Goal: Transaction & Acquisition: Purchase product/service

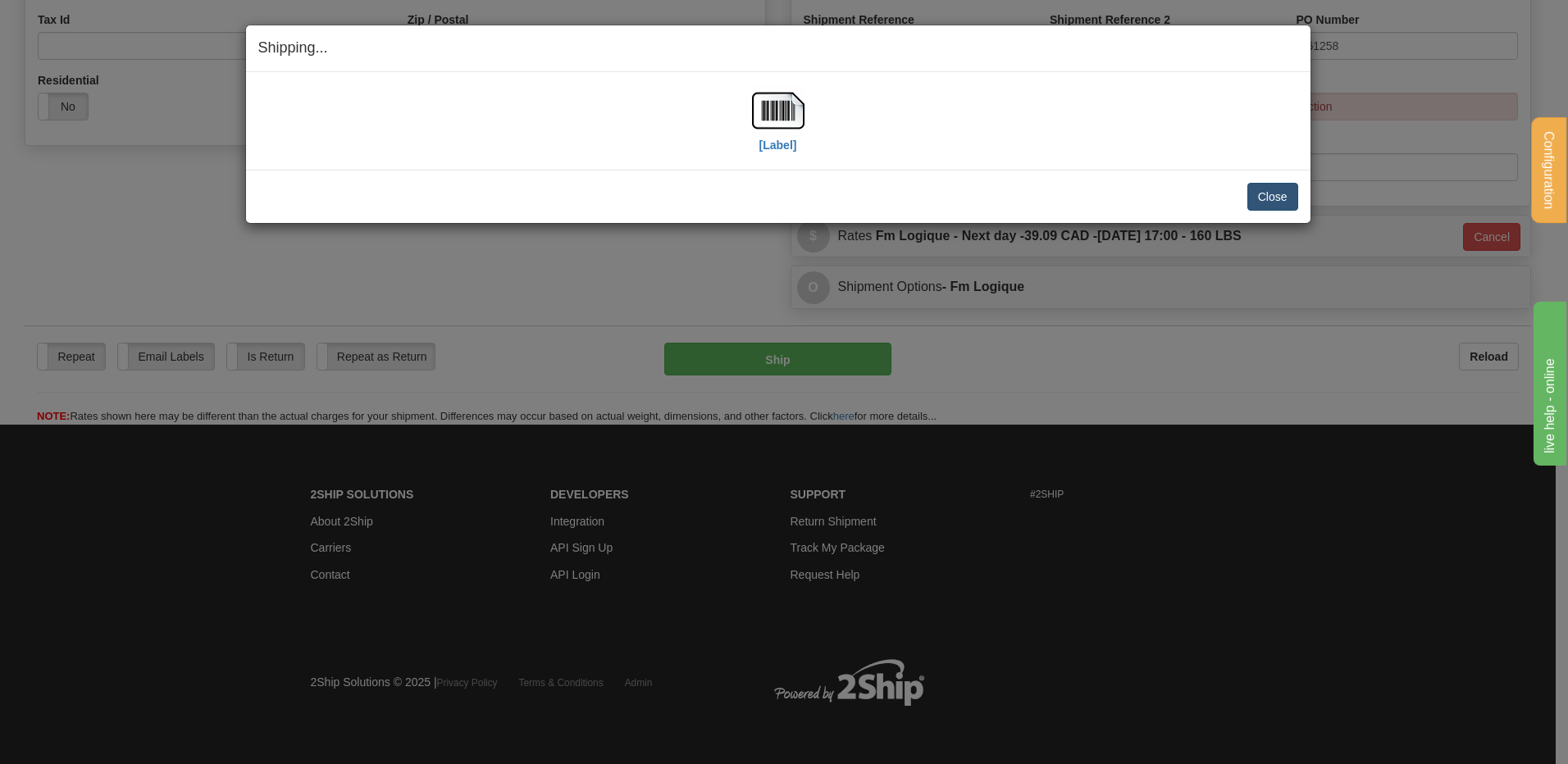
scroll to position [532, 0]
click at [1254, 196] on button "Close" at bounding box center [1273, 196] width 51 height 28
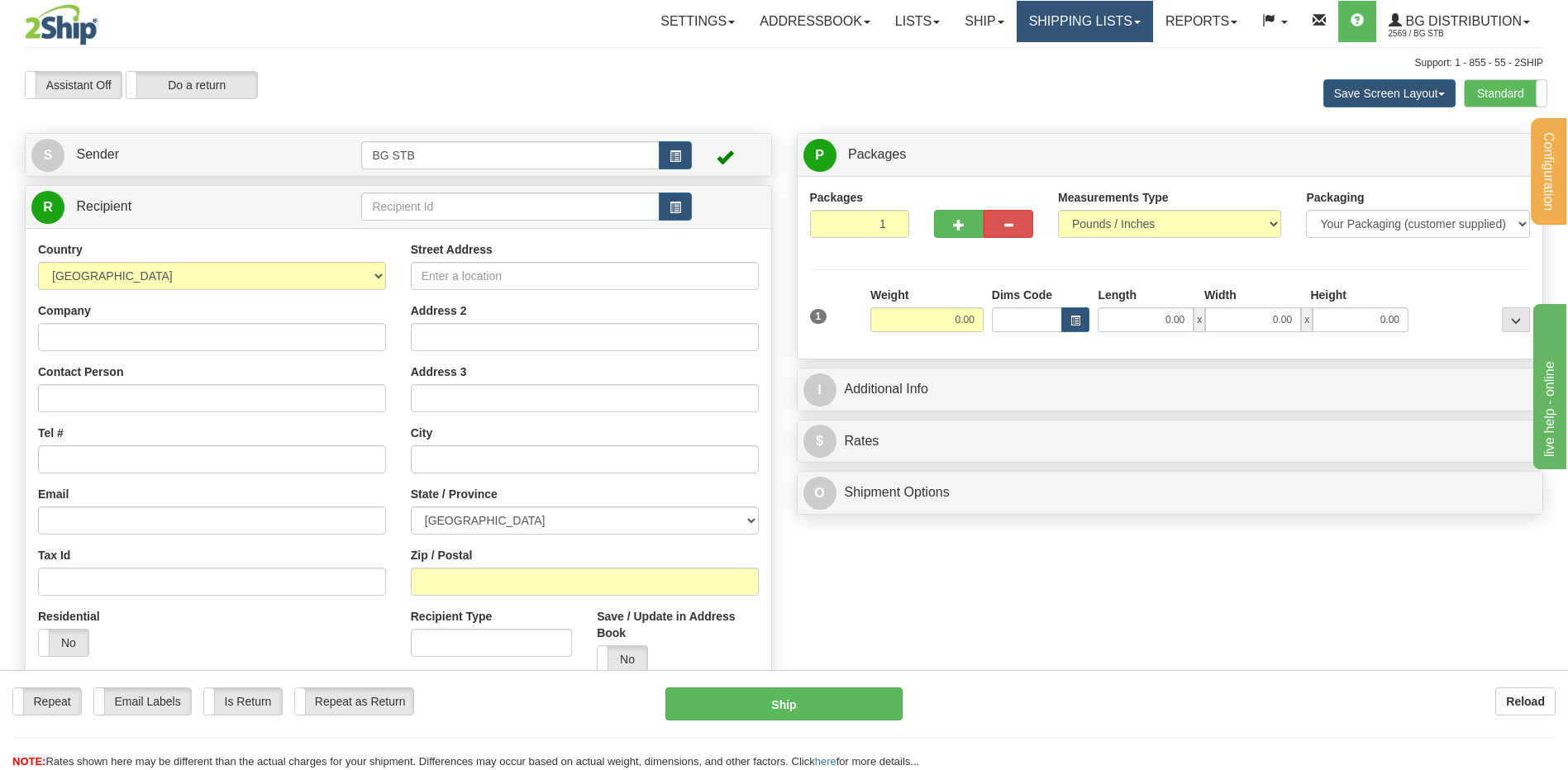
click at [1063, 24] on link "Shipping lists" at bounding box center [1085, 21] width 136 height 41
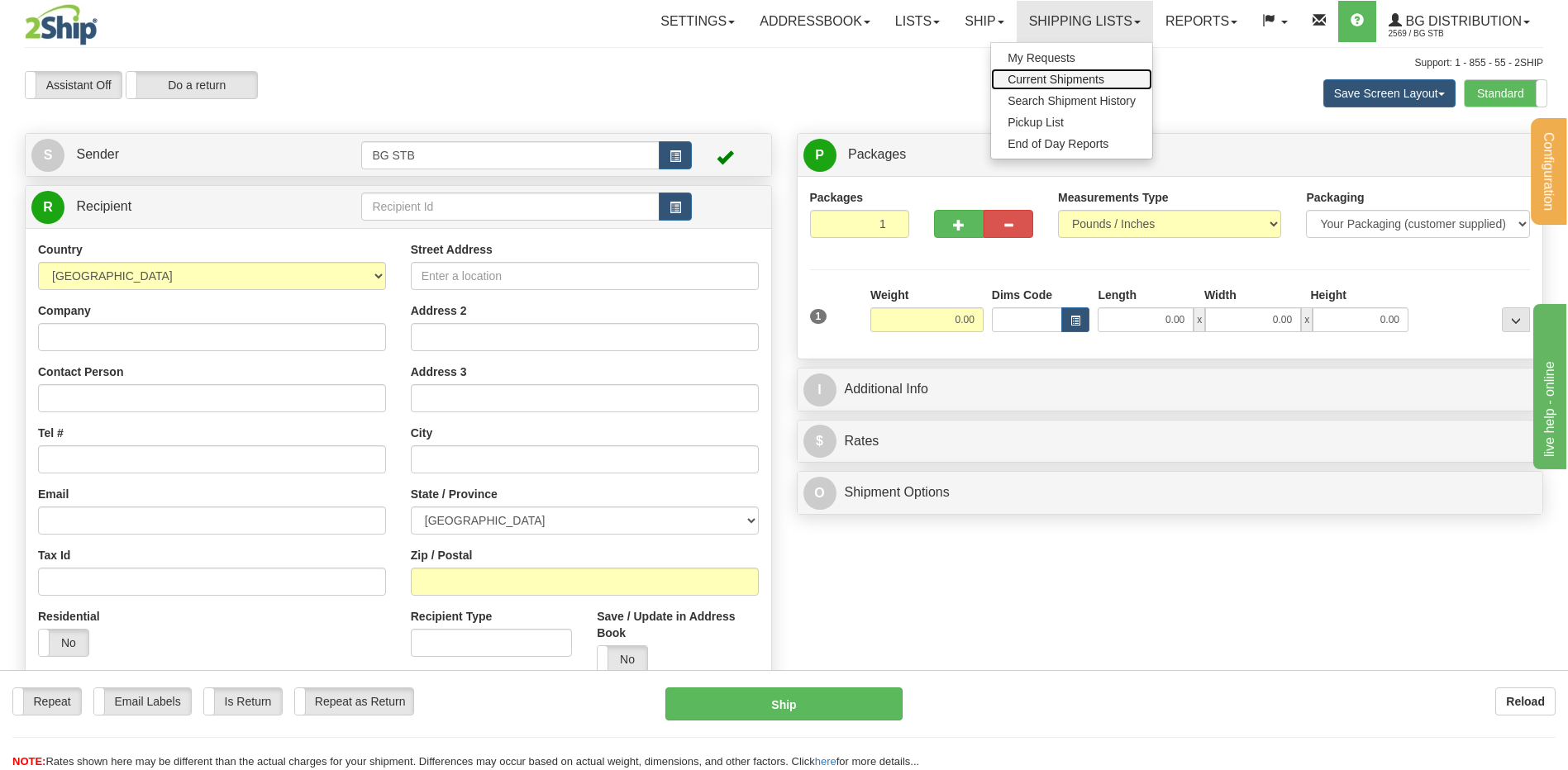
click at [1053, 74] on span "Current Shipments" at bounding box center [1055, 78] width 97 height 13
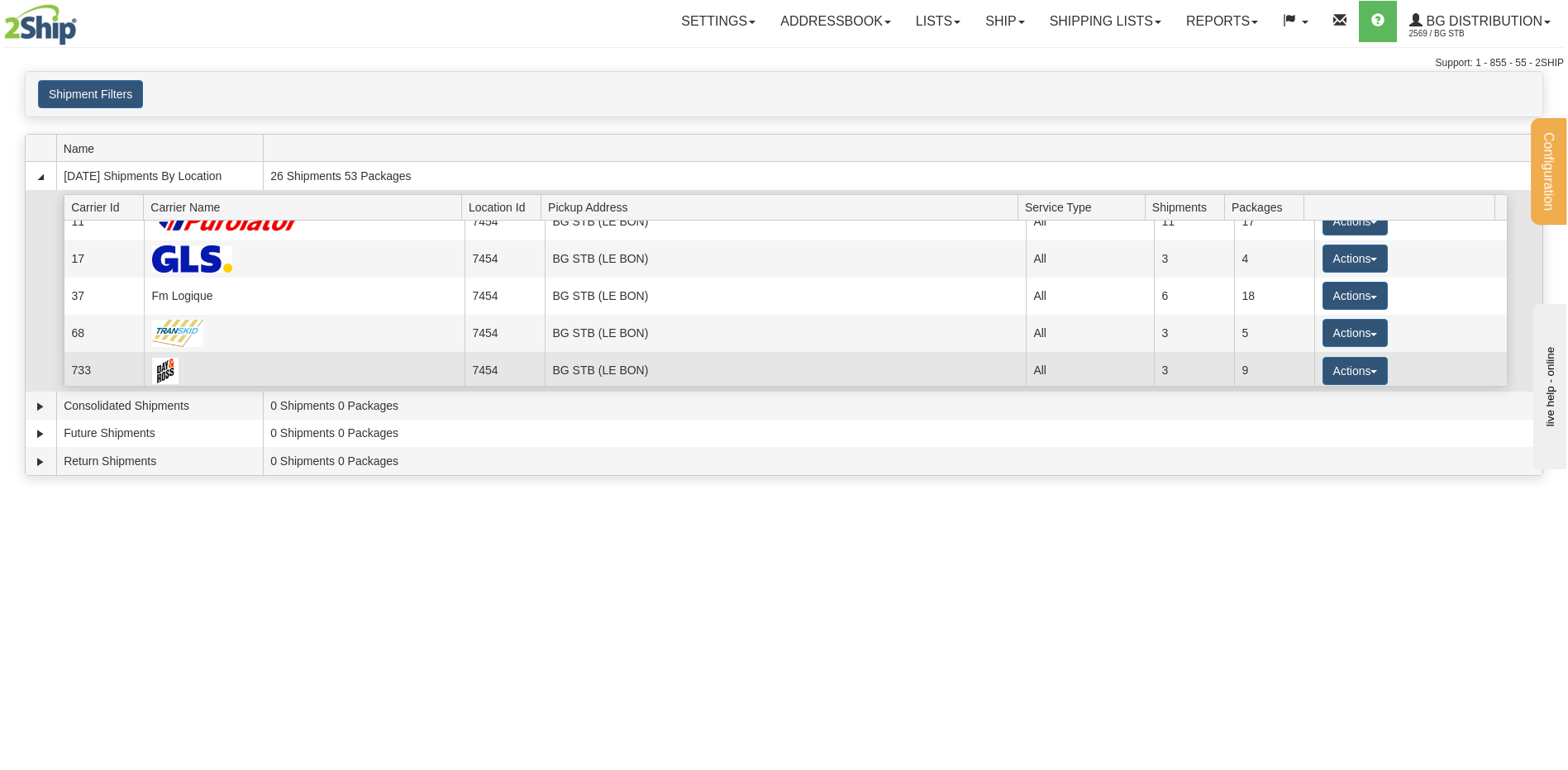
scroll to position [22, 0]
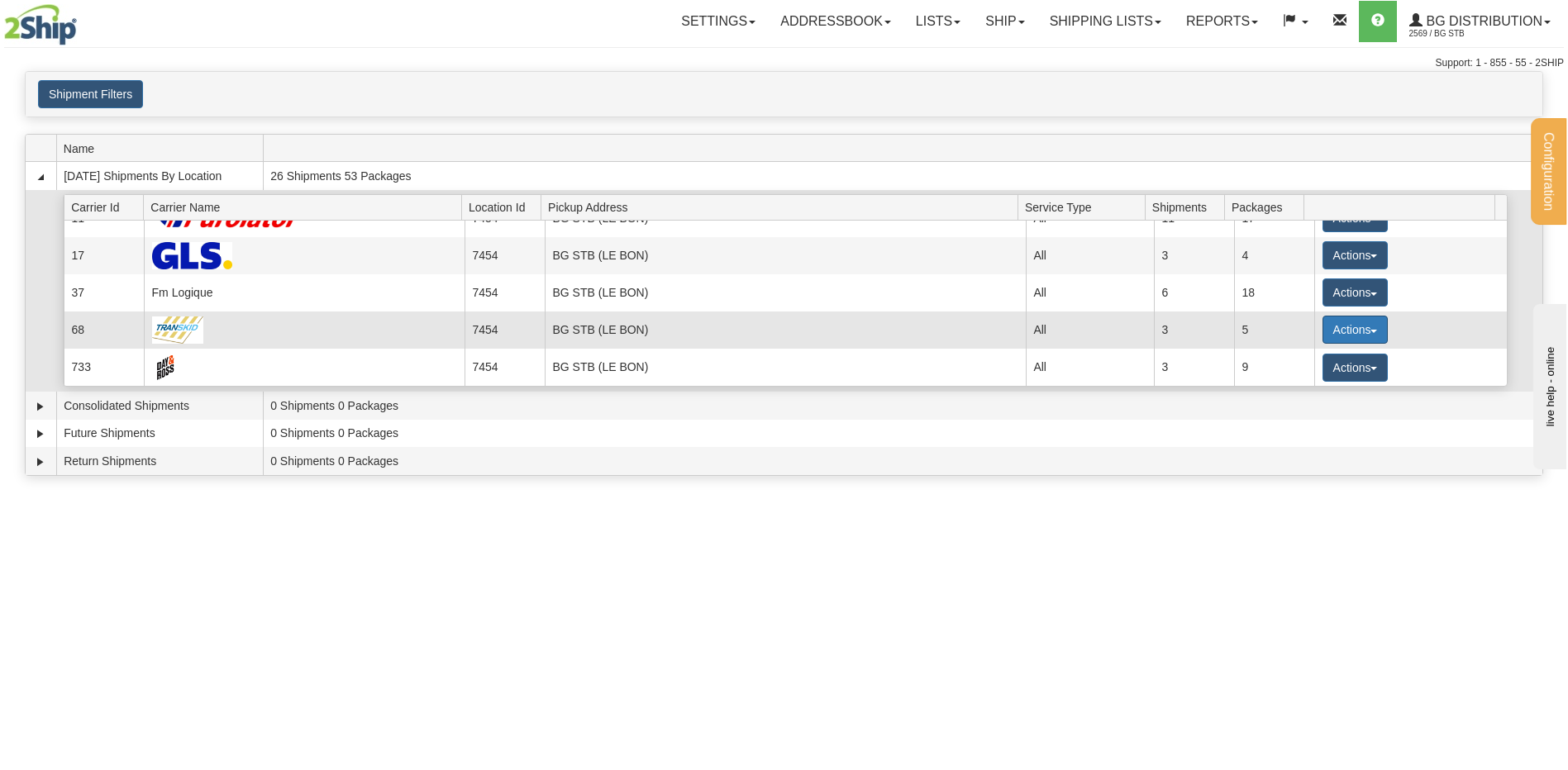
click at [1323, 324] on button "Actions" at bounding box center [1356, 330] width 66 height 28
click at [1285, 357] on span "Details" at bounding box center [1293, 360] width 44 height 11
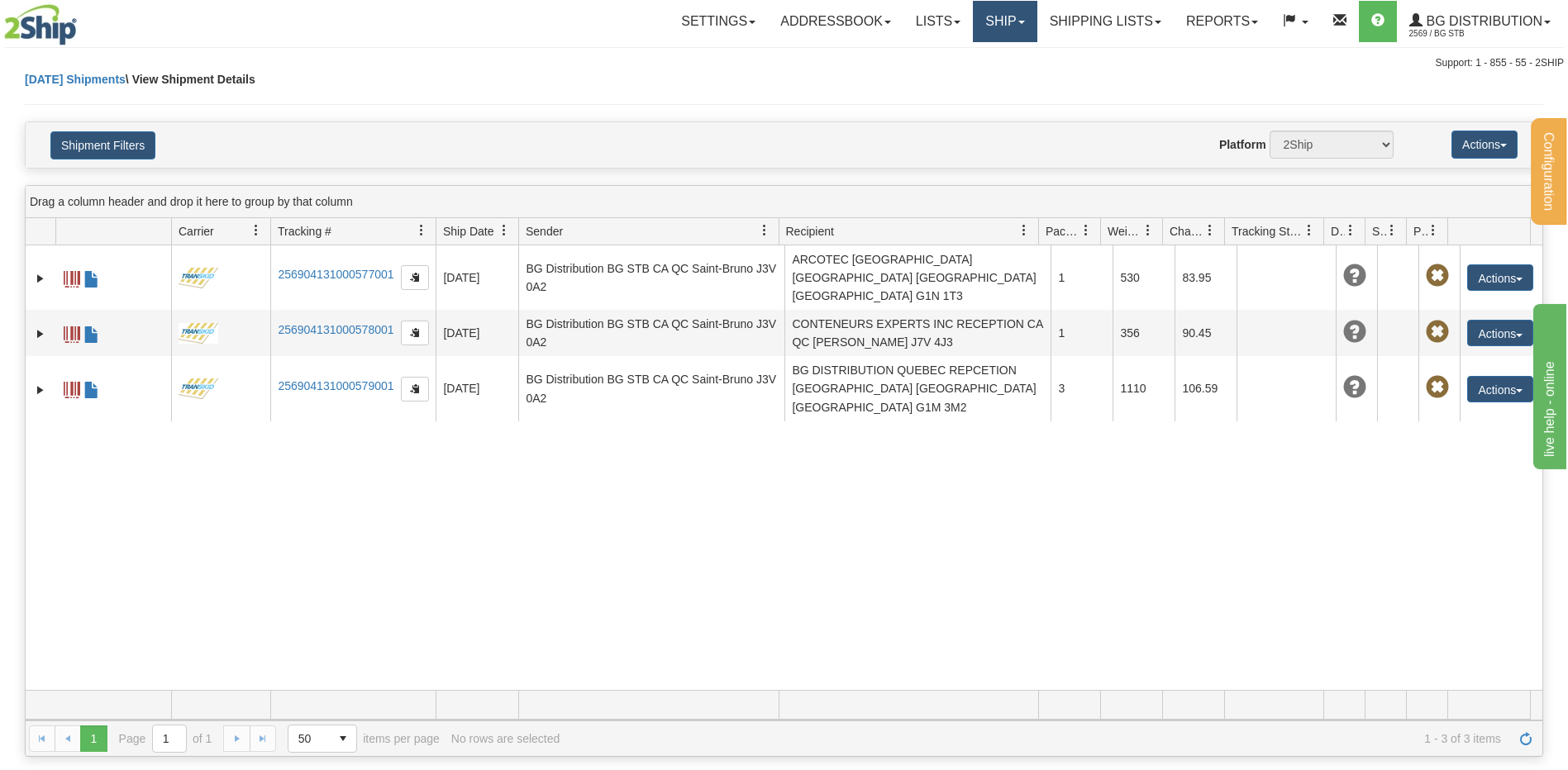
click at [1007, 12] on link "Ship" at bounding box center [1005, 21] width 64 height 41
click at [995, 56] on link "Ship Screen" at bounding box center [971, 58] width 131 height 22
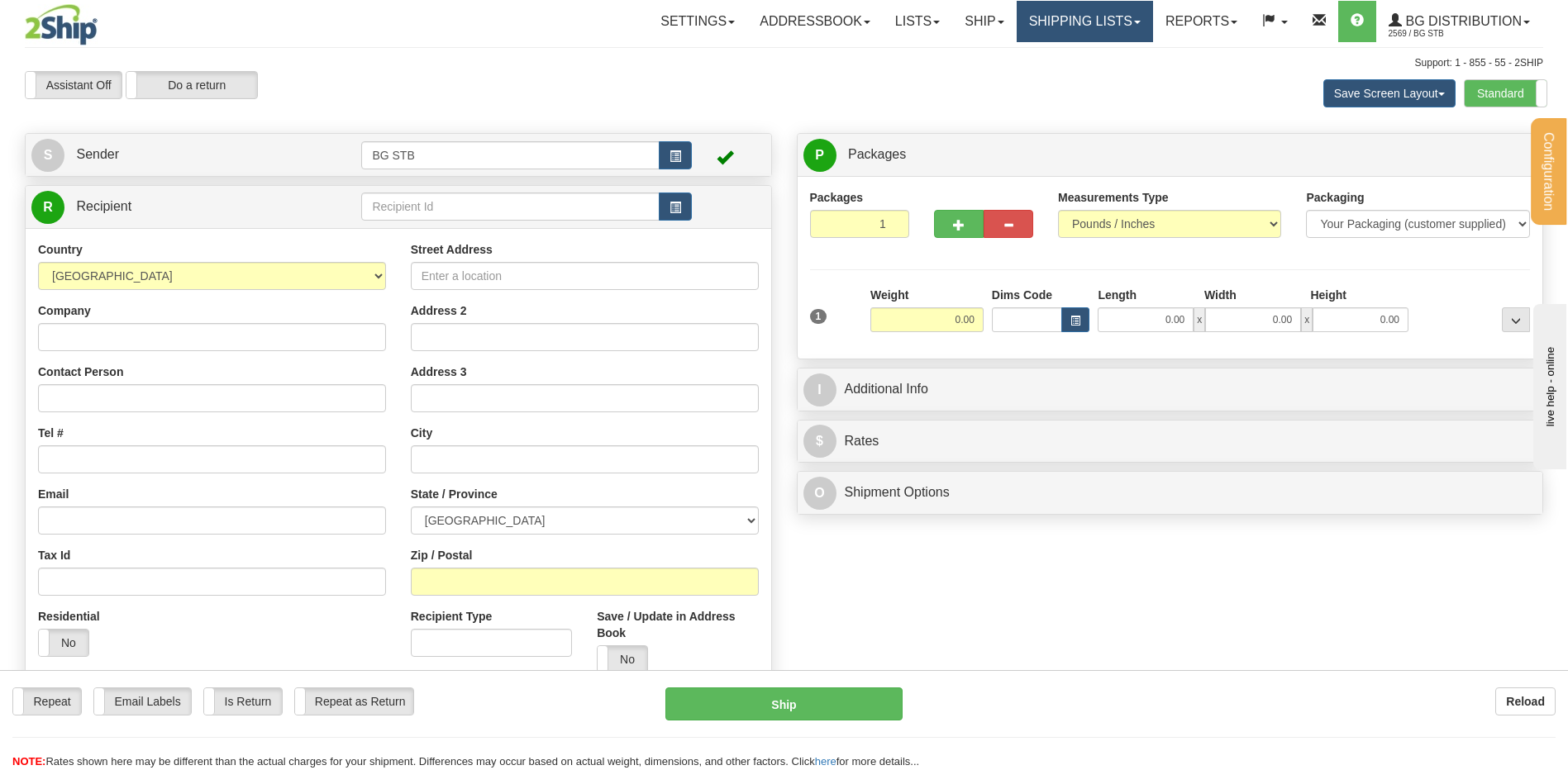
click at [1053, 24] on link "Shipping lists" at bounding box center [1085, 21] width 136 height 41
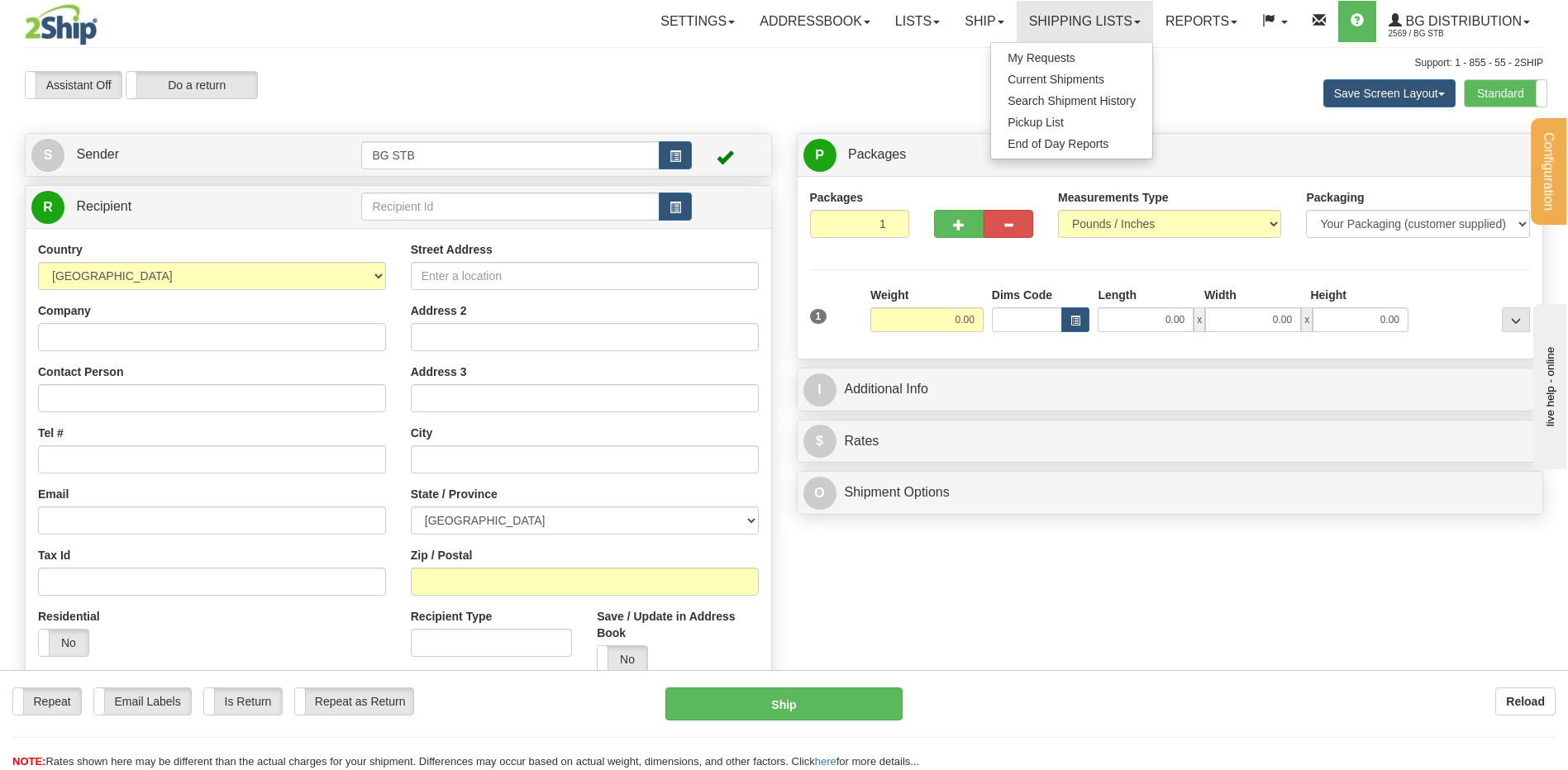
click at [1196, 79] on div "Save Screen Layout Save Layout Reset to Default Standard Advanced" at bounding box center [1233, 93] width 643 height 44
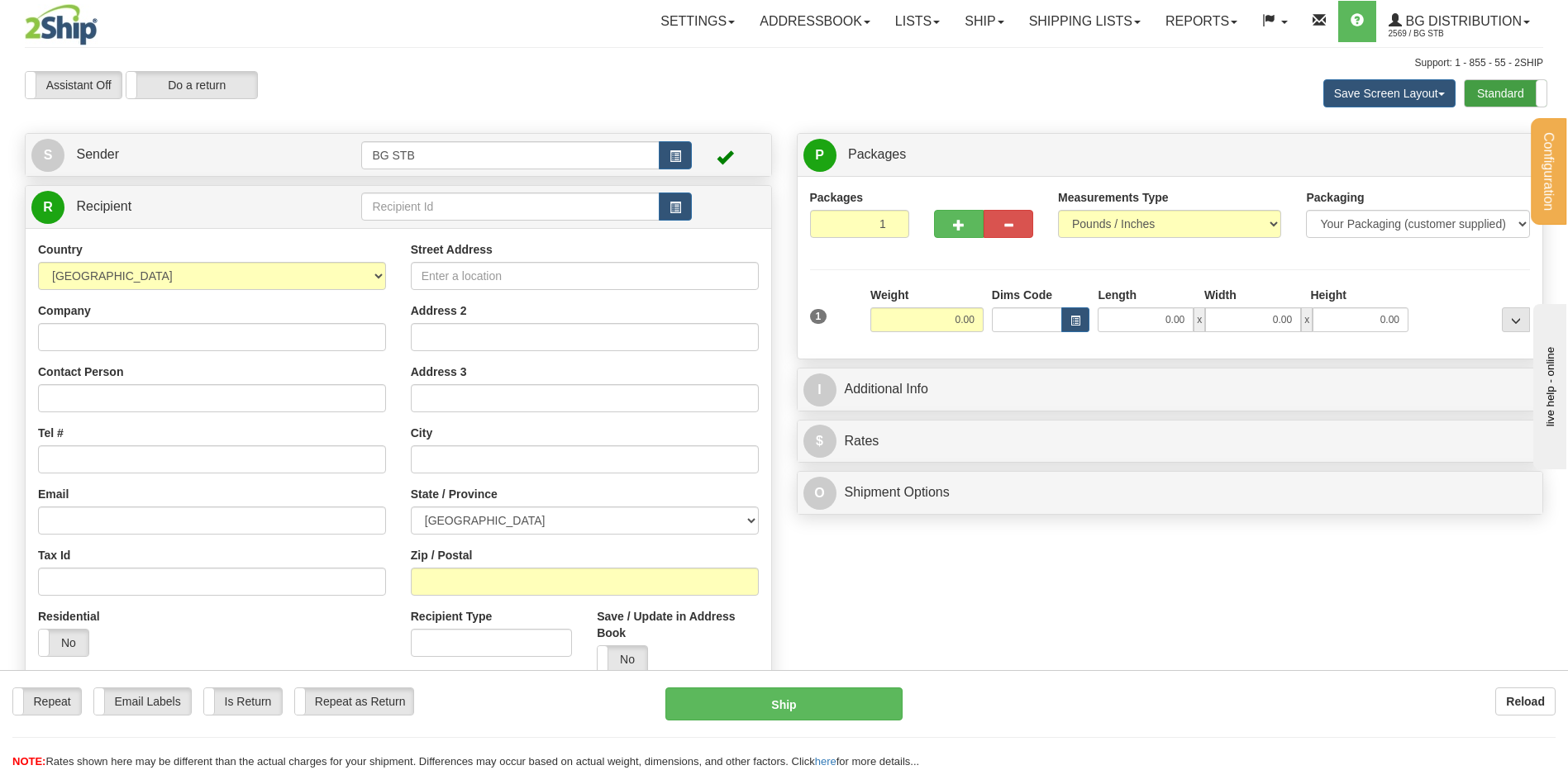
click at [1482, 87] on label "Standard" at bounding box center [1506, 93] width 82 height 26
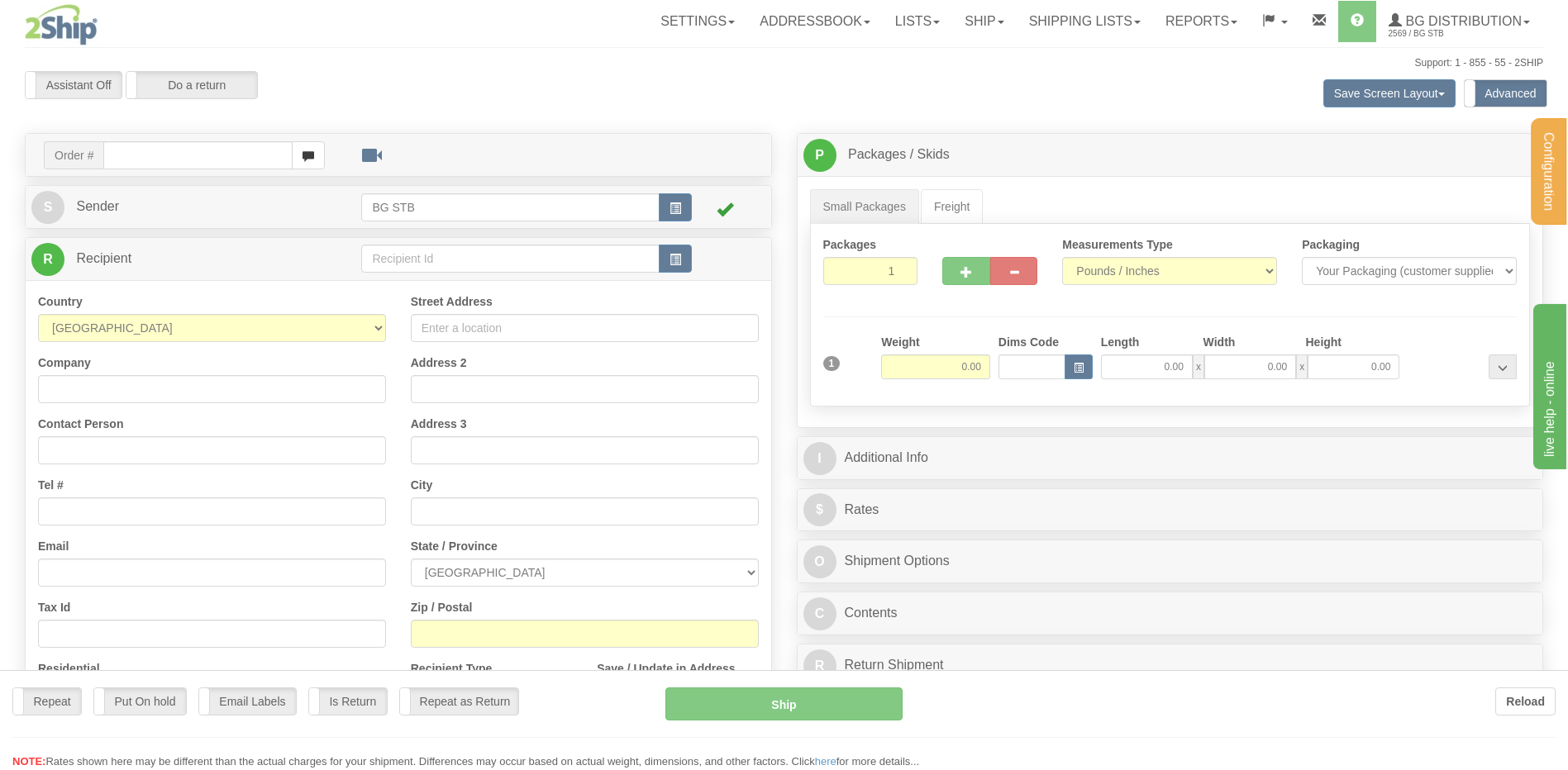
click at [406, 252] on div at bounding box center [784, 385] width 1568 height 770
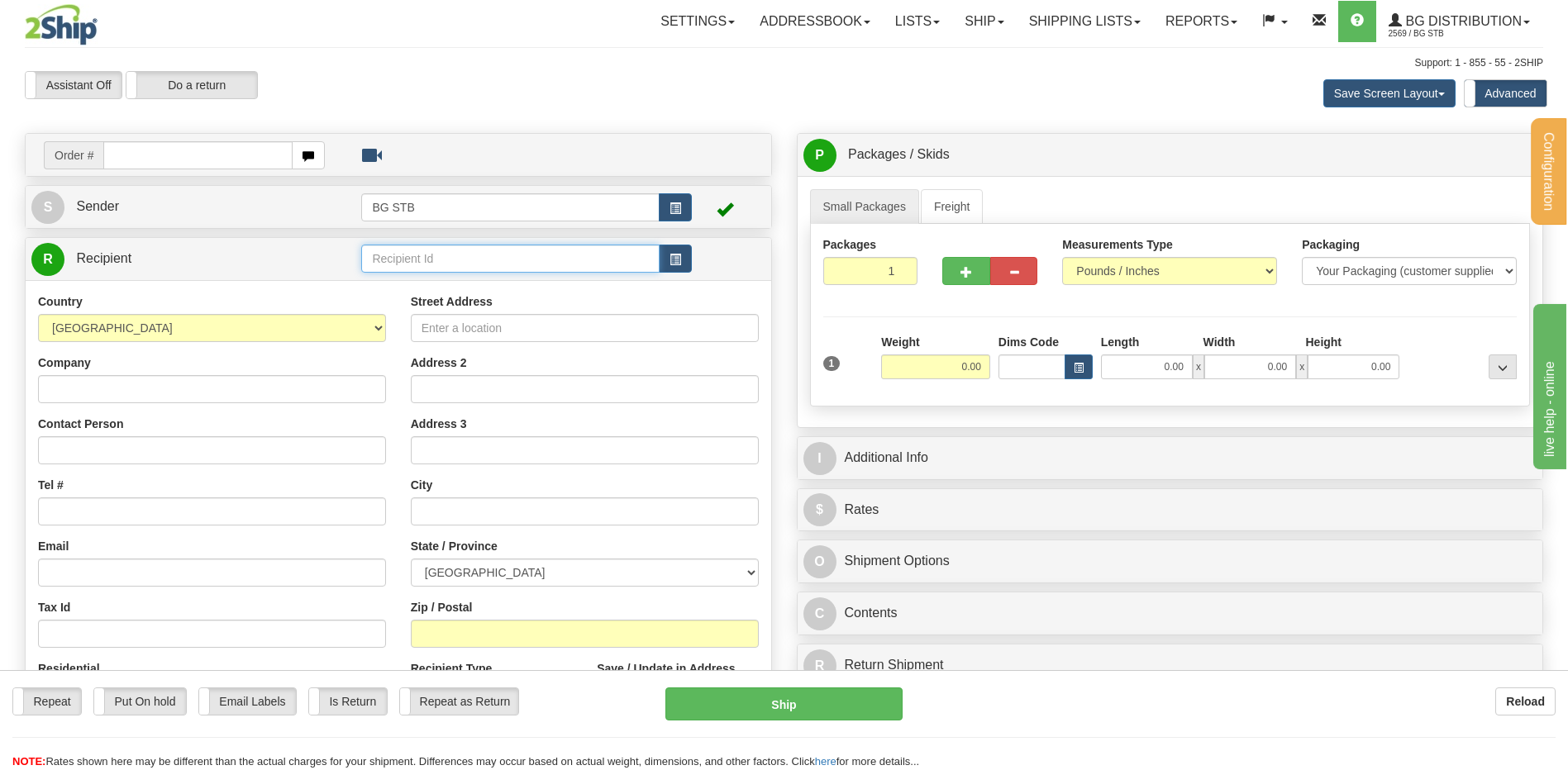
click at [421, 246] on input "text" at bounding box center [509, 259] width 297 height 28
type input "BG WI"
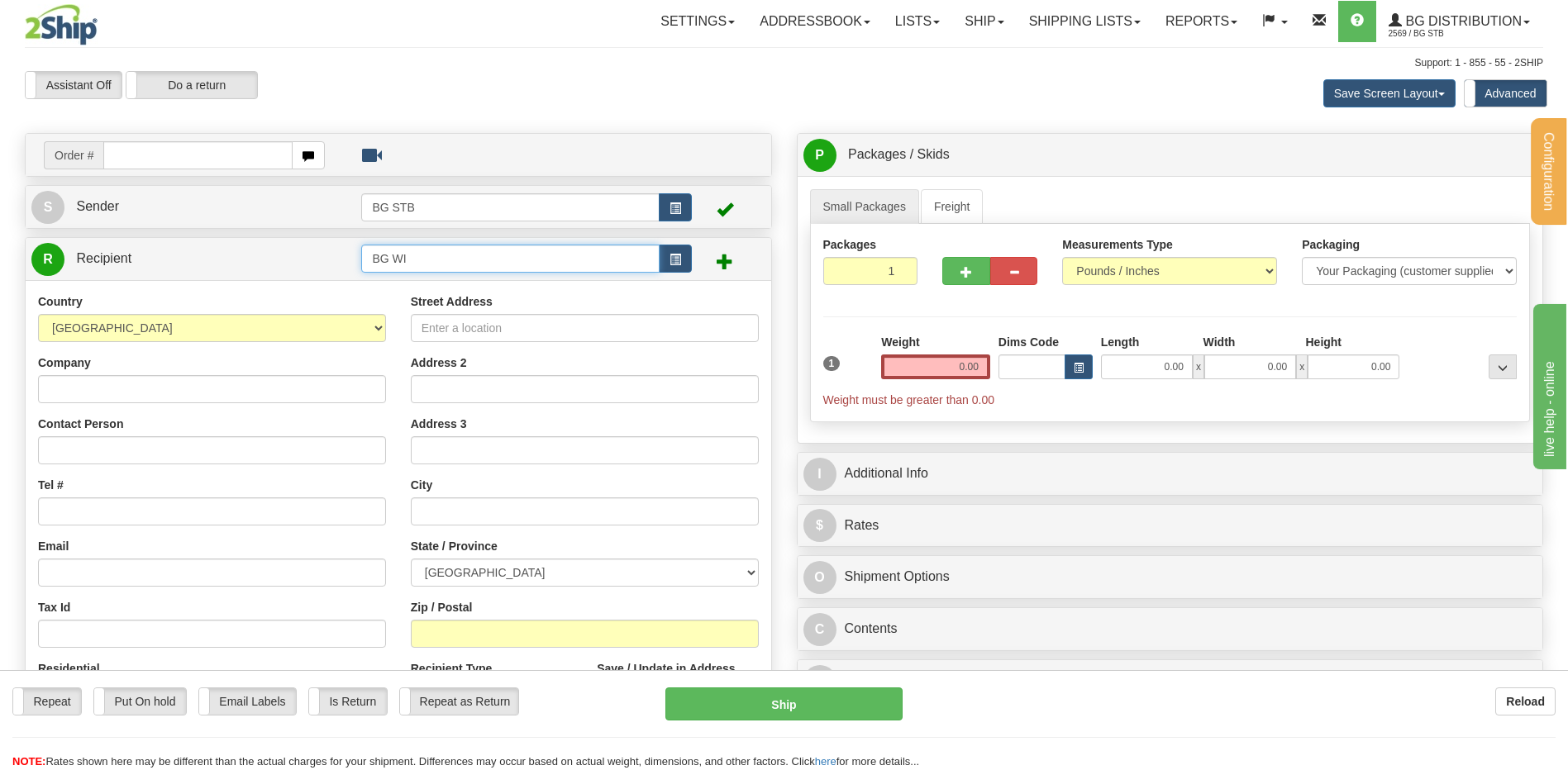
click at [426, 261] on input "BG WI" at bounding box center [509, 259] width 297 height 28
click at [426, 261] on input "BG WIM" at bounding box center [509, 259] width 297 height 28
type input "BG WIN"
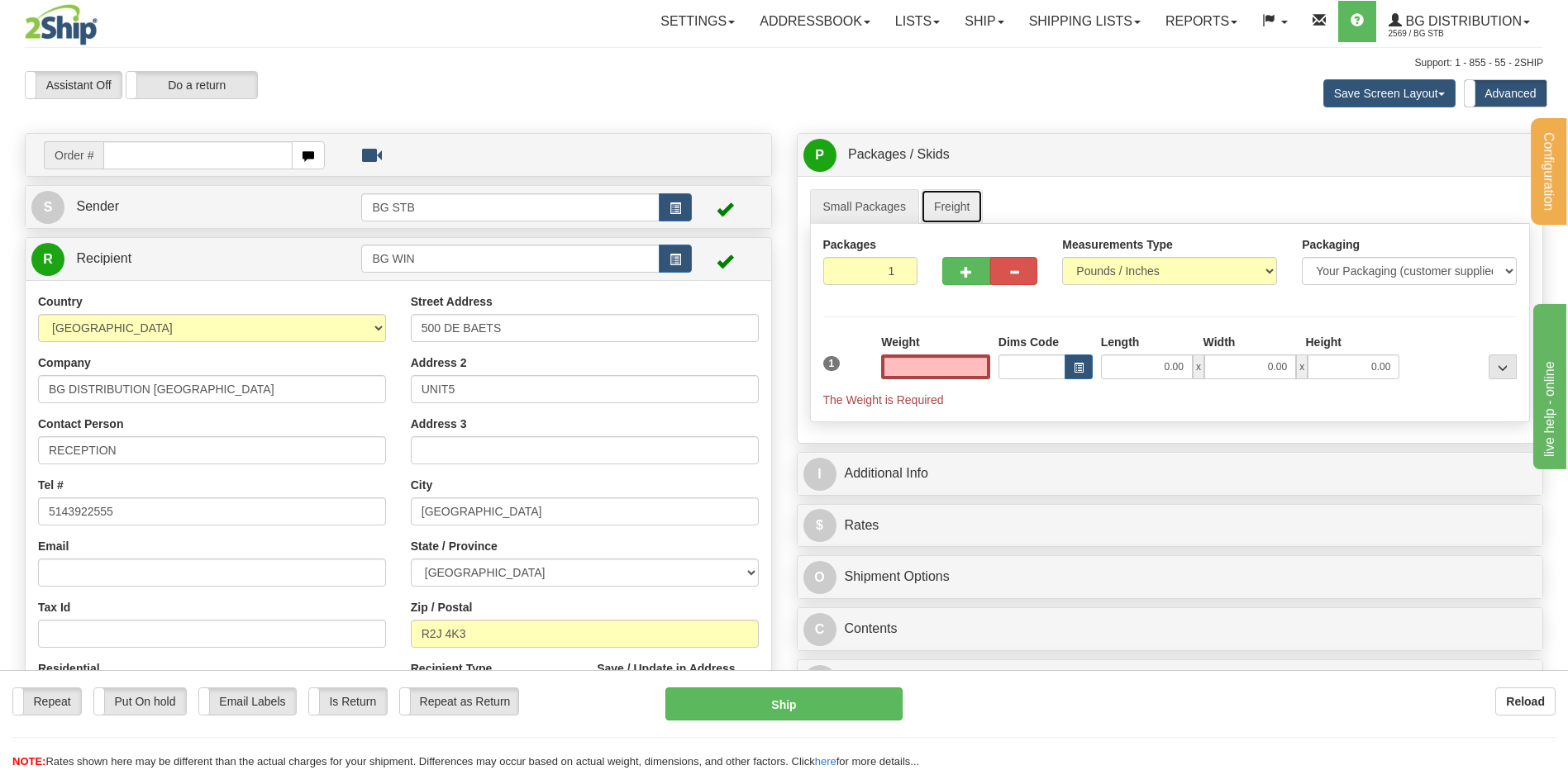
type input "0.00"
click at [965, 203] on link "Freight" at bounding box center [952, 207] width 63 height 35
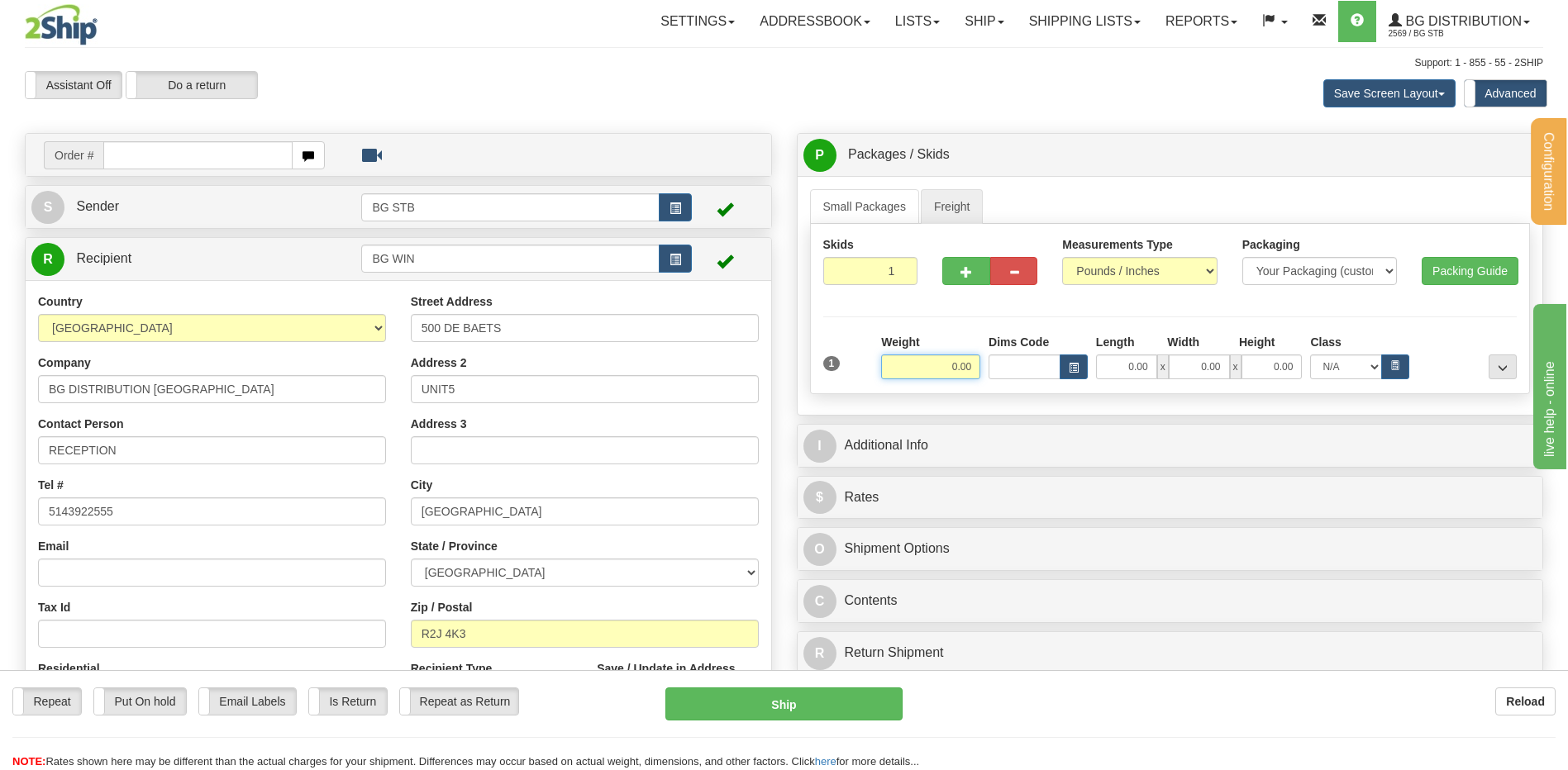
click at [956, 376] on input "0.00" at bounding box center [931, 367] width 99 height 24
type input "3"
type input "0.00"
type input "36.00"
type input "48.00"
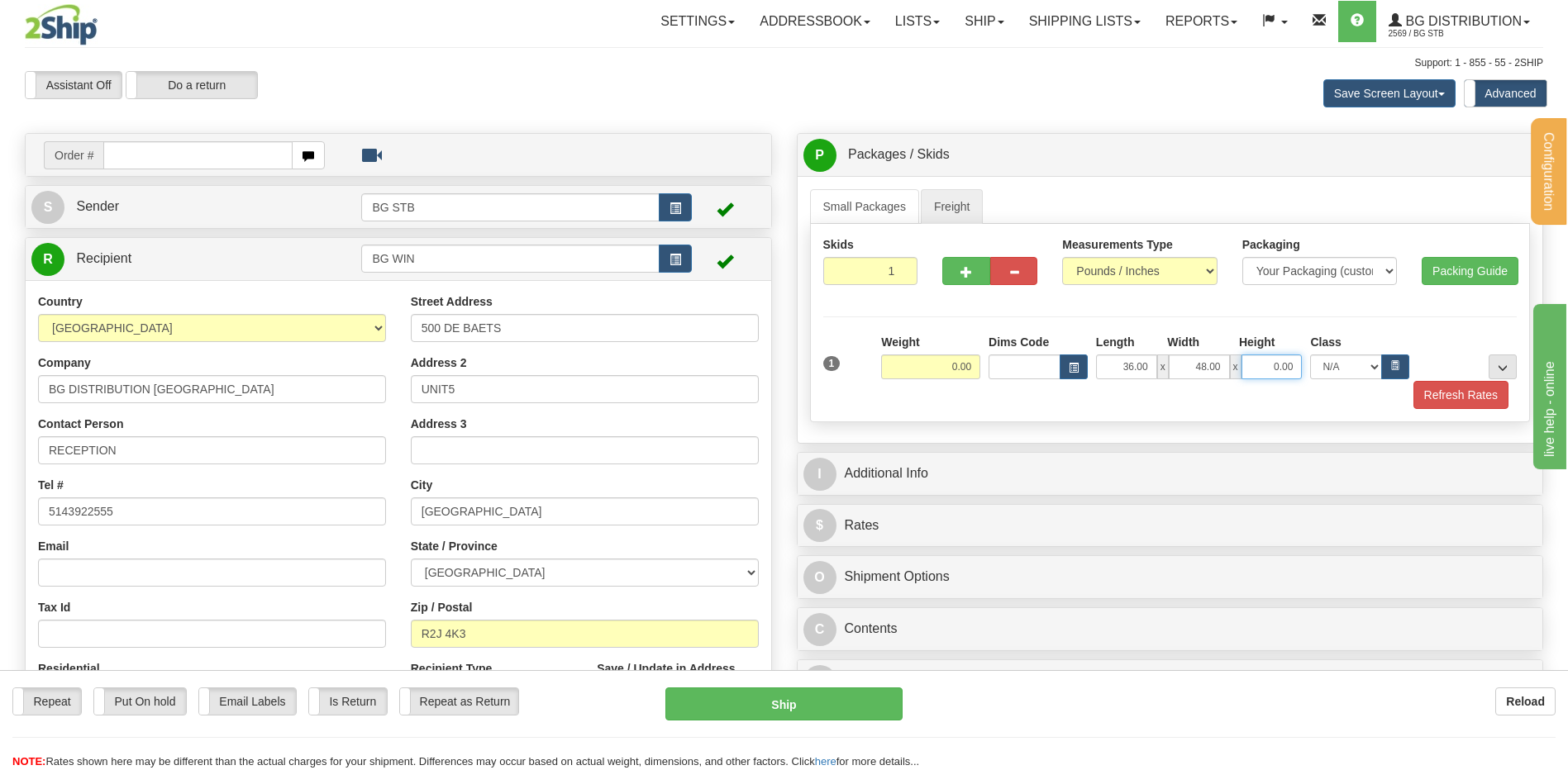
type input "3"
type input "25.00"
click at [951, 364] on input "0.00" at bounding box center [931, 367] width 99 height 24
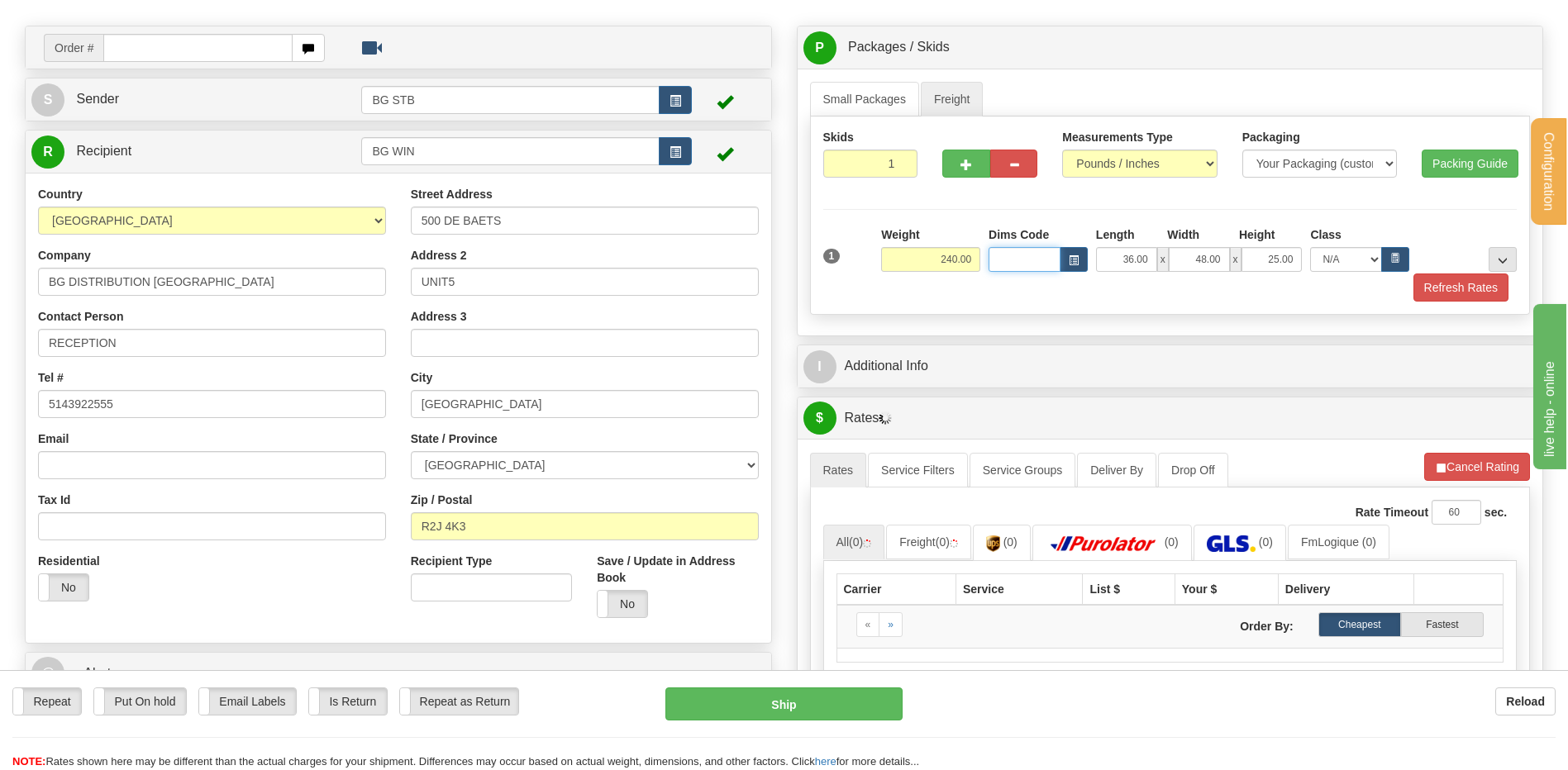
scroll to position [166, 0]
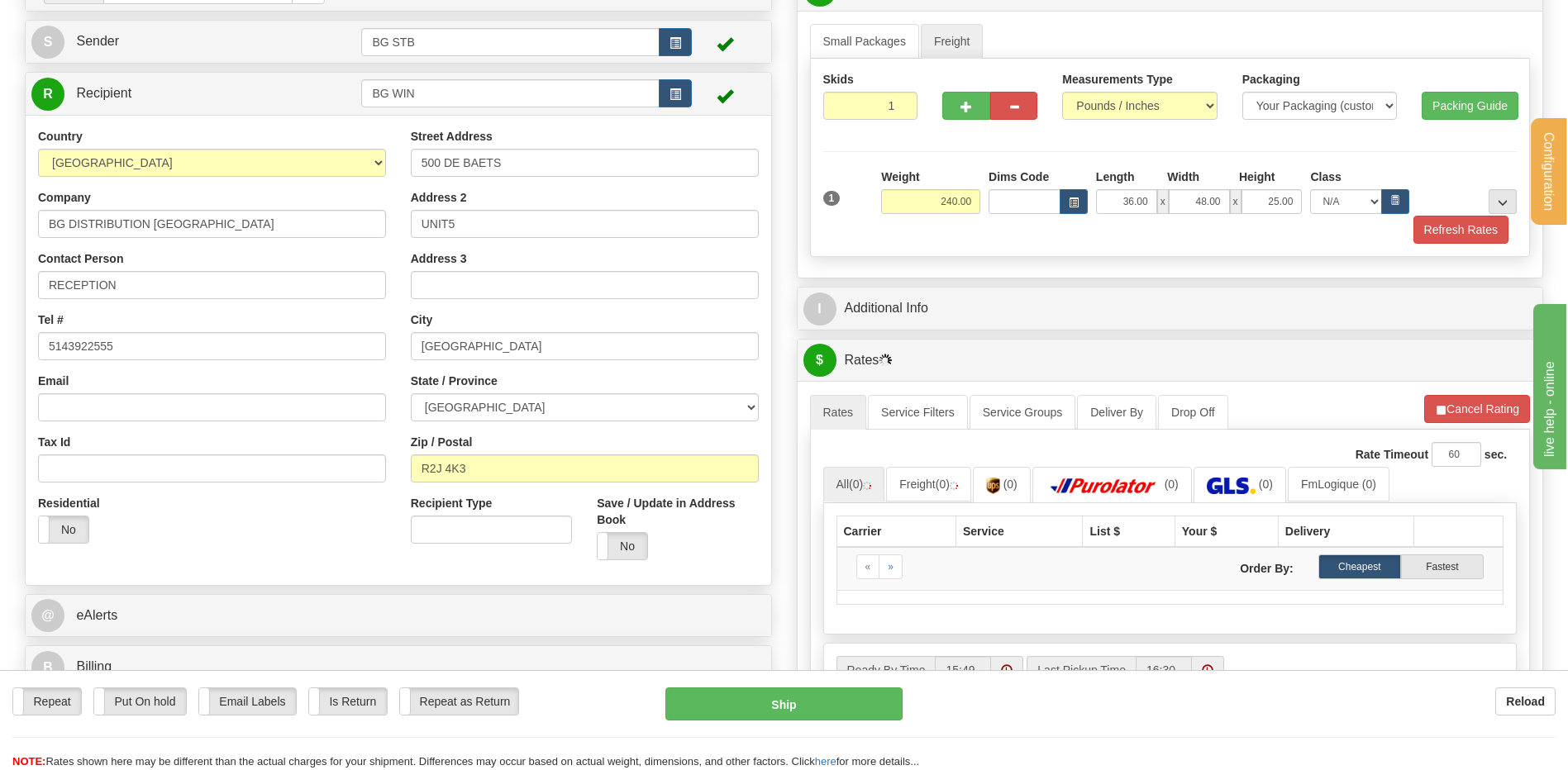
click at [926, 290] on div "I Additional Info" at bounding box center [1170, 309] width 746 height 42
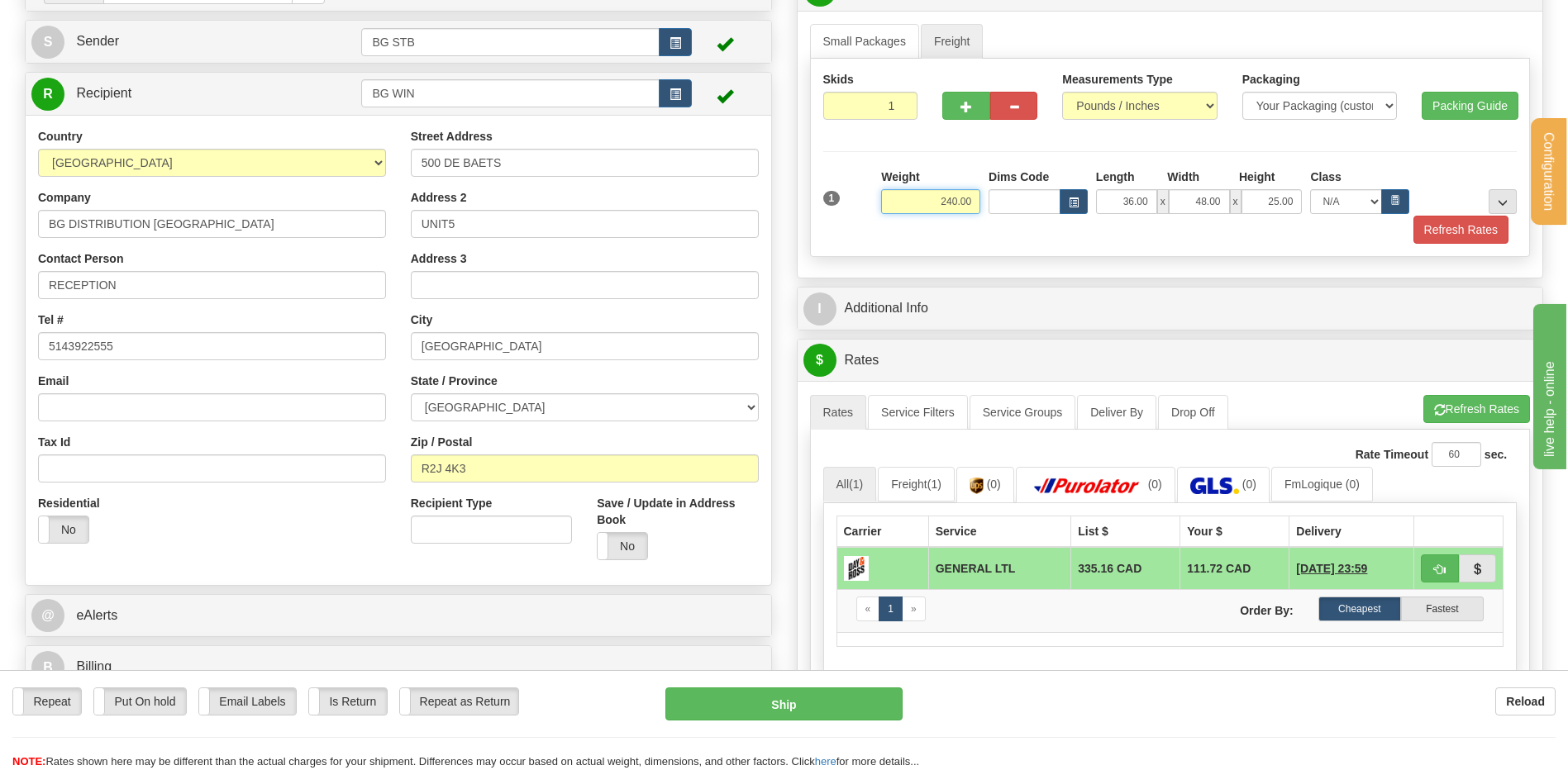
drag, startPoint x: 951, startPoint y: 197, endPoint x: 1035, endPoint y: 173, distance: 87.4
click at [994, 190] on div "Weight 240.00 Dims Code Length x x" at bounding box center [1199, 191] width 644 height 45
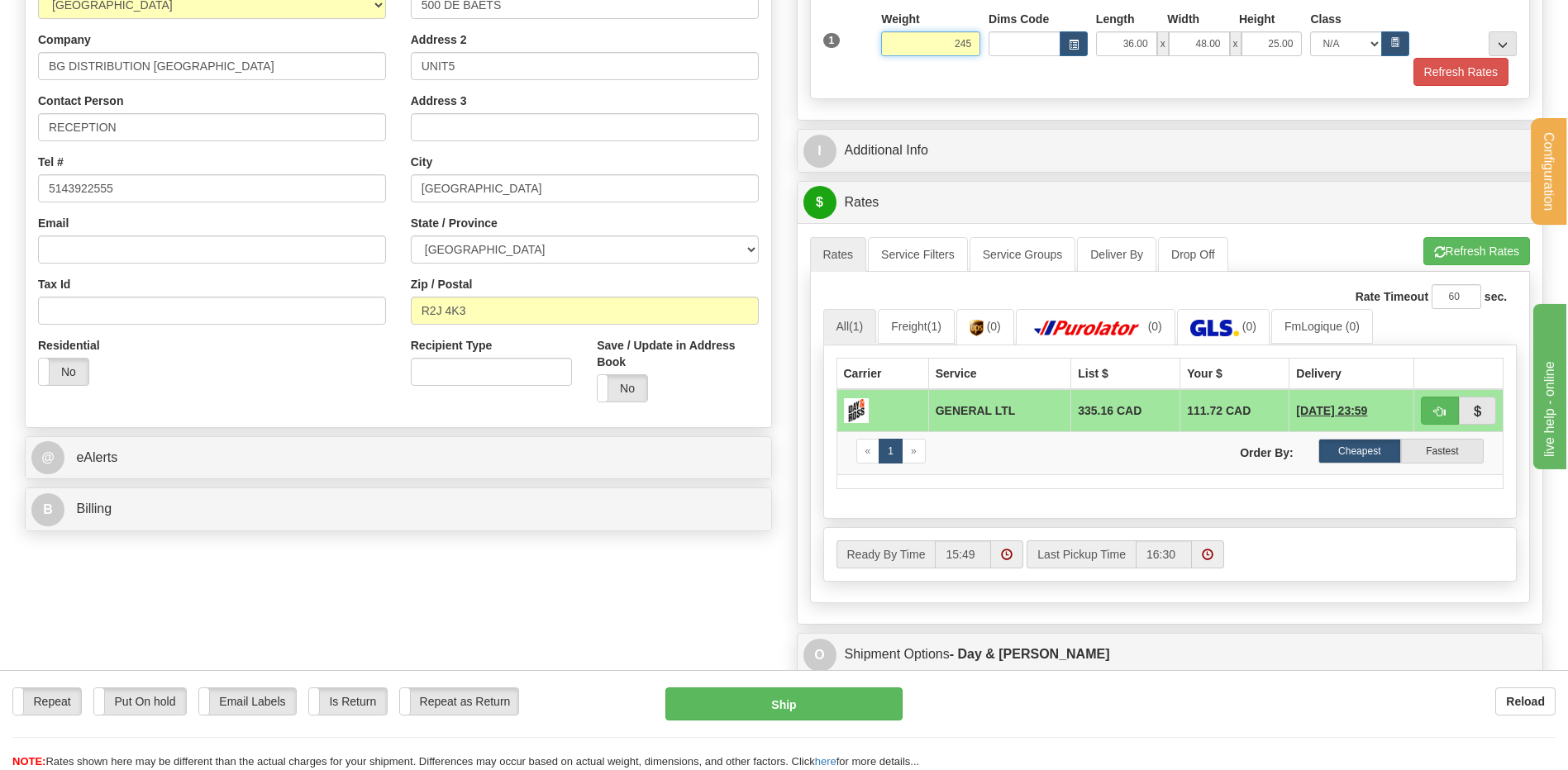
scroll to position [330, 0]
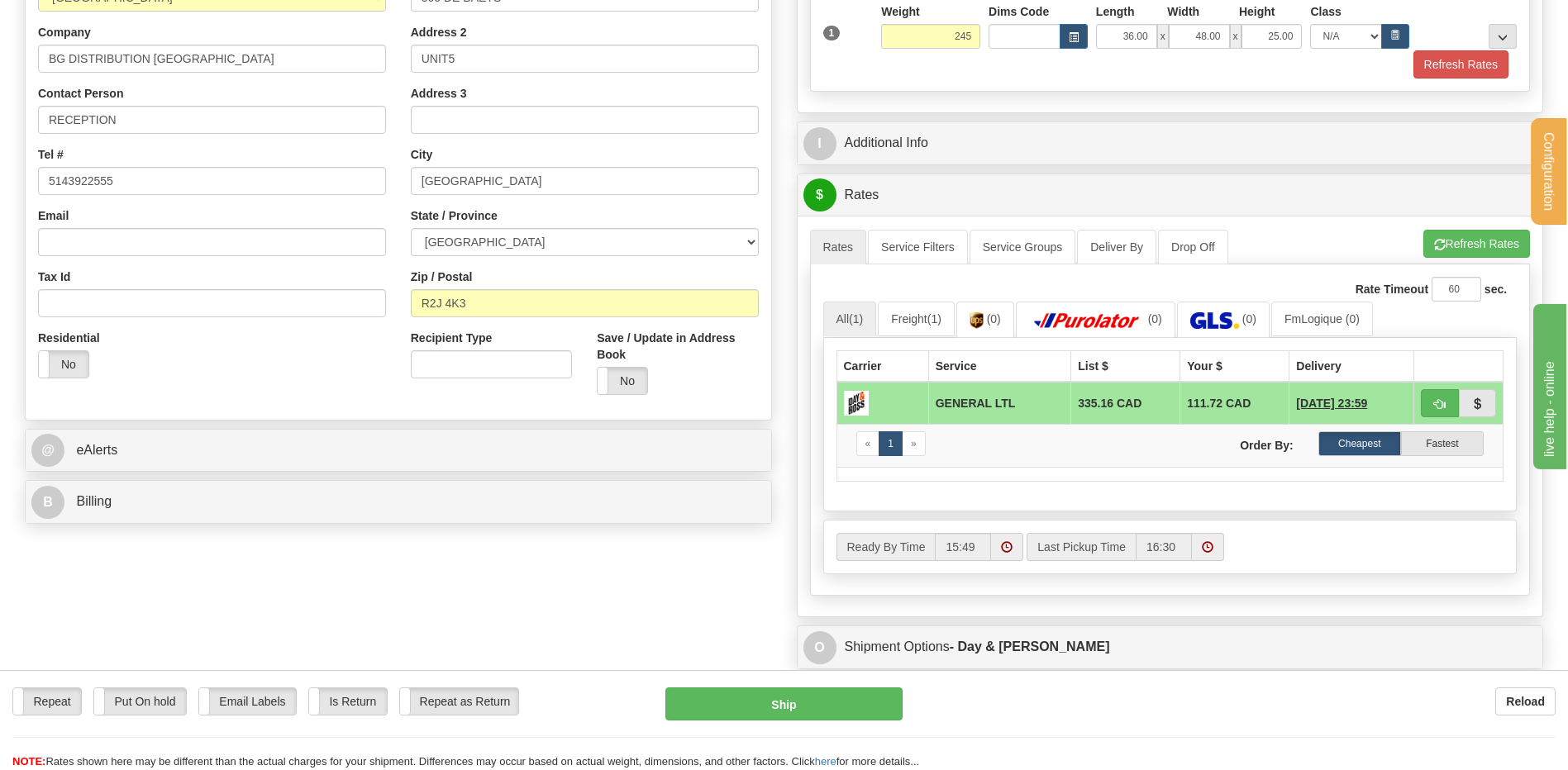
drag, startPoint x: 954, startPoint y: 72, endPoint x: 955, endPoint y: 95, distance: 23.0
click at [954, 72] on div "Refresh Rates" at bounding box center [1170, 65] width 703 height 28
type input "245.00"
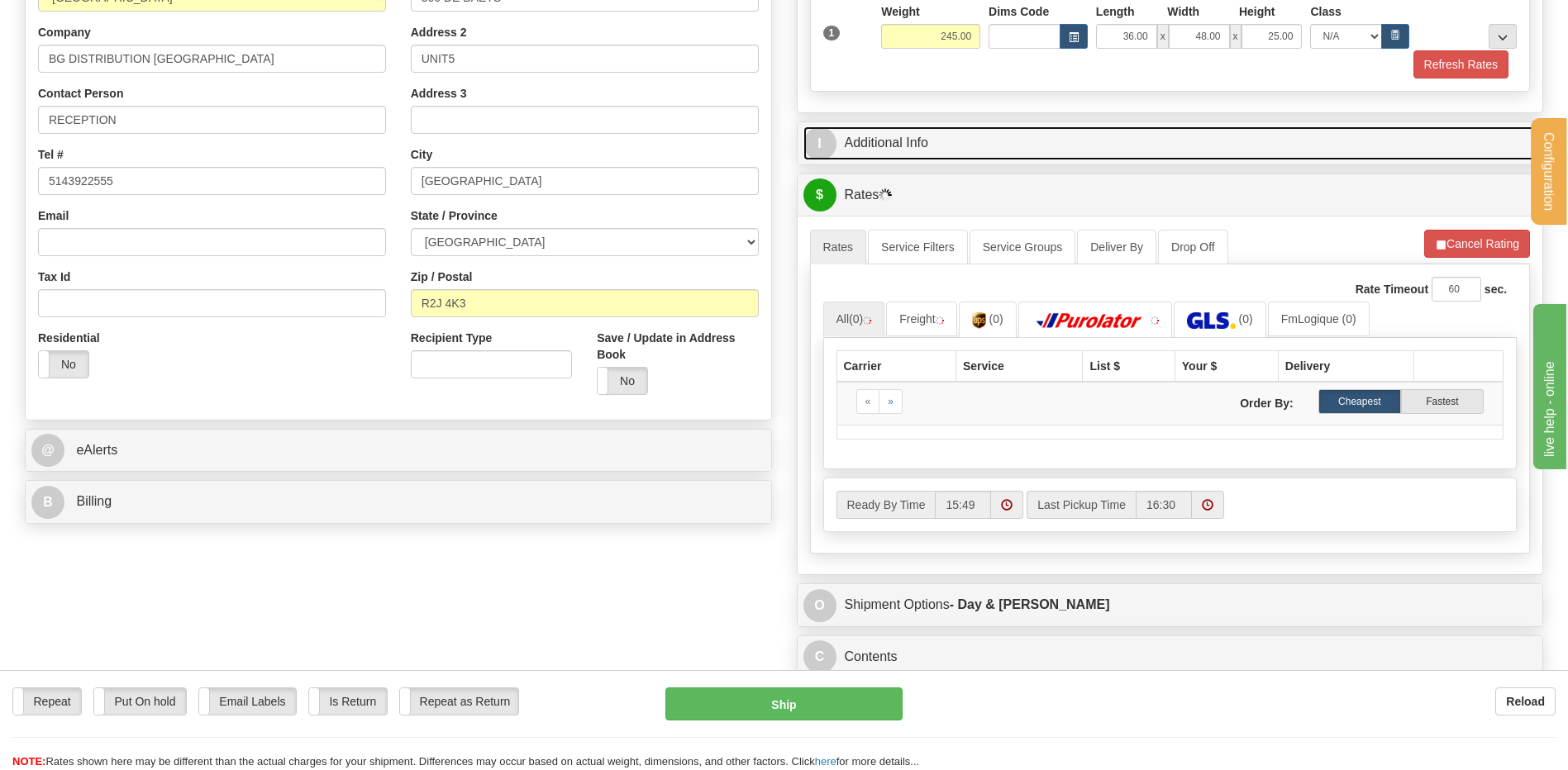
click at [957, 142] on link "I Additional Info" at bounding box center [1170, 143] width 734 height 34
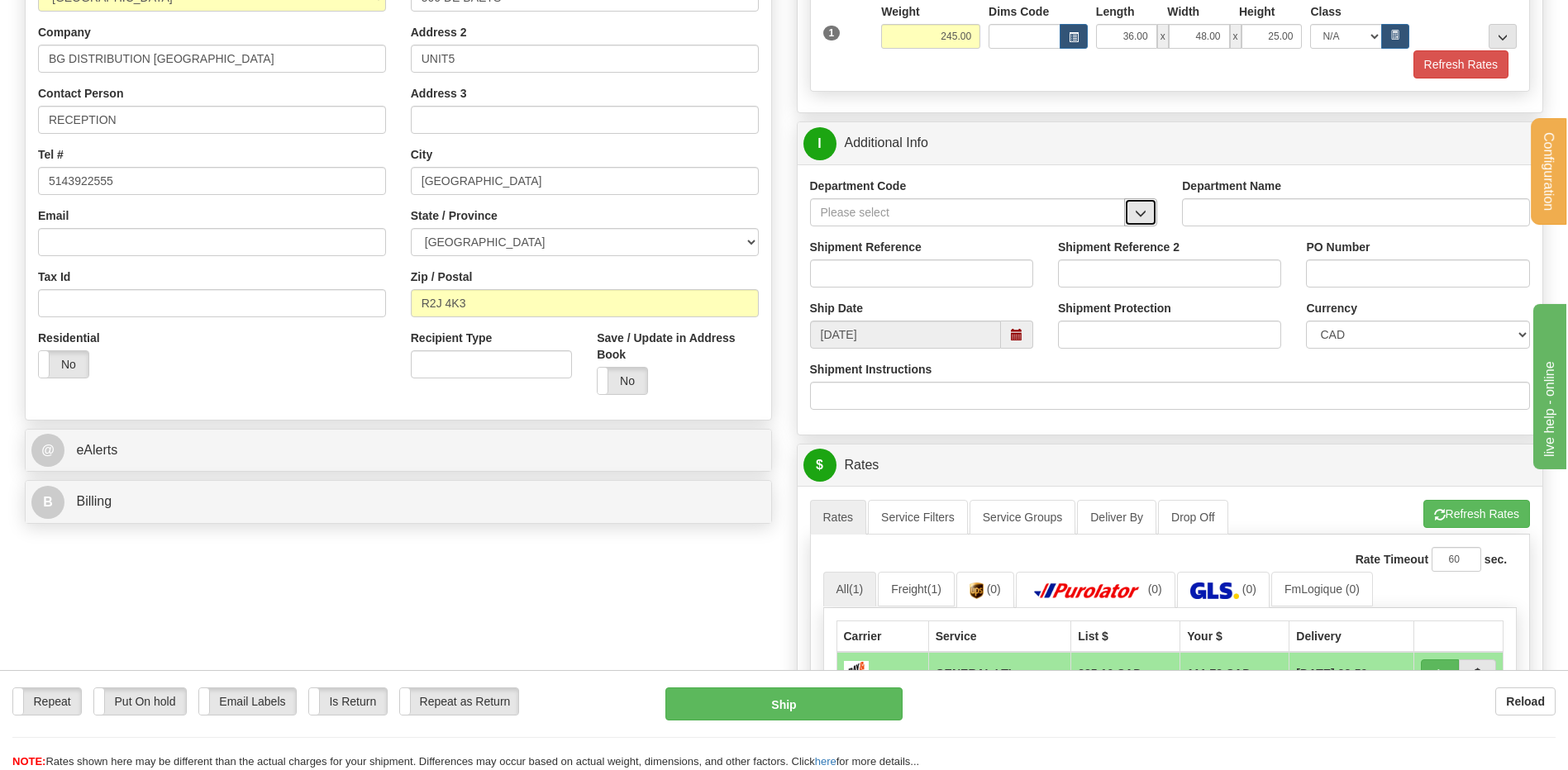
click at [1133, 212] on button "button" at bounding box center [1141, 212] width 33 height 28
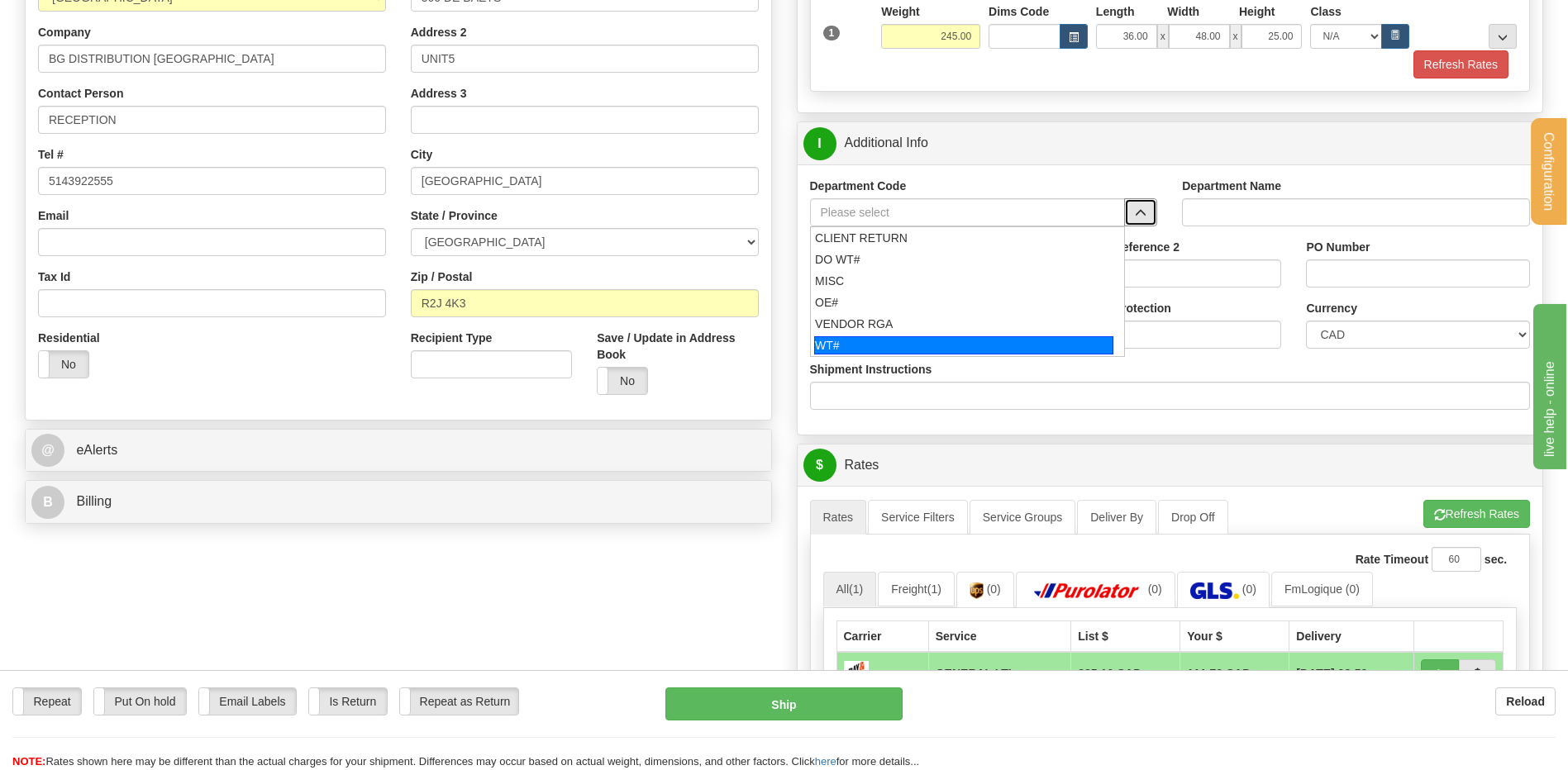
click at [884, 343] on div "WT#" at bounding box center [964, 345] width 299 height 18
type input "WT#"
type input "WAREHOUSE TRANSFERS"
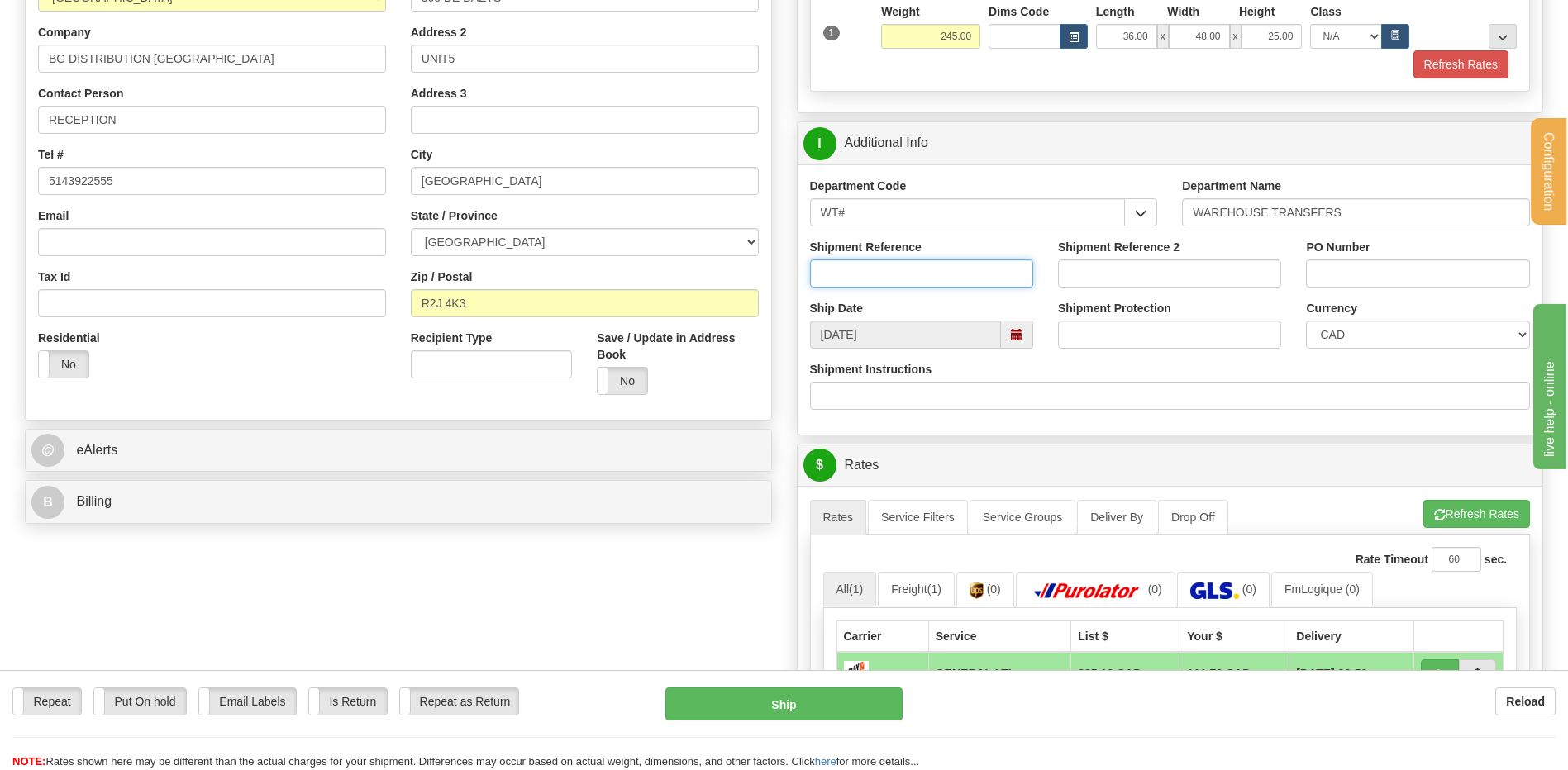
click at [886, 272] on input "Shipment Reference" at bounding box center [922, 274] width 223 height 28
type input "TRANSFERT 10"
click at [1367, 269] on input "PO Number" at bounding box center [1418, 274] width 223 height 28
type input "TRANSFERT [GEOGRAPHIC_DATA]"
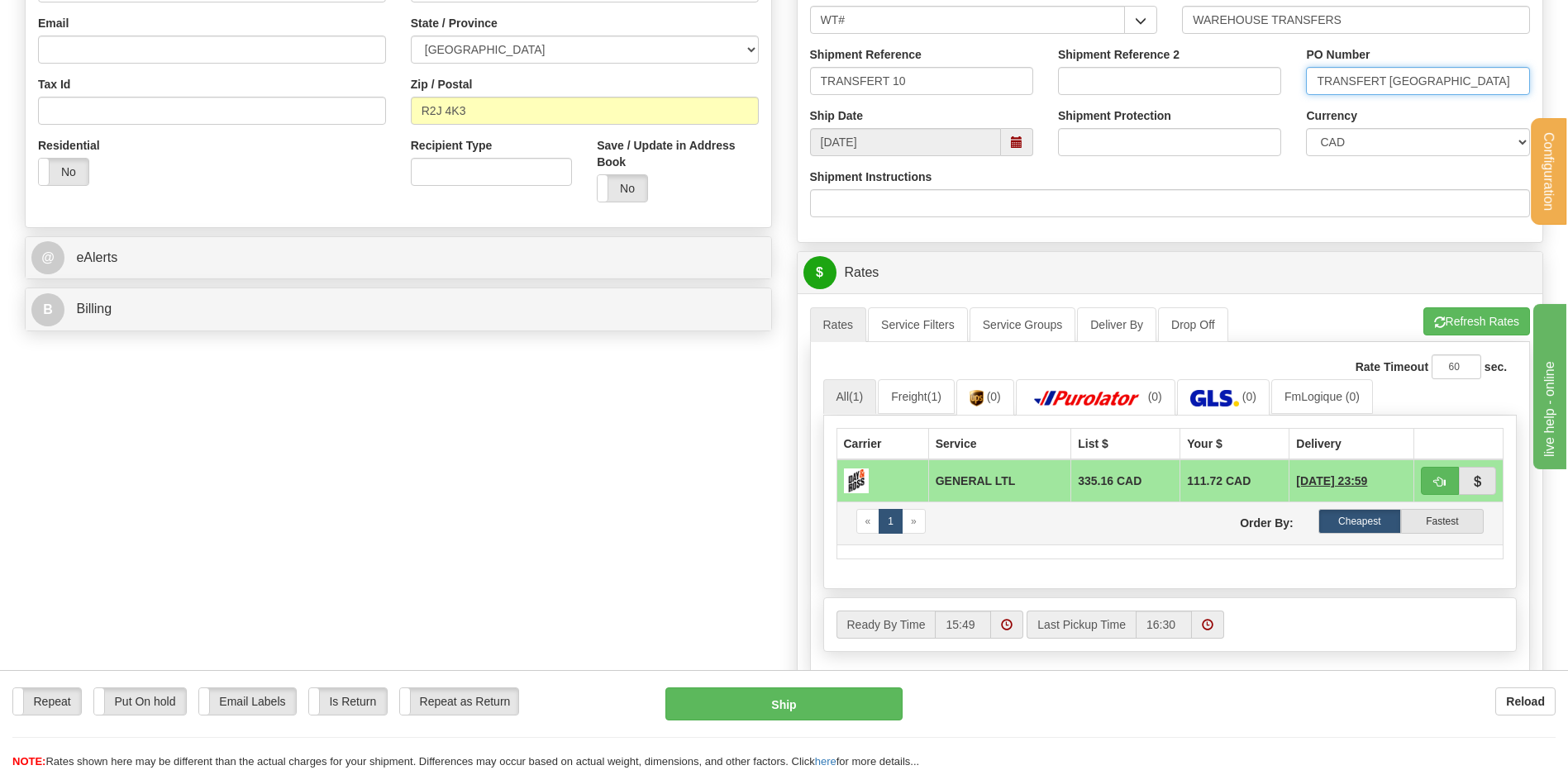
scroll to position [661, 0]
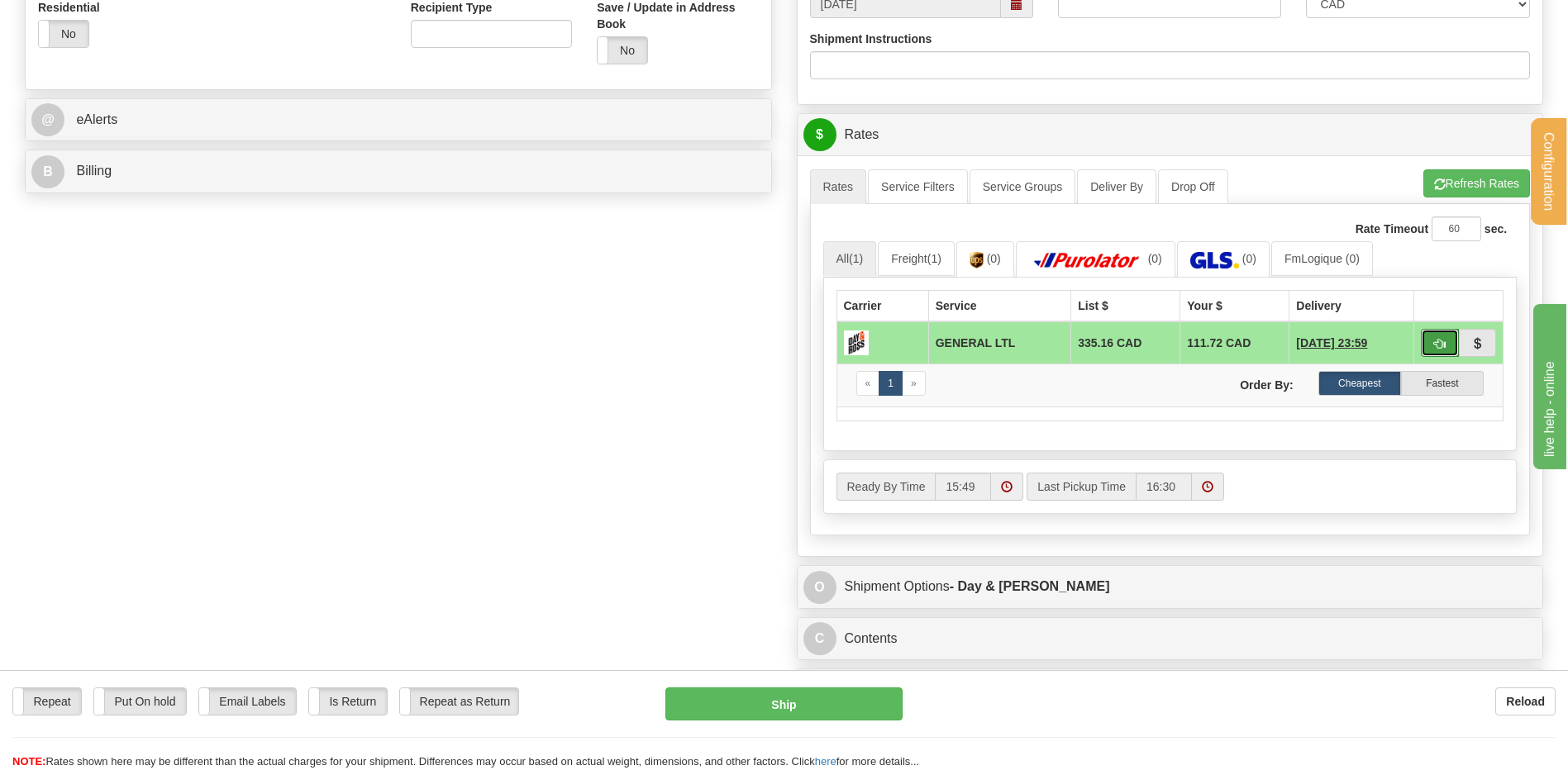
click at [1449, 339] on button "button" at bounding box center [1440, 343] width 38 height 28
type input "GL"
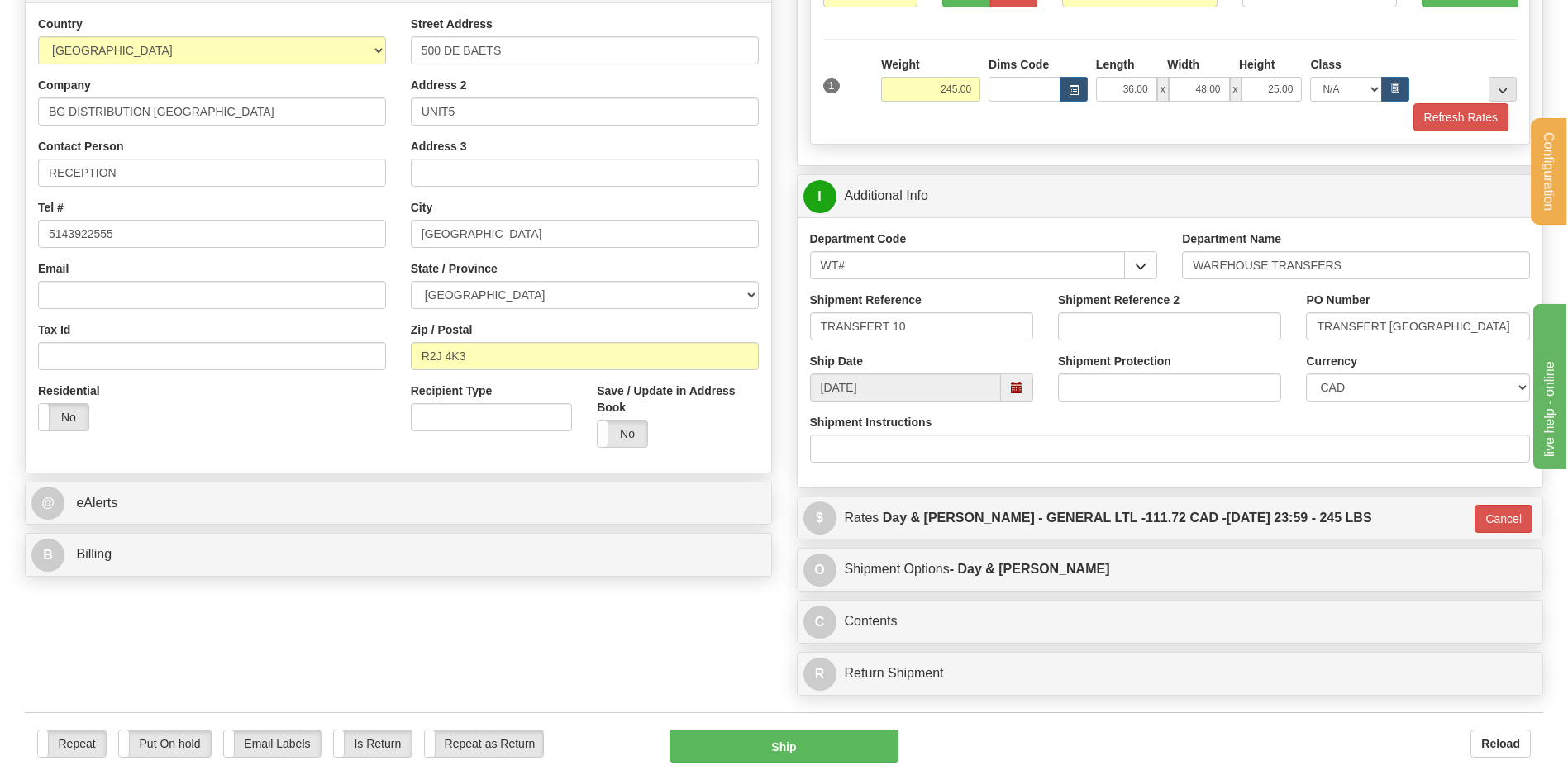
scroll to position [405, 0]
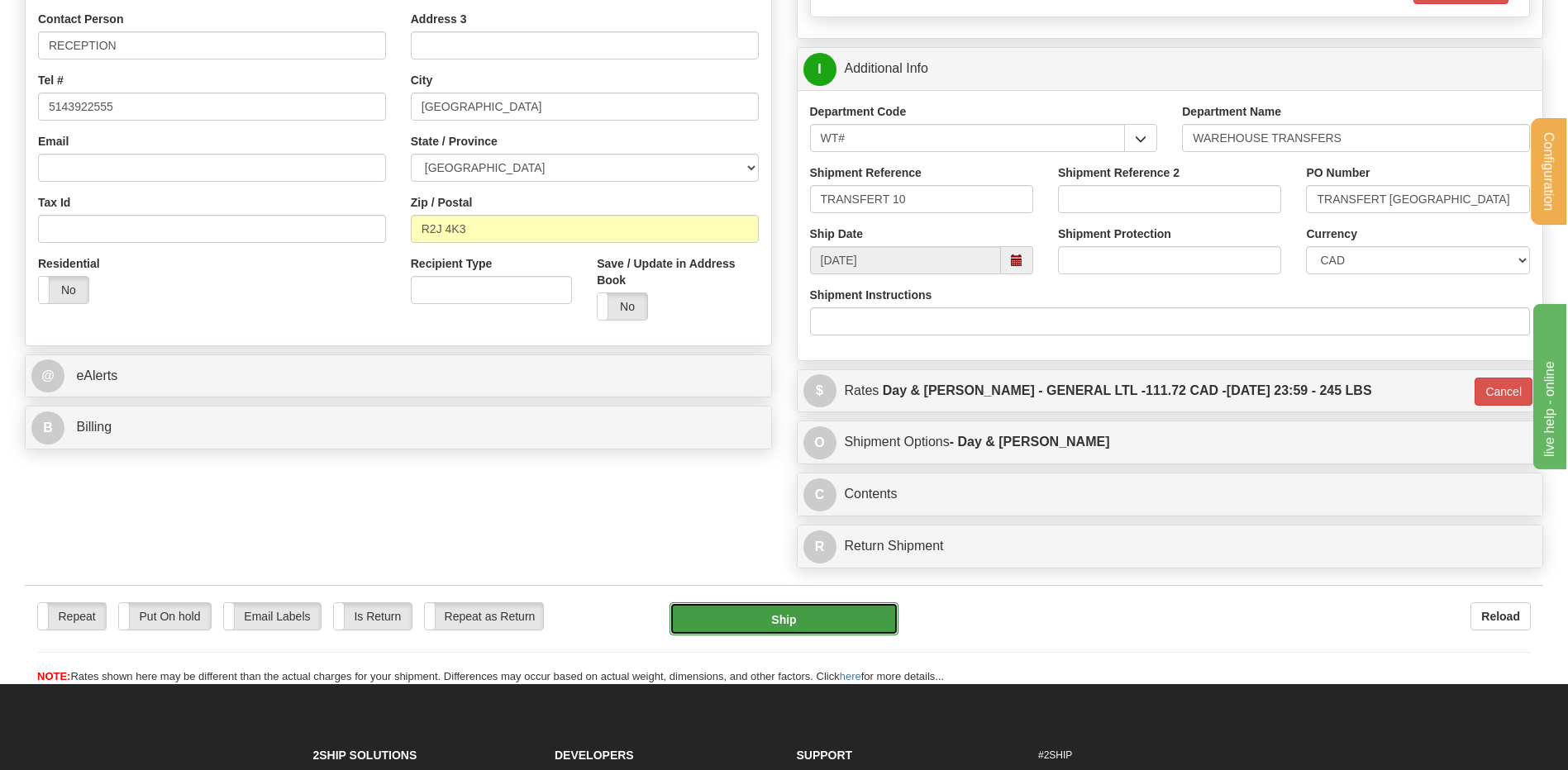
click at [760, 620] on button "Ship" at bounding box center [784, 619] width 228 height 33
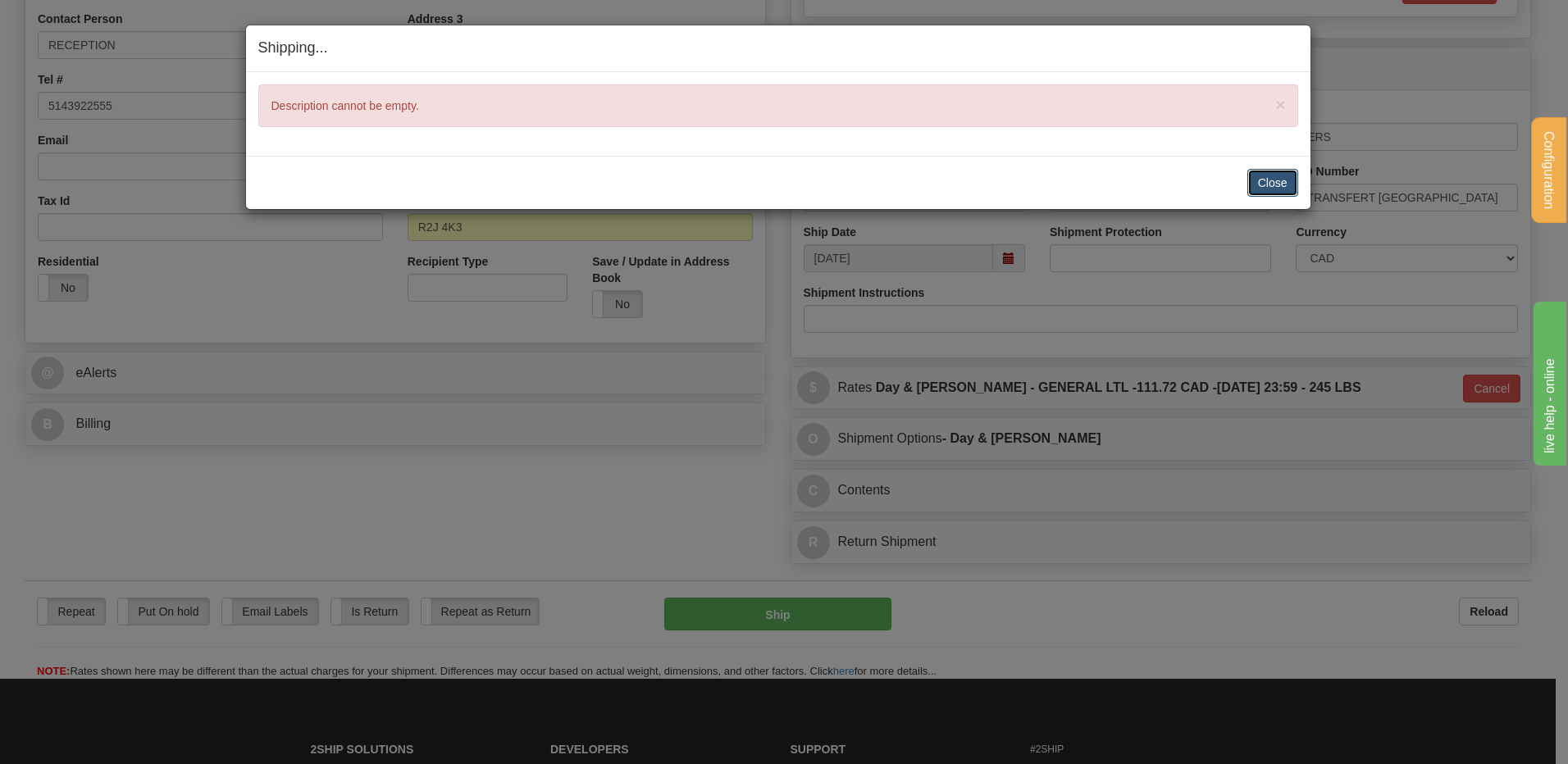
click at [1282, 182] on button "Close" at bounding box center [1273, 183] width 51 height 28
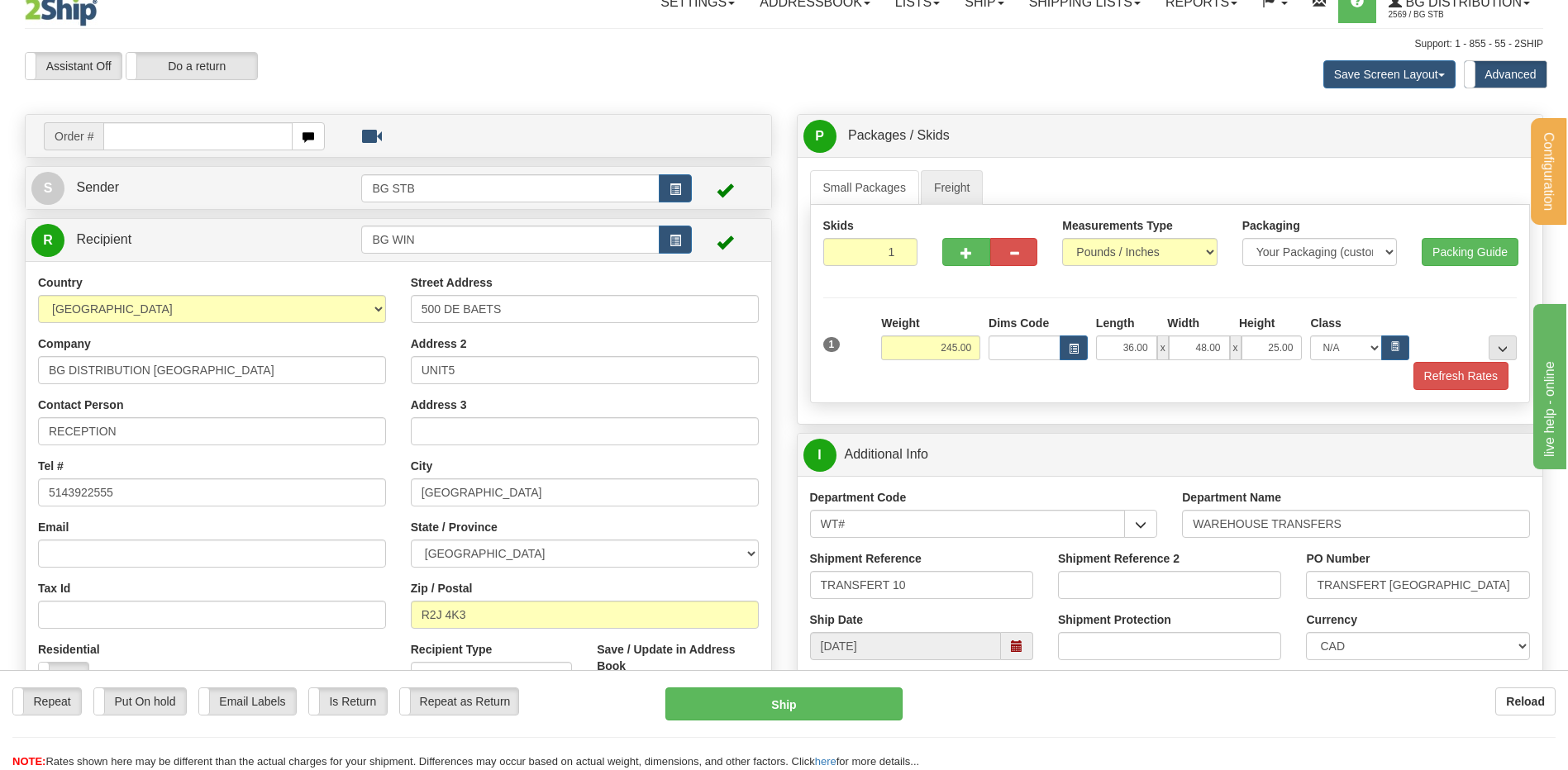
scroll to position [0, 0]
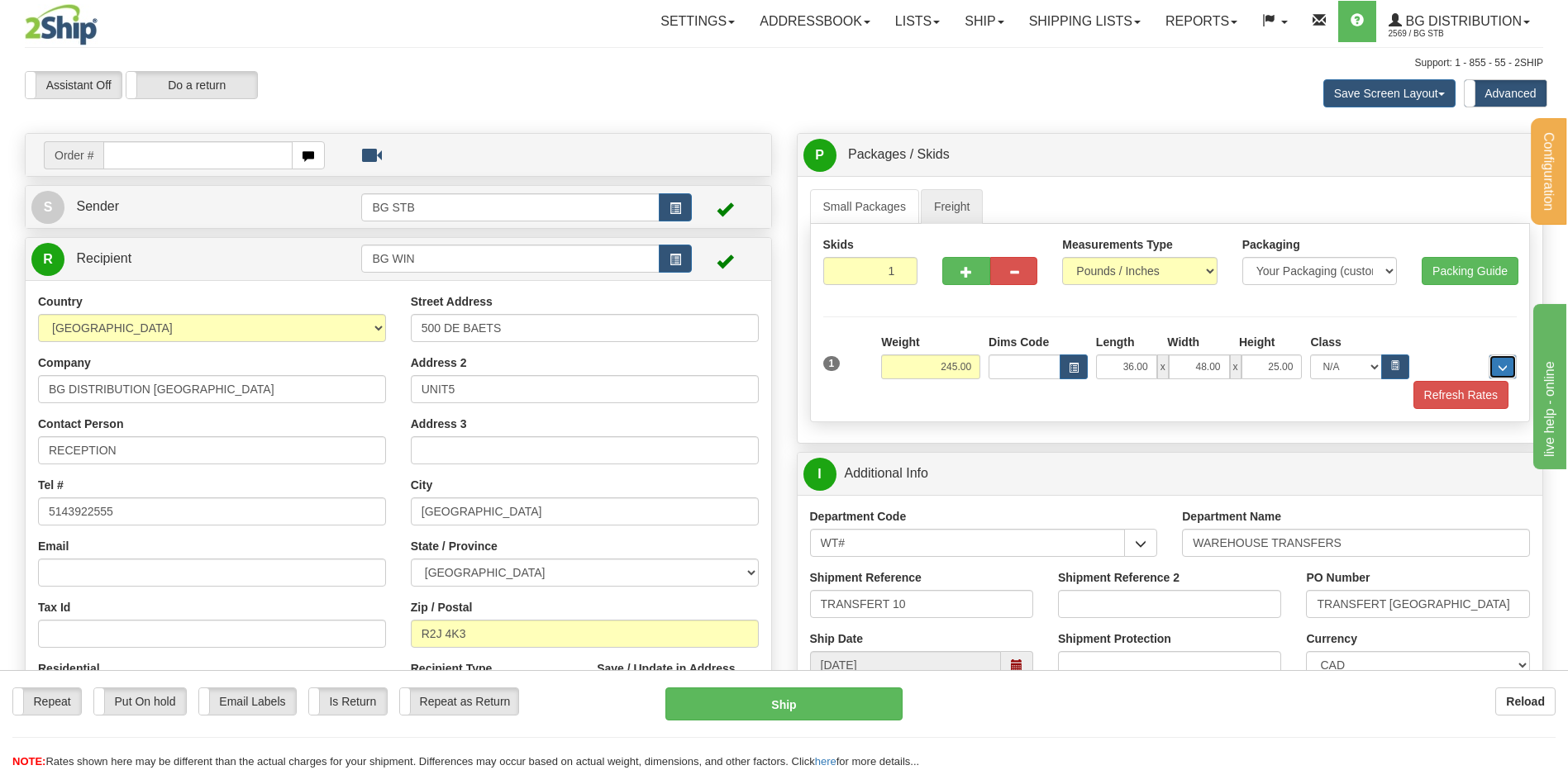
click at [1490, 358] on button "..." at bounding box center [1503, 367] width 28 height 24
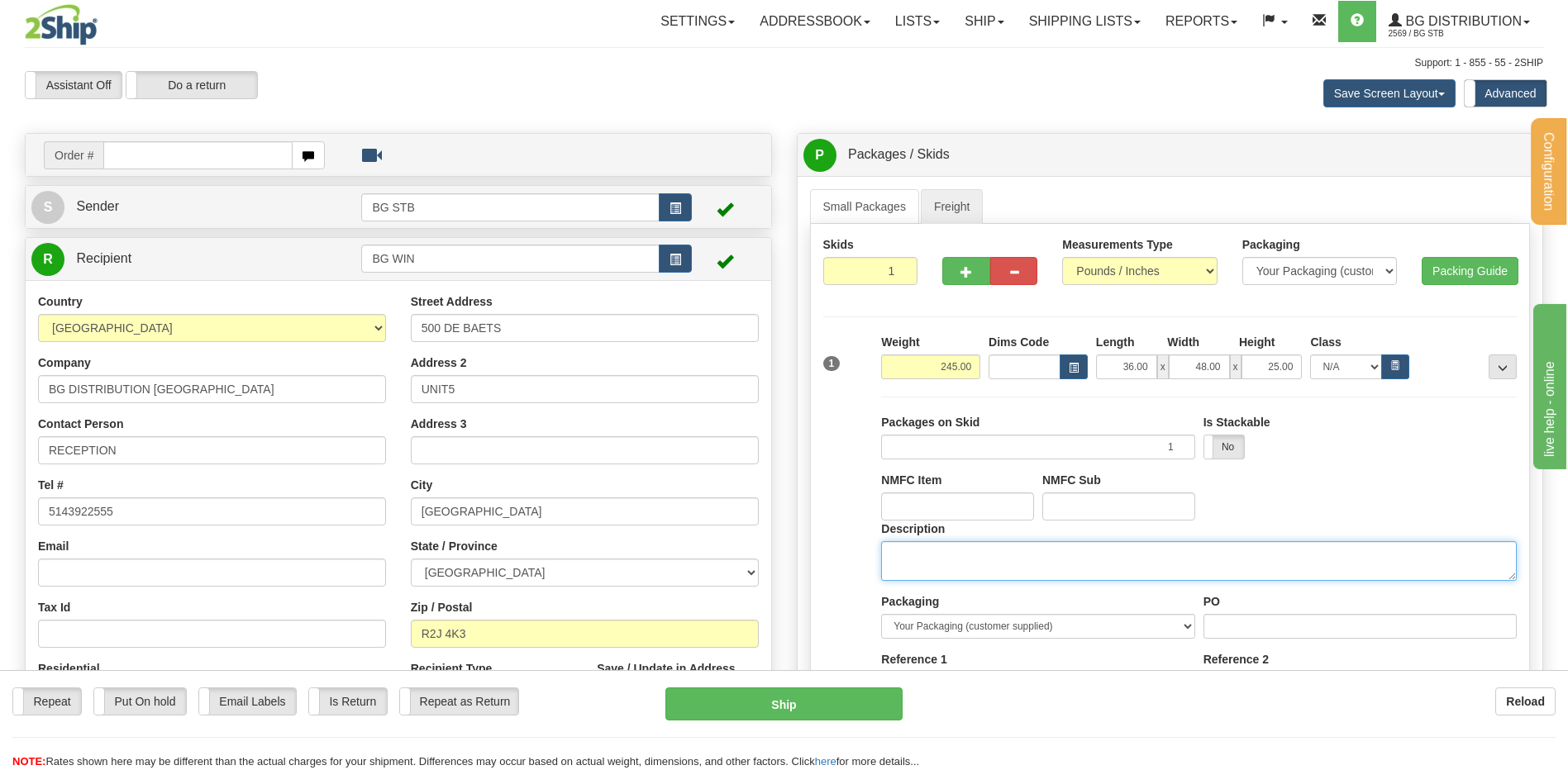
click at [949, 564] on textarea "Description" at bounding box center [1198, 561] width 636 height 39
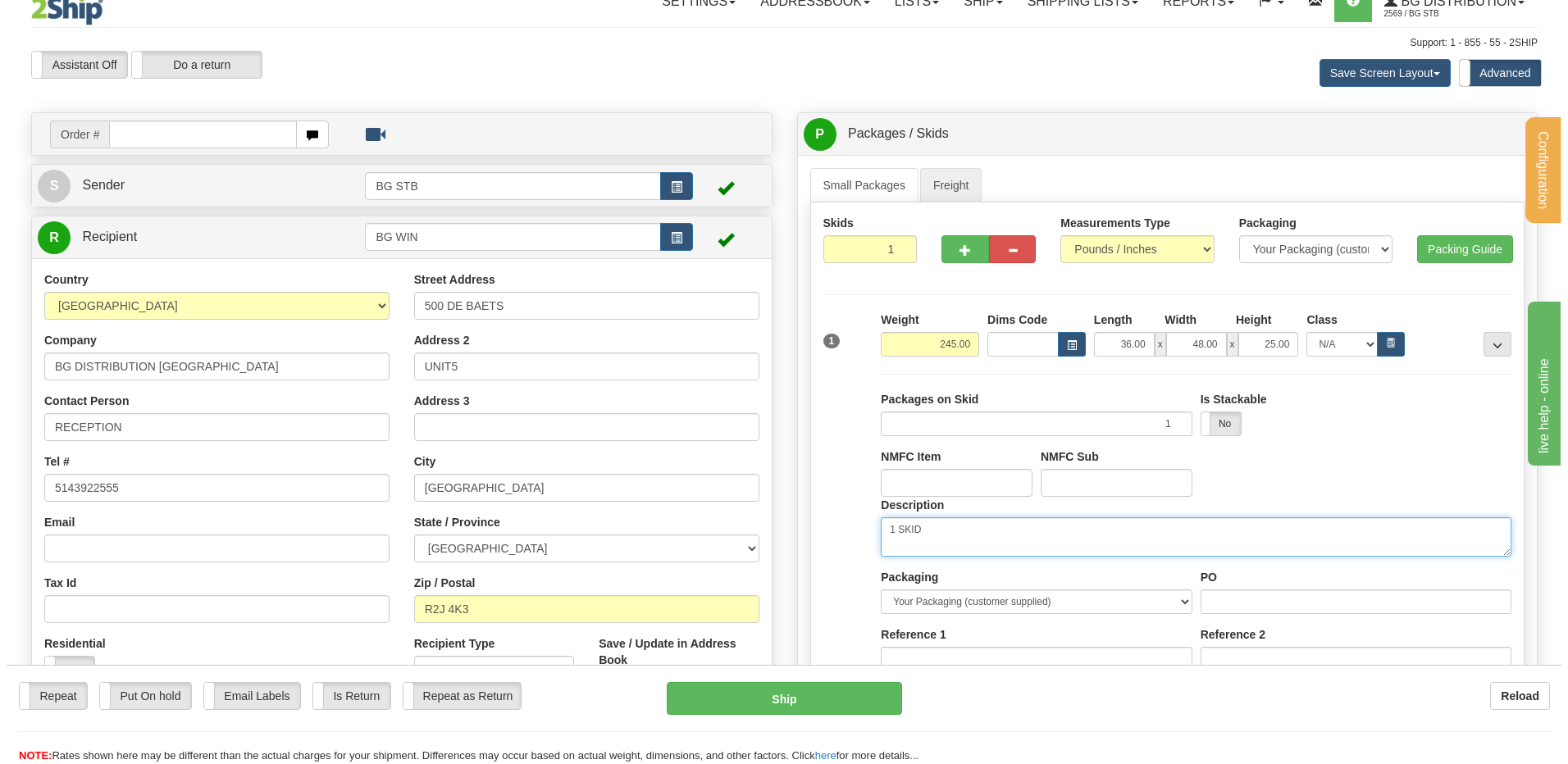
scroll to position [82, 0]
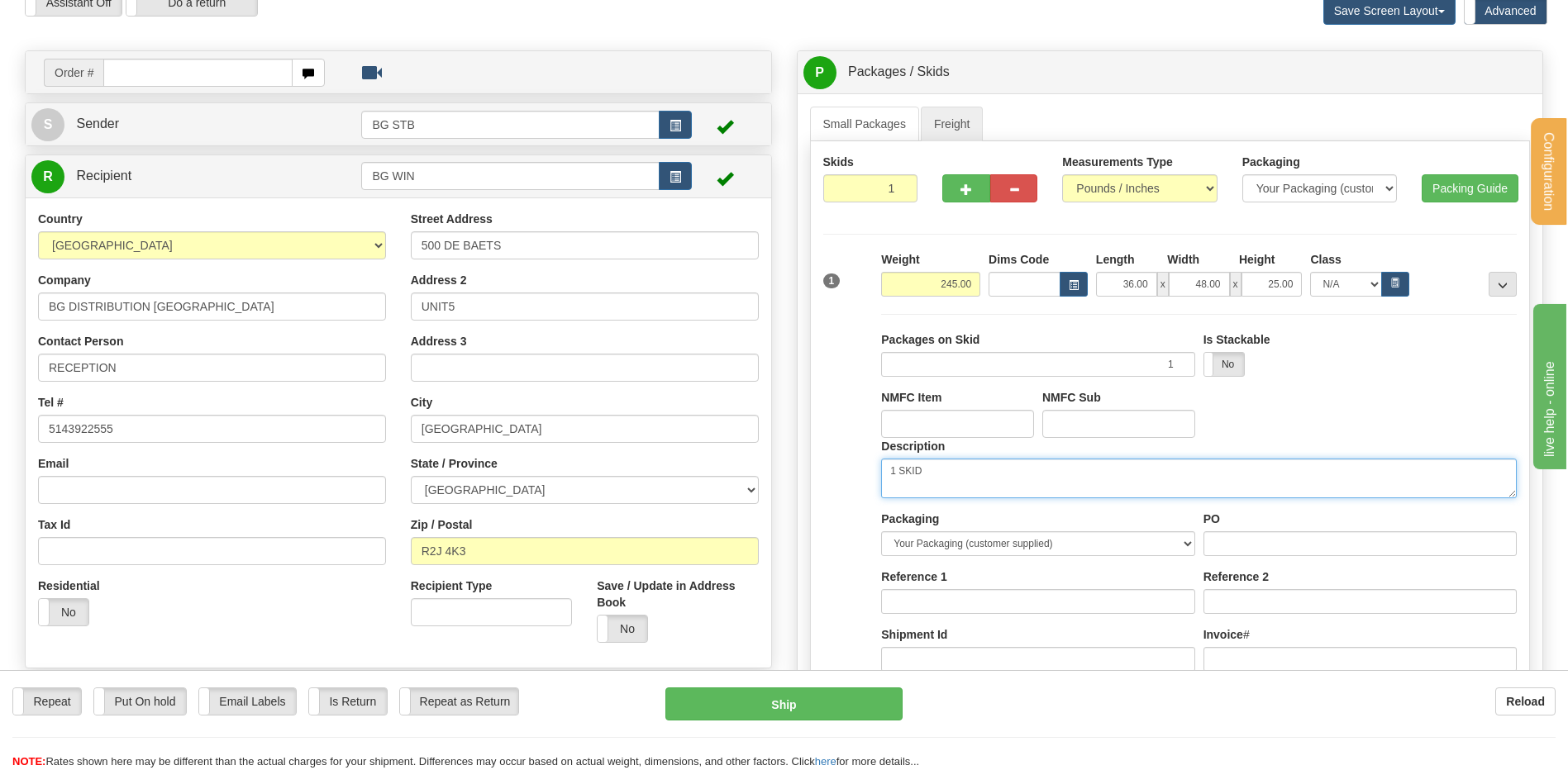
type textarea "1 SKID"
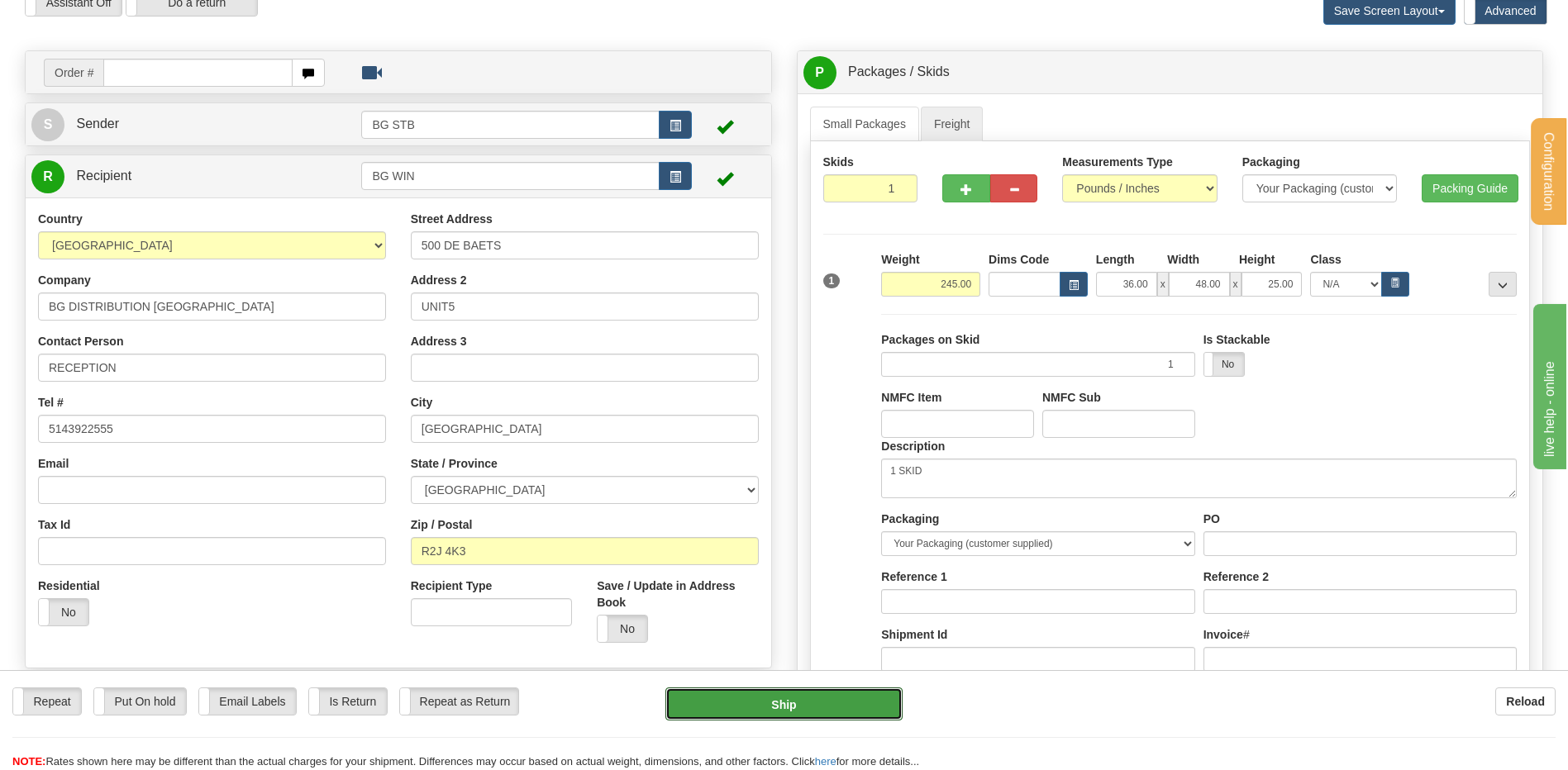
click at [842, 695] on button "Ship" at bounding box center [783, 705] width 236 height 33
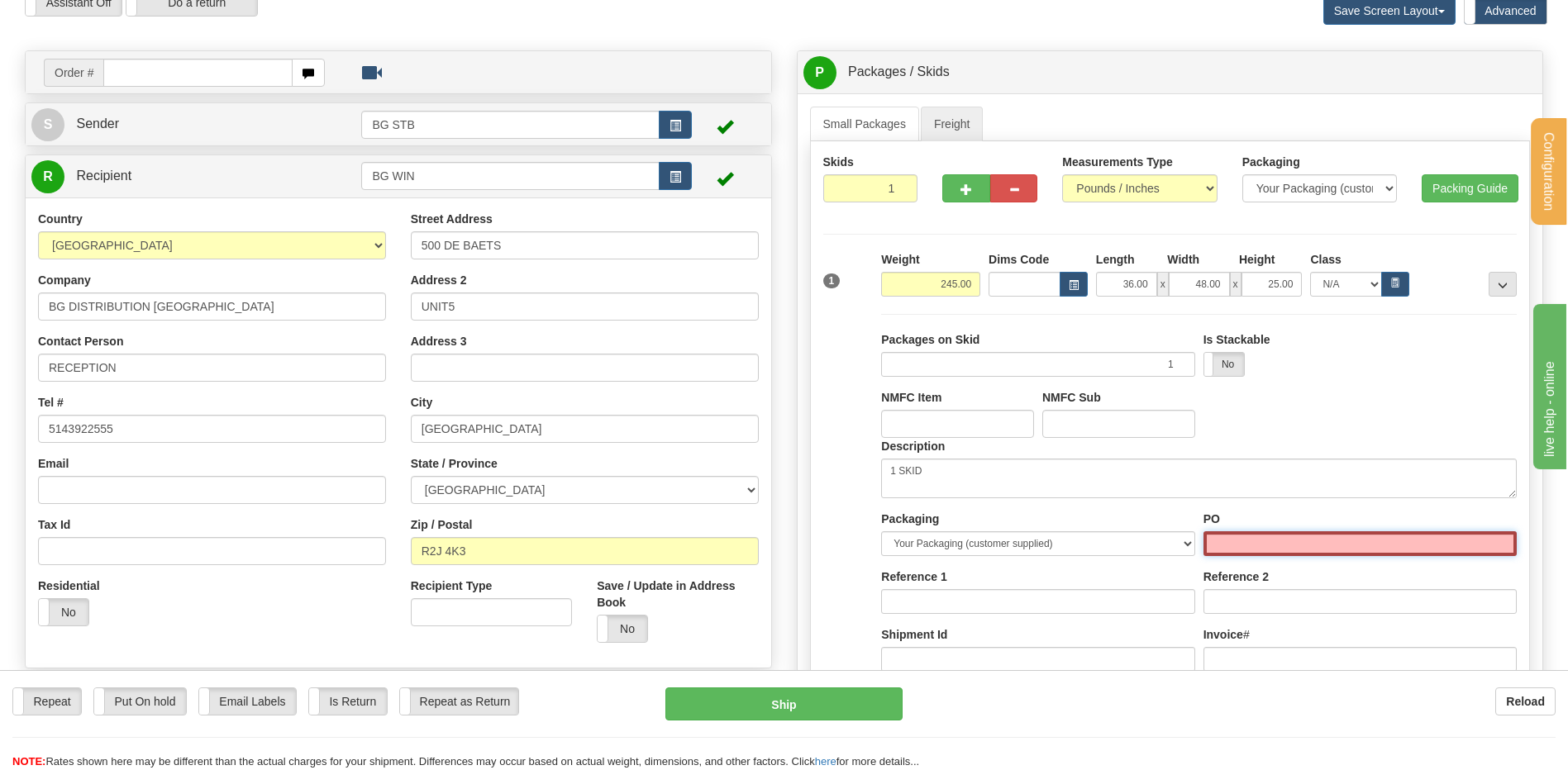
click at [1276, 551] on input "PO" at bounding box center [1360, 543] width 313 height 24
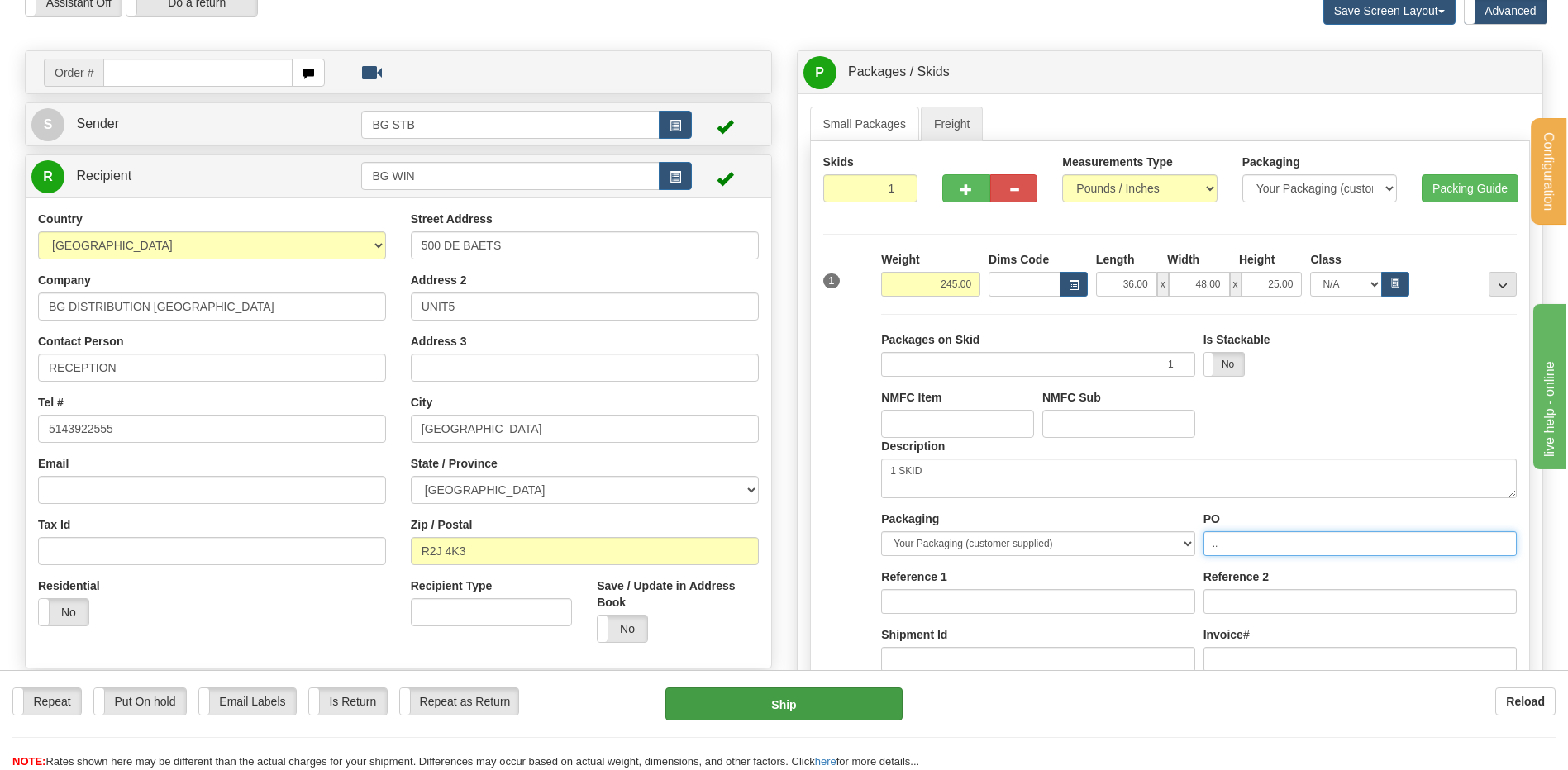
type input ".."
click at [802, 705] on button "Ship" at bounding box center [783, 705] width 236 height 33
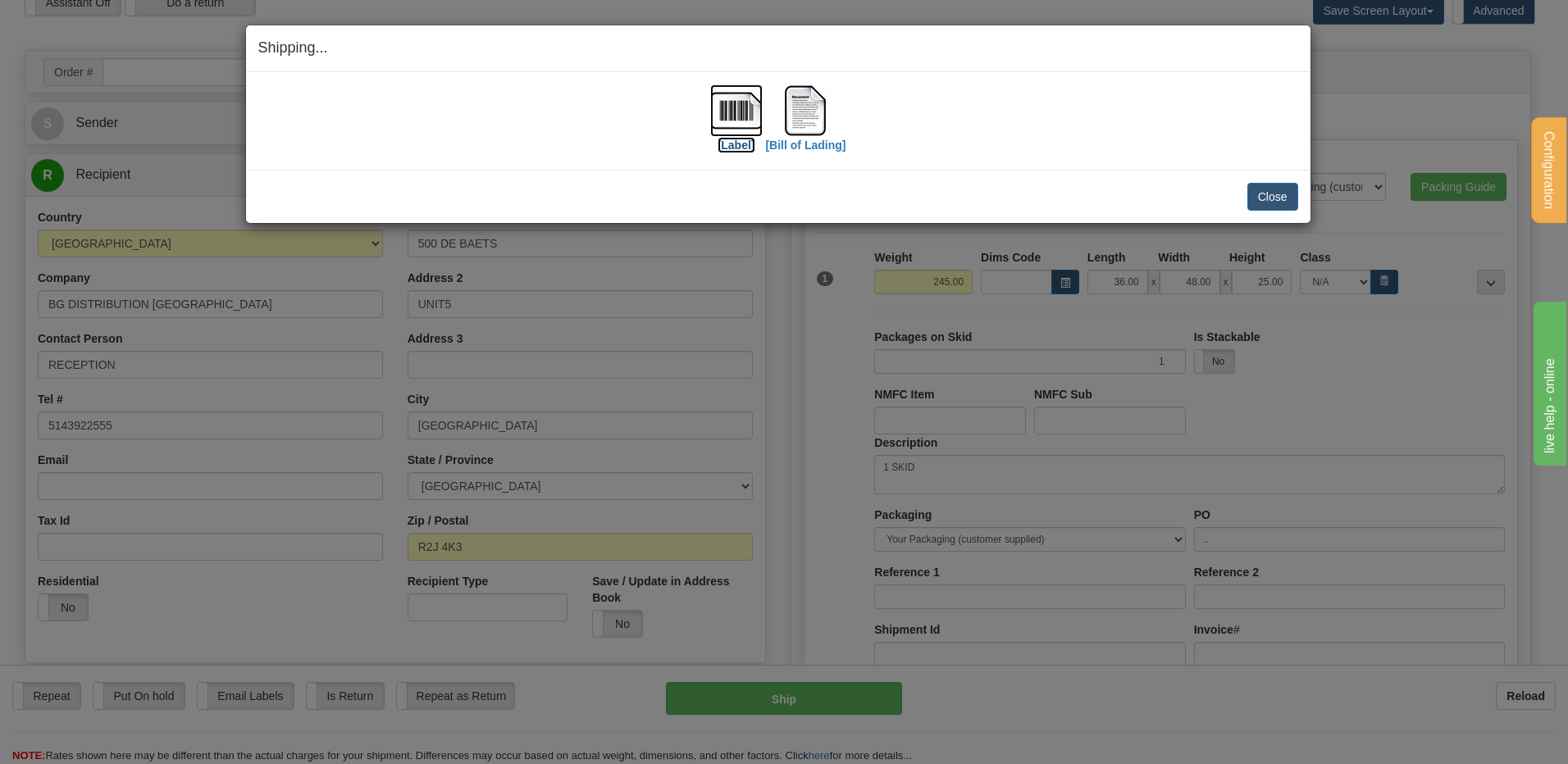
click at [745, 123] on img at bounding box center [736, 111] width 53 height 53
click at [809, 101] on img at bounding box center [805, 111] width 53 height 53
drag, startPoint x: 1264, startPoint y: 193, endPoint x: 1274, endPoint y: 192, distance: 10.0
click at [1266, 193] on button "Close" at bounding box center [1273, 196] width 51 height 28
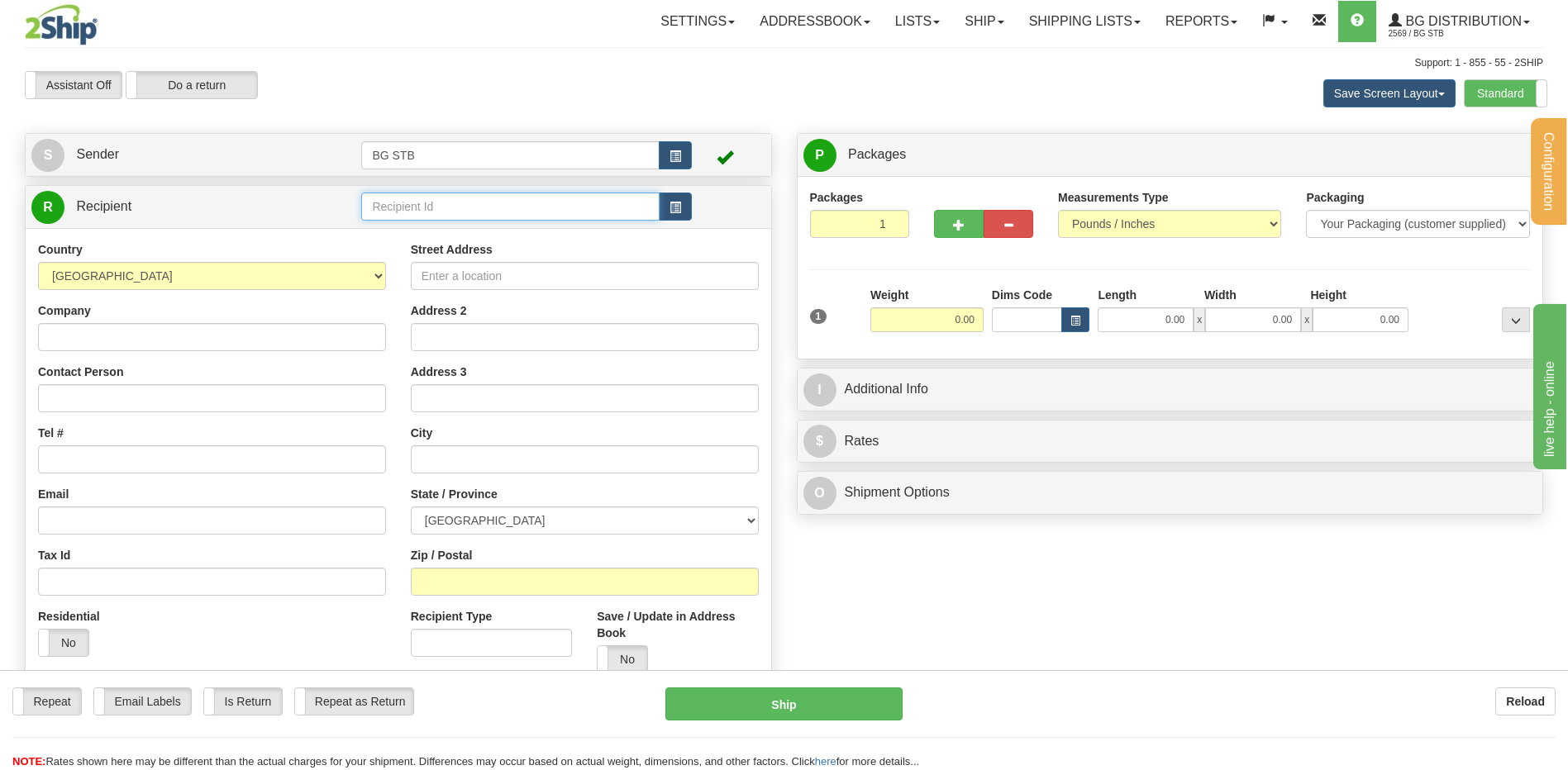
click at [464, 194] on input "text" at bounding box center [509, 207] width 297 height 28
type input "7062"
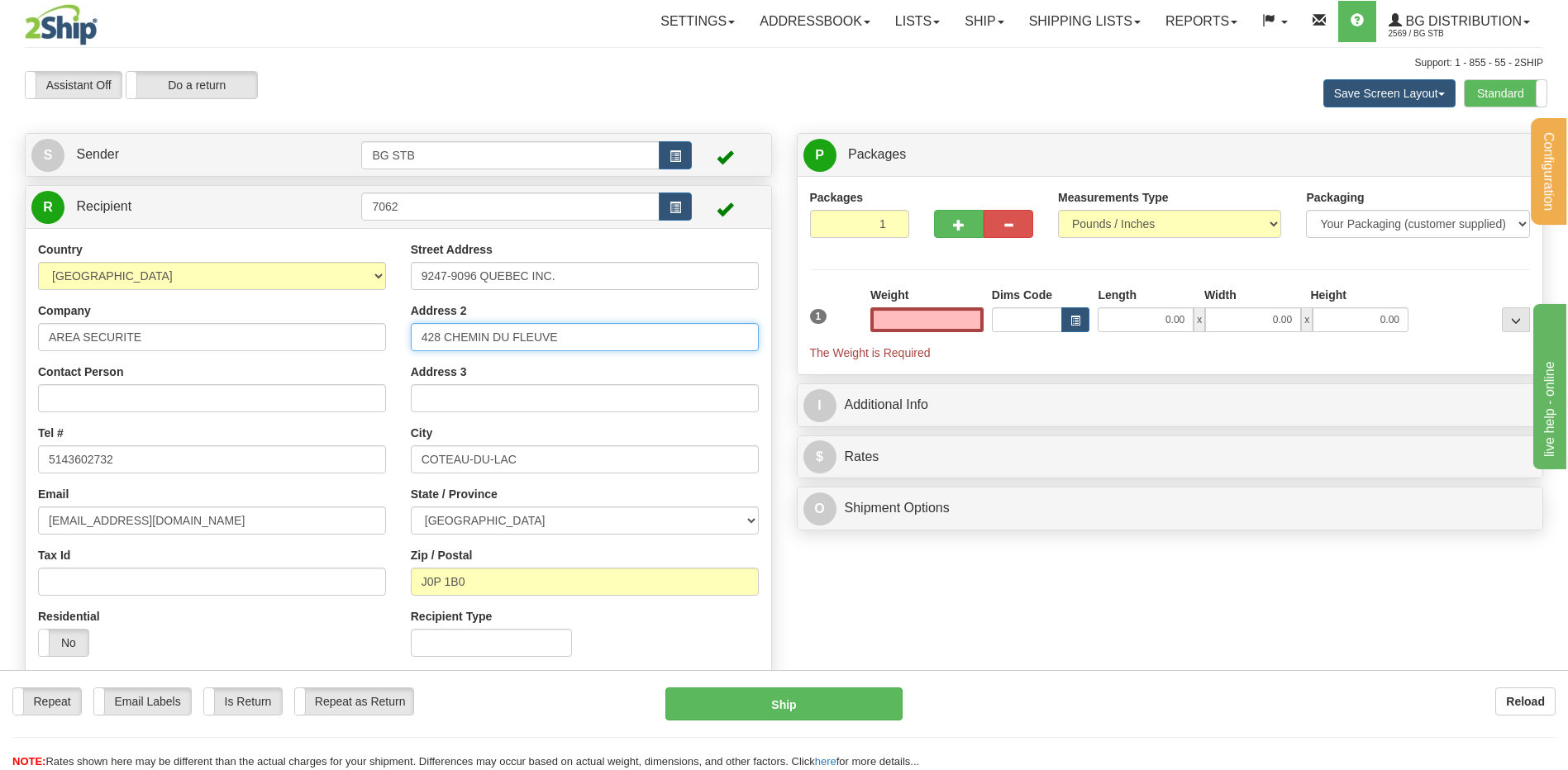
type input "0.00"
drag, startPoint x: 531, startPoint y: 338, endPoint x: 148, endPoint y: 361, distance: 383.7
click at [148, 361] on div "Country AFGHANISTAN ALAND ISLANDS ALBANIA ALGERIA AMERICAN SAMOA ANDORRA ANGOLA…" at bounding box center [398, 455] width 746 height 428
type input "105-7493 ROUTE TRANSCANADIENNE"
drag, startPoint x: 544, startPoint y: 467, endPoint x: 312, endPoint y: 474, distance: 232.1
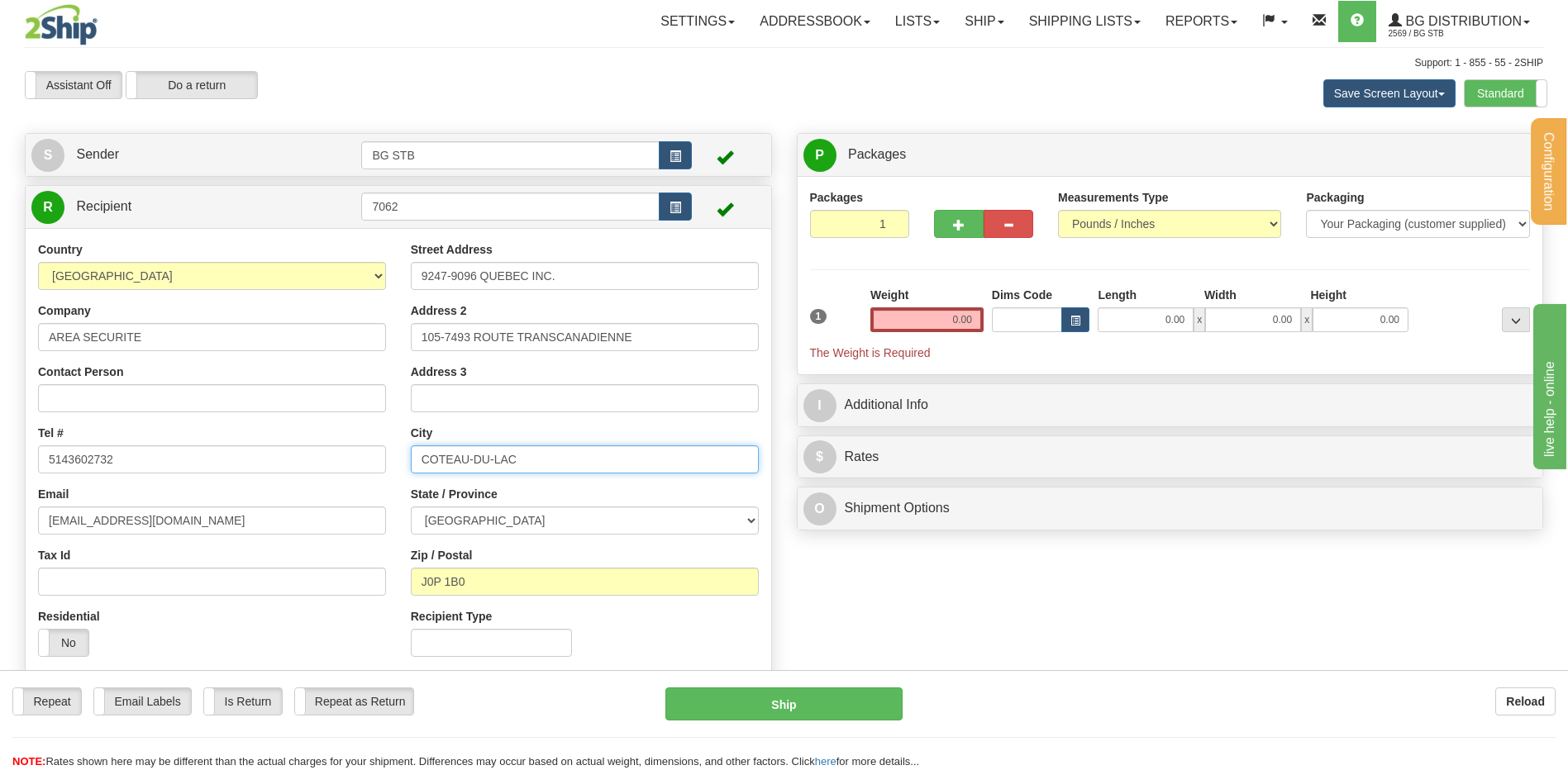
click at [317, 473] on div "Country AFGHANISTAN ALAND ISLANDS ALBANIA ALGERIA AMERICAN SAMOA ANDORRA ANGOLA…" at bounding box center [398, 455] width 746 height 428
type input "SAINT-LAURENT"
drag, startPoint x: 494, startPoint y: 586, endPoint x: 295, endPoint y: 549, distance: 202.4
click at [333, 587] on div "Country AFGHANISTAN ALAND ISLANDS ALBANIA ALGERIA AMERICAN SAMOA ANDORRA ANGOLA…" at bounding box center [398, 455] width 746 height 428
type input "H4T 1T3"
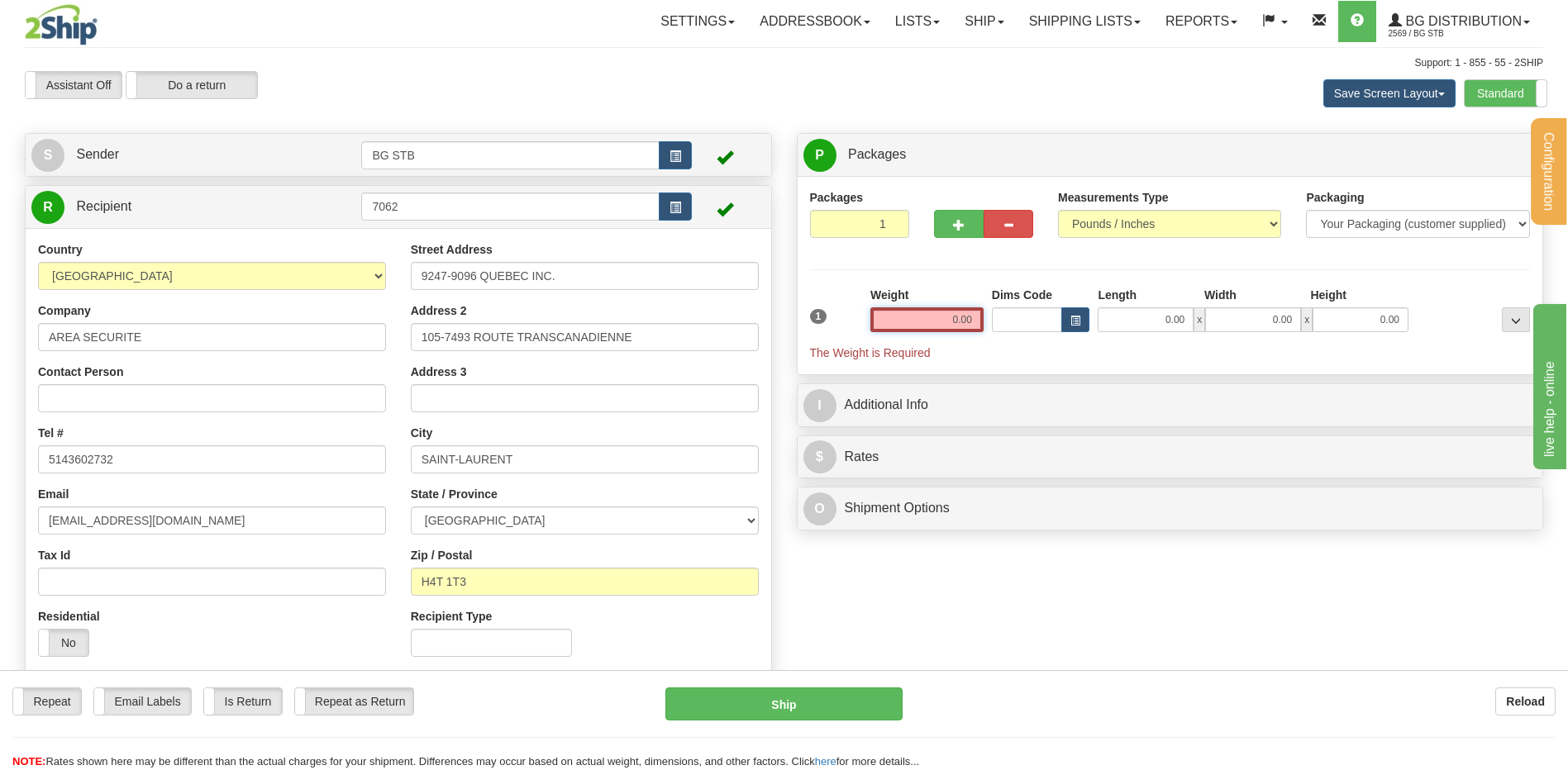
click at [947, 308] on input "0.00" at bounding box center [927, 320] width 113 height 24
click button "Delete" at bounding box center [0, 0] width 0 height 0
type input "1.45"
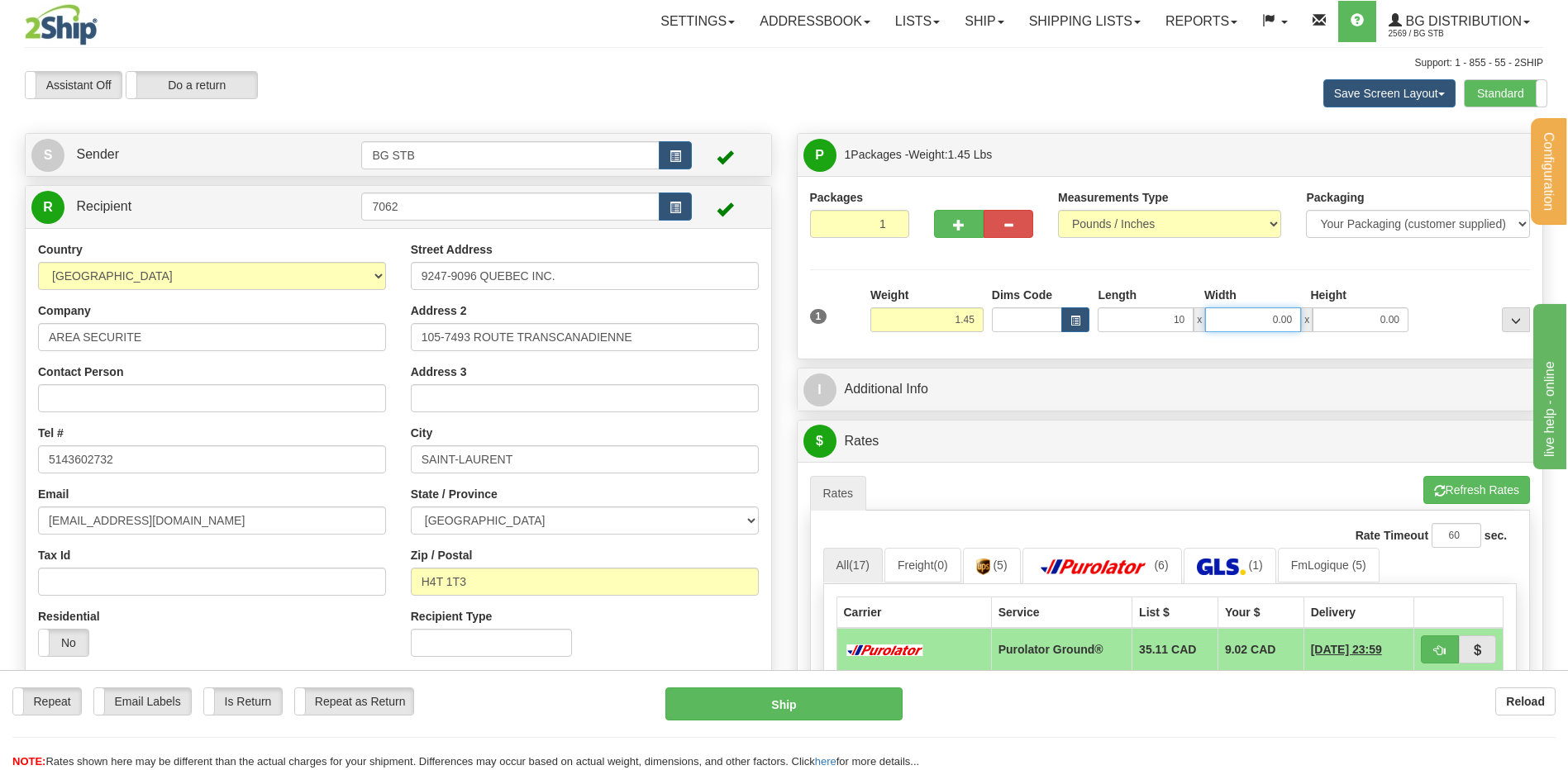
type input "10.00"
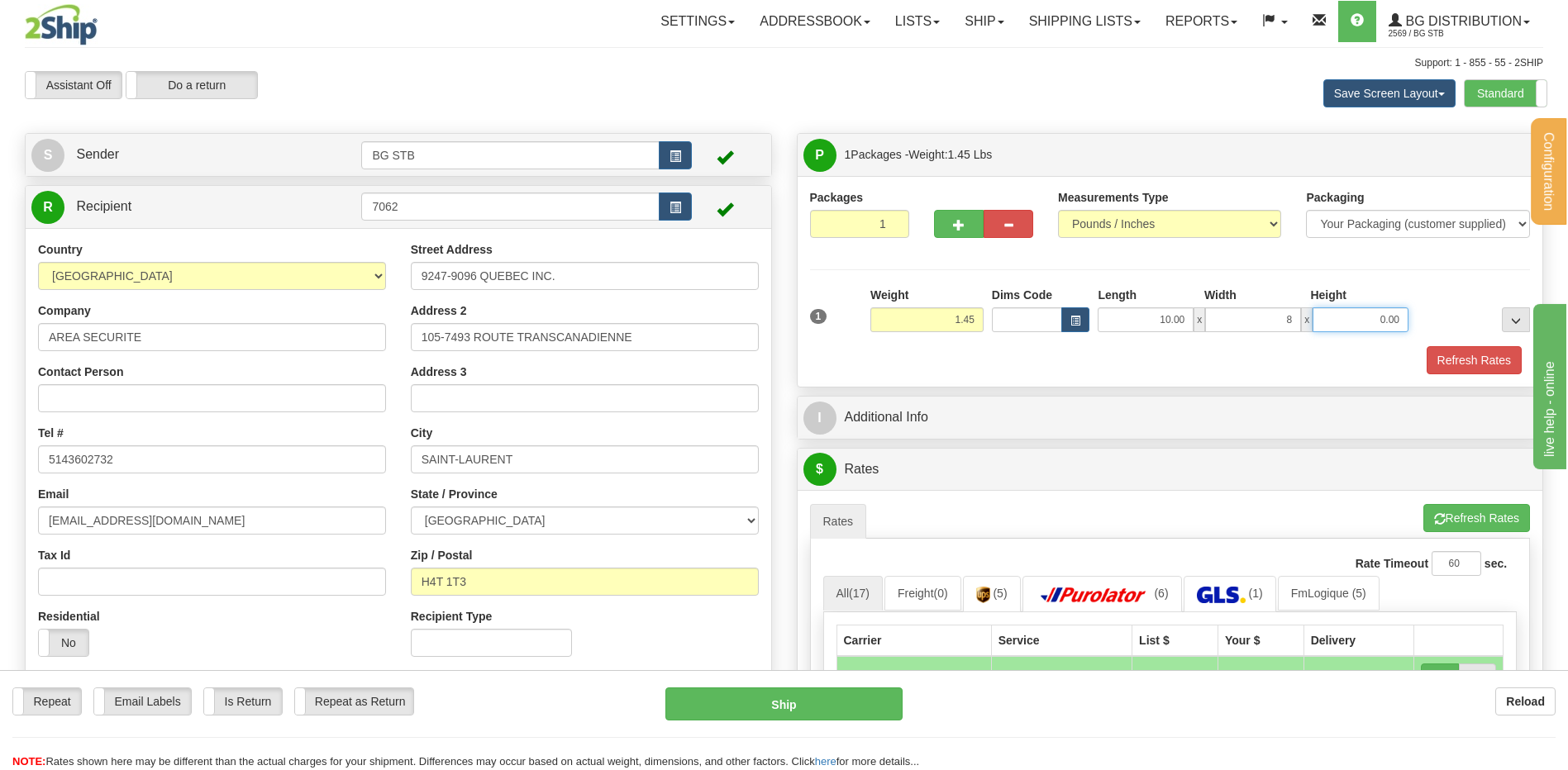
type input "8.00"
type input "6.00"
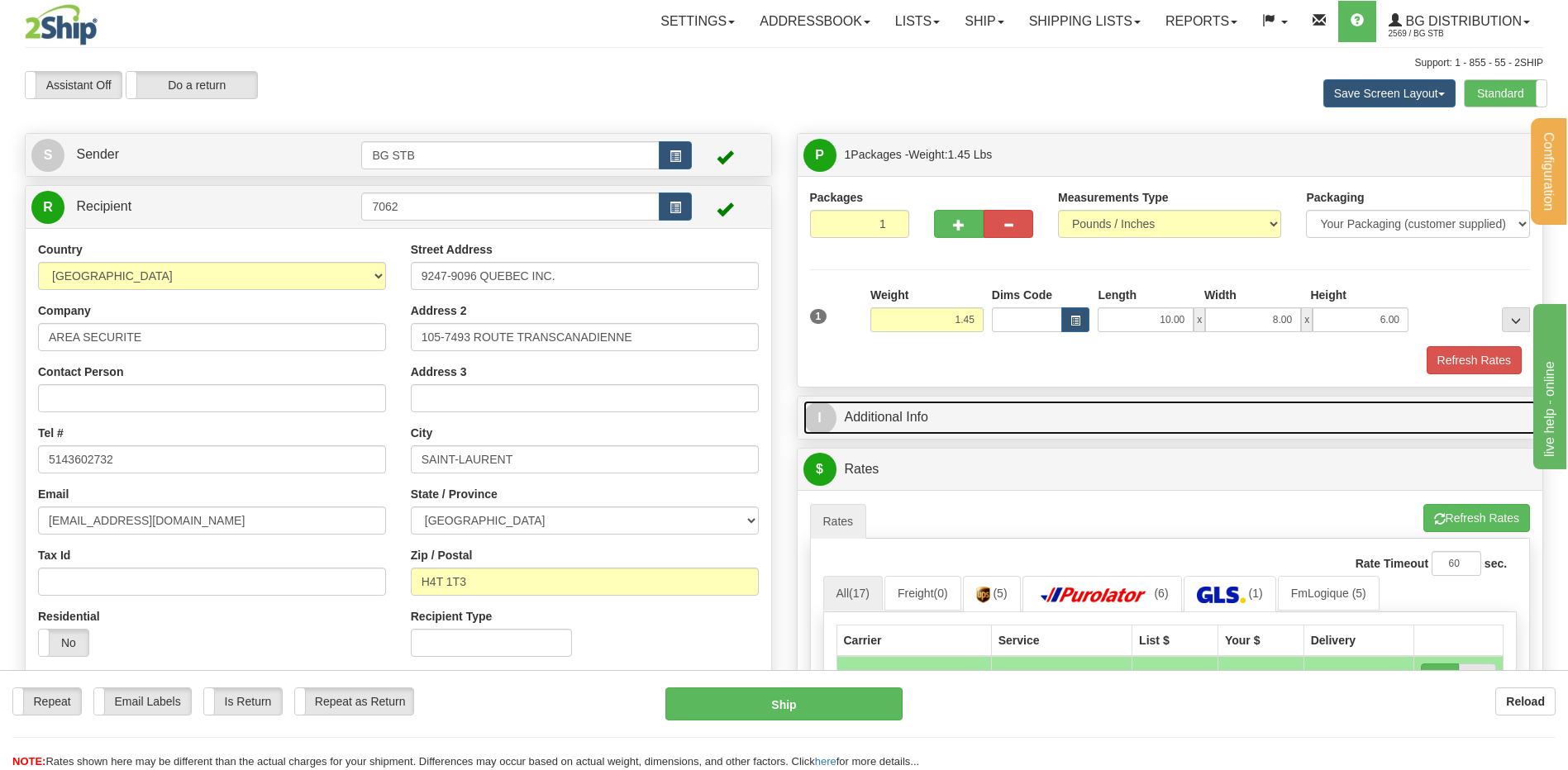
click at [958, 410] on link "I Additional Info" at bounding box center [1170, 418] width 734 height 34
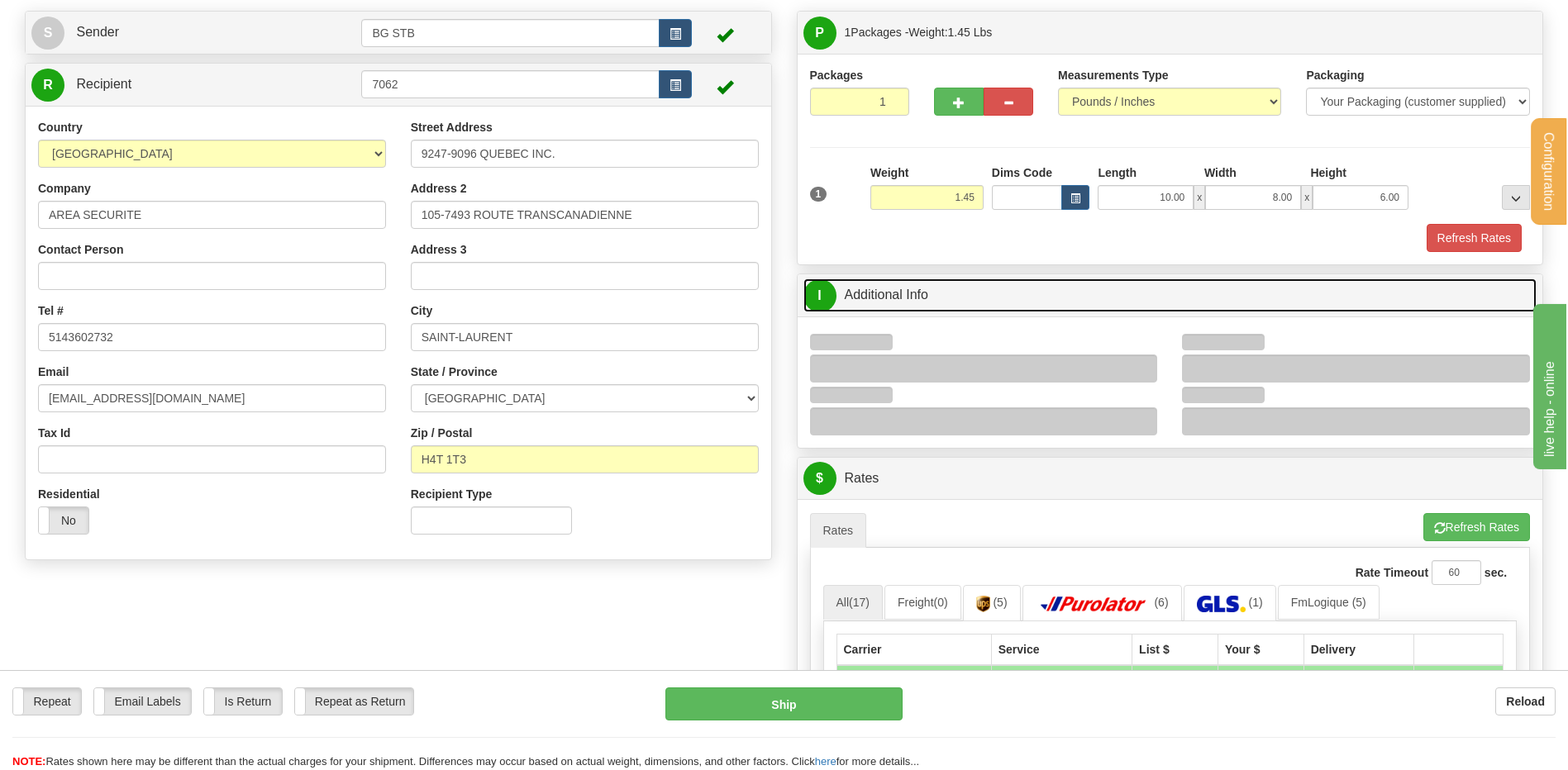
scroll to position [248, 0]
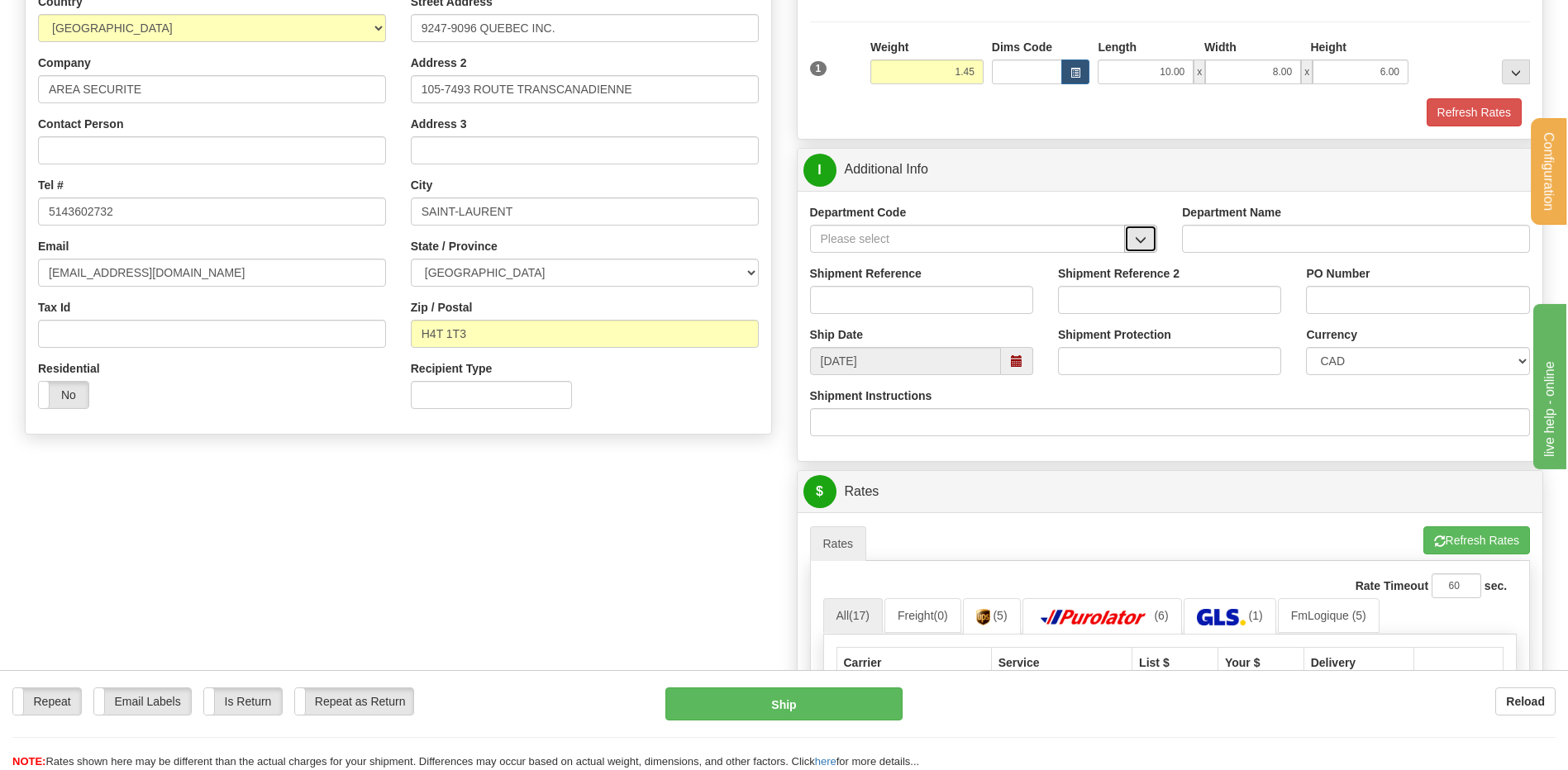
click at [1141, 237] on span "button" at bounding box center [1140, 240] width 11 height 10
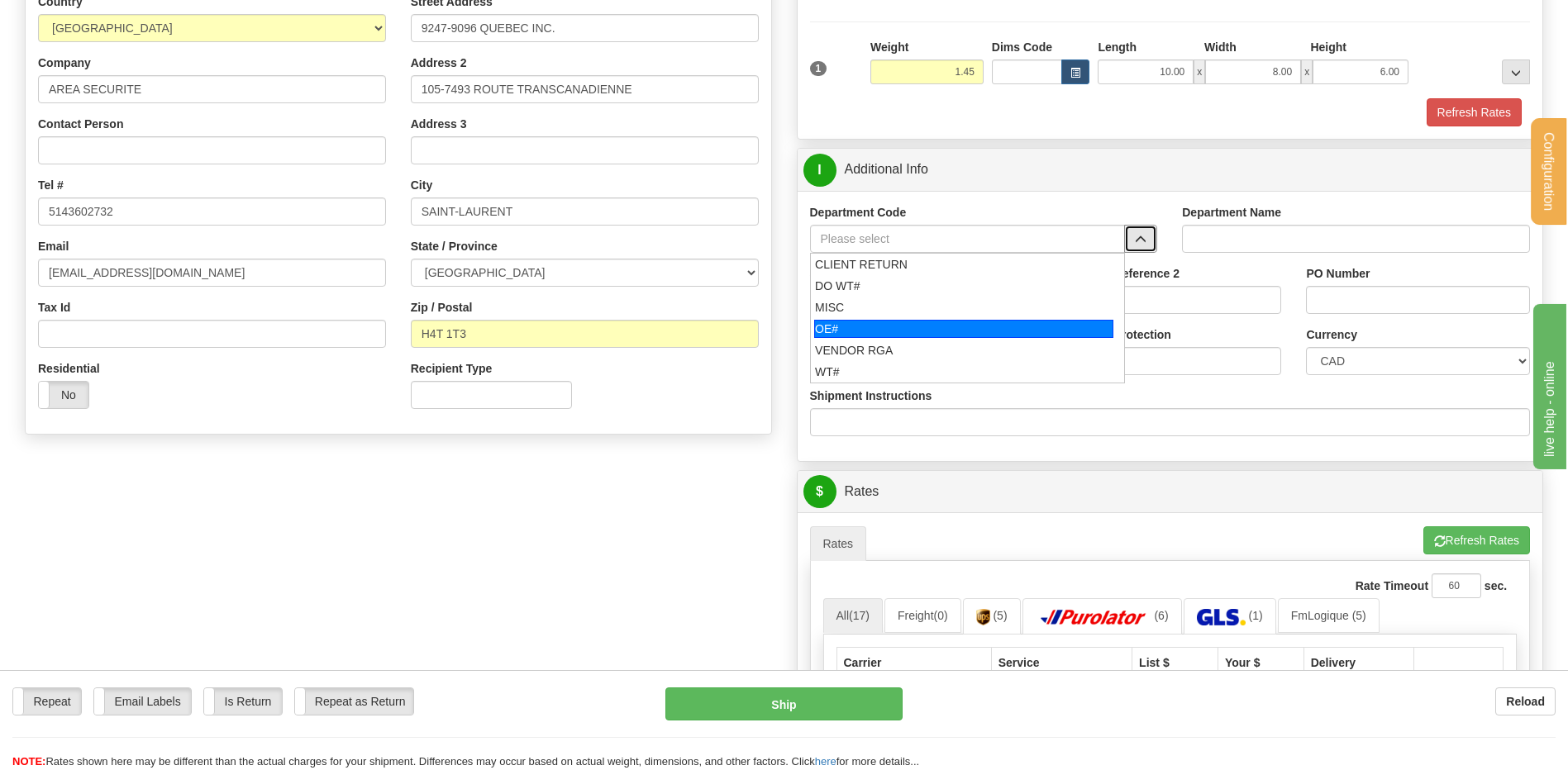
click at [886, 332] on div "OE#" at bounding box center [964, 329] width 299 height 18
type input "OE#"
type input "ORDERS"
click at [885, 312] on input "Shipment Reference" at bounding box center [922, 300] width 223 height 28
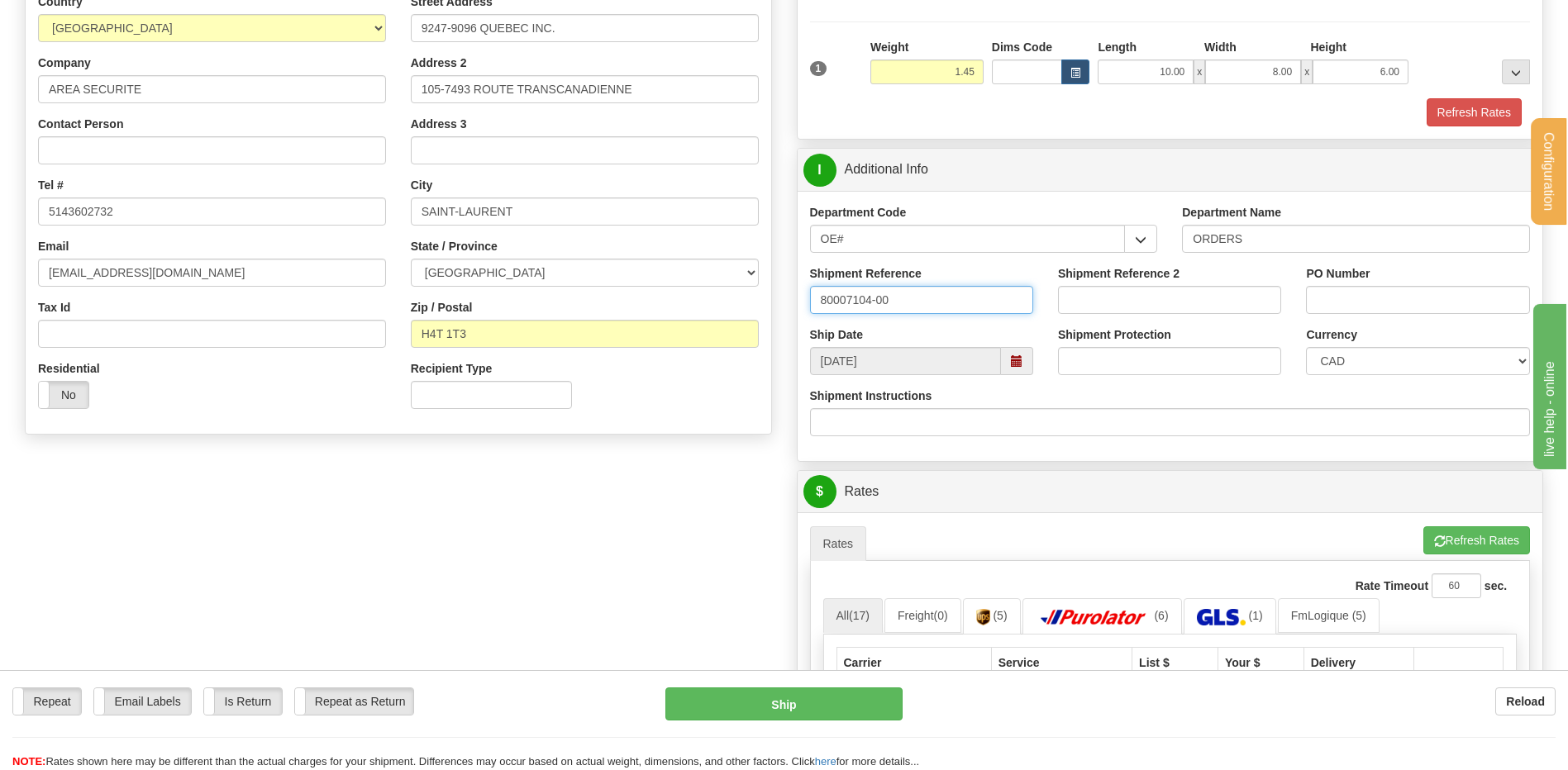
type input "80007104-00"
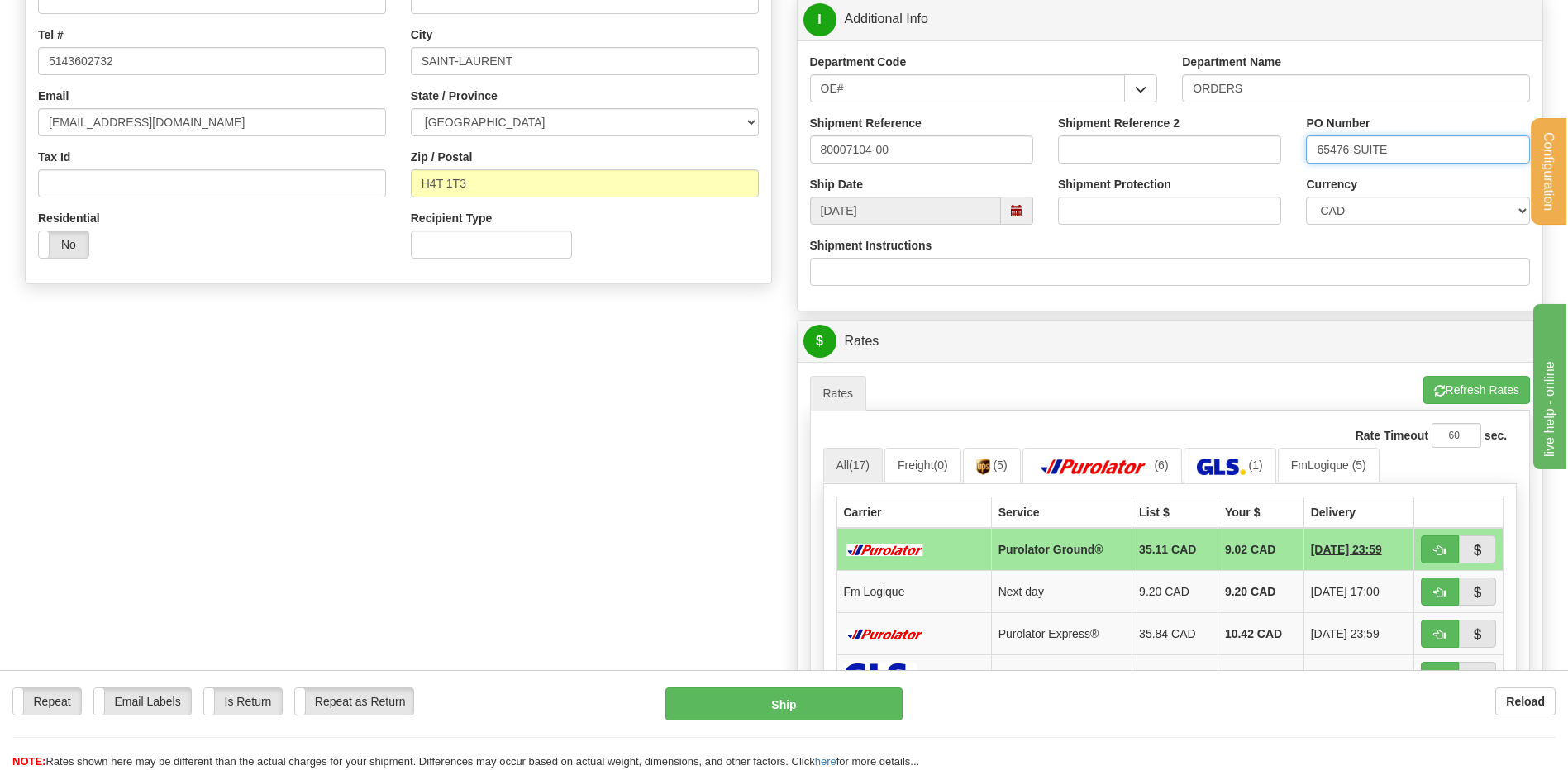
scroll to position [661, 0]
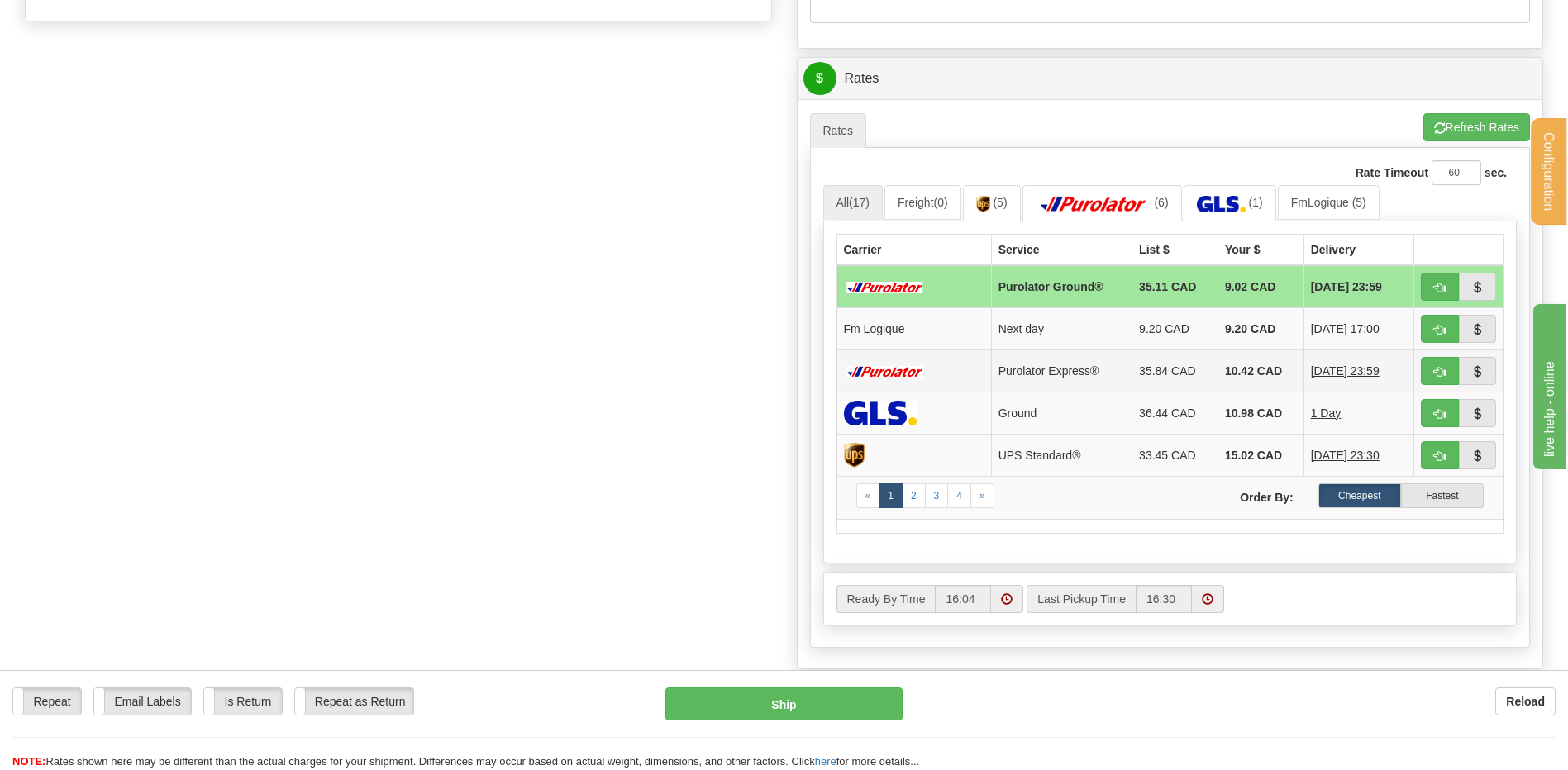
type input "65476-SUITE"
click at [1452, 333] on button "button" at bounding box center [1440, 329] width 38 height 28
type input "jour"
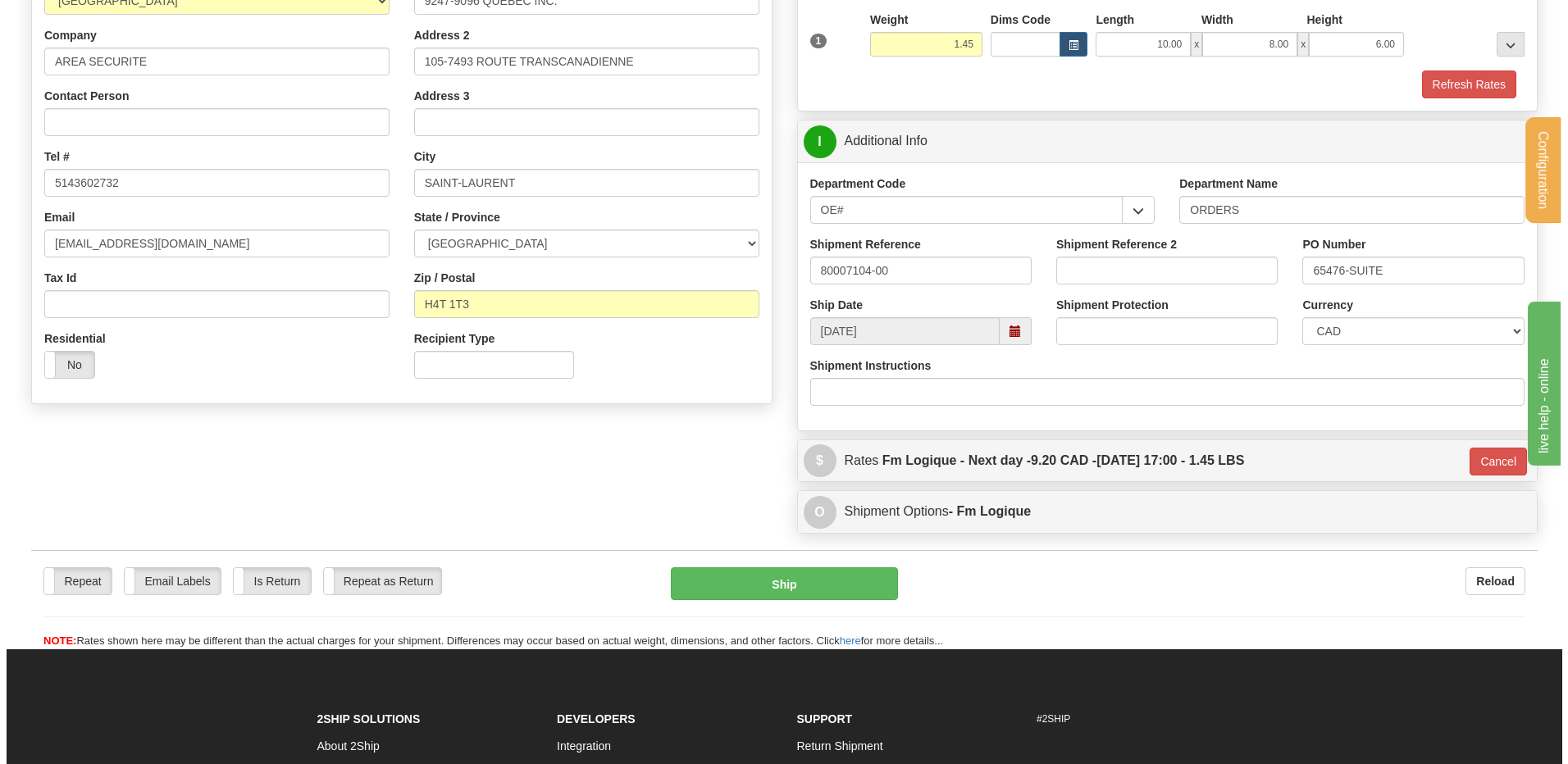
scroll to position [259, 0]
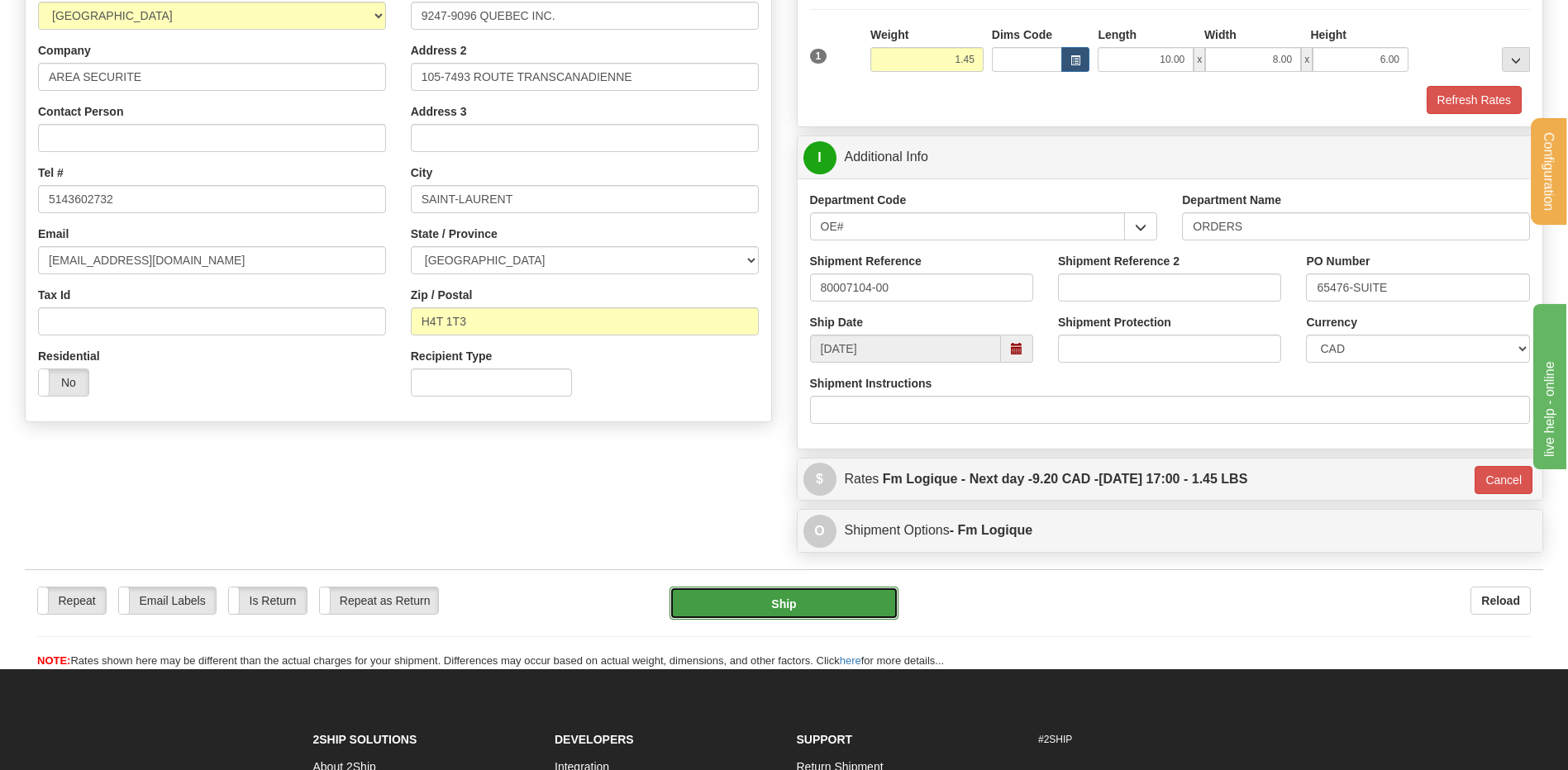
click at [753, 595] on button "Ship" at bounding box center [784, 603] width 228 height 33
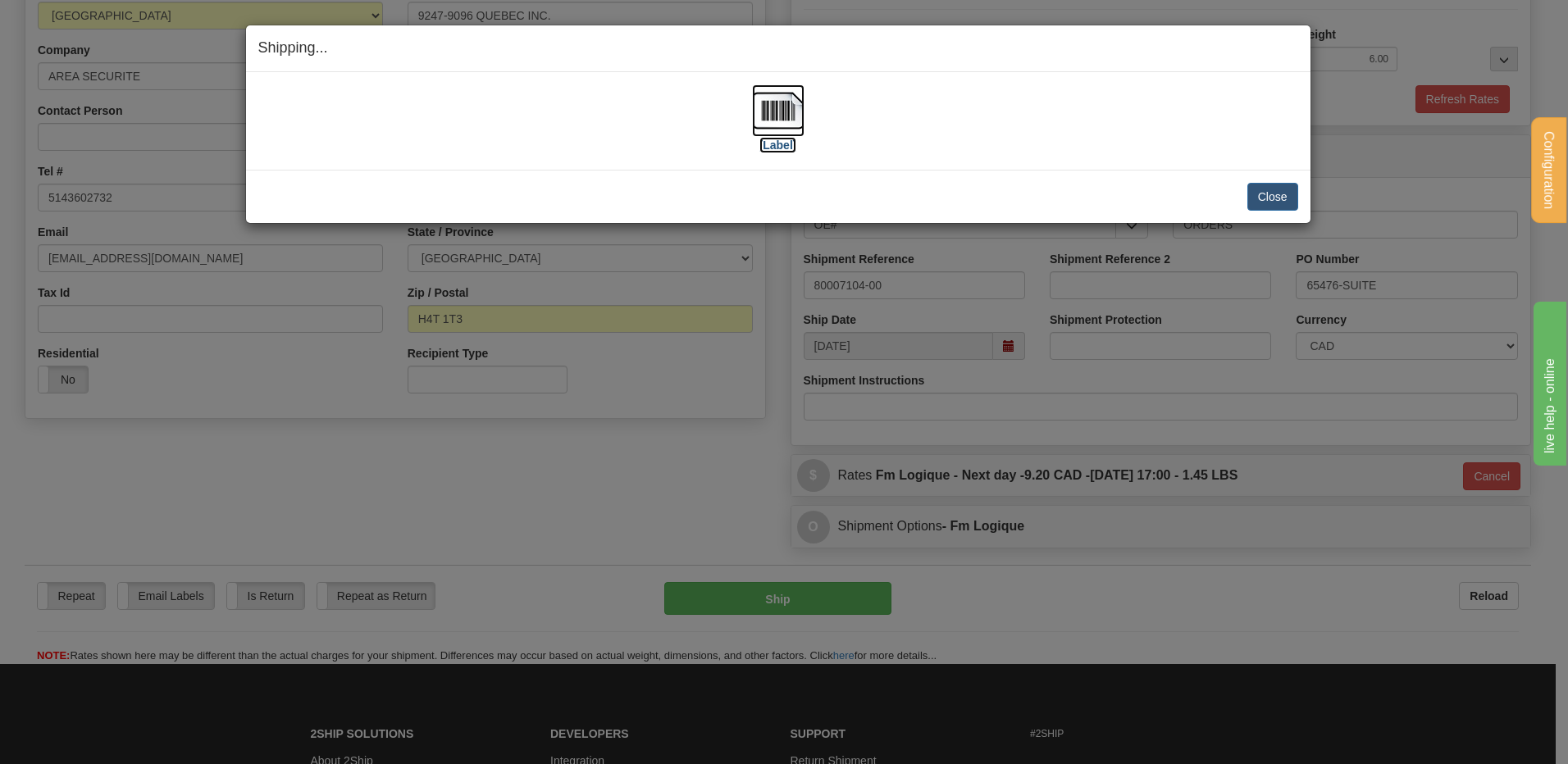
click at [755, 110] on img at bounding box center [778, 111] width 53 height 53
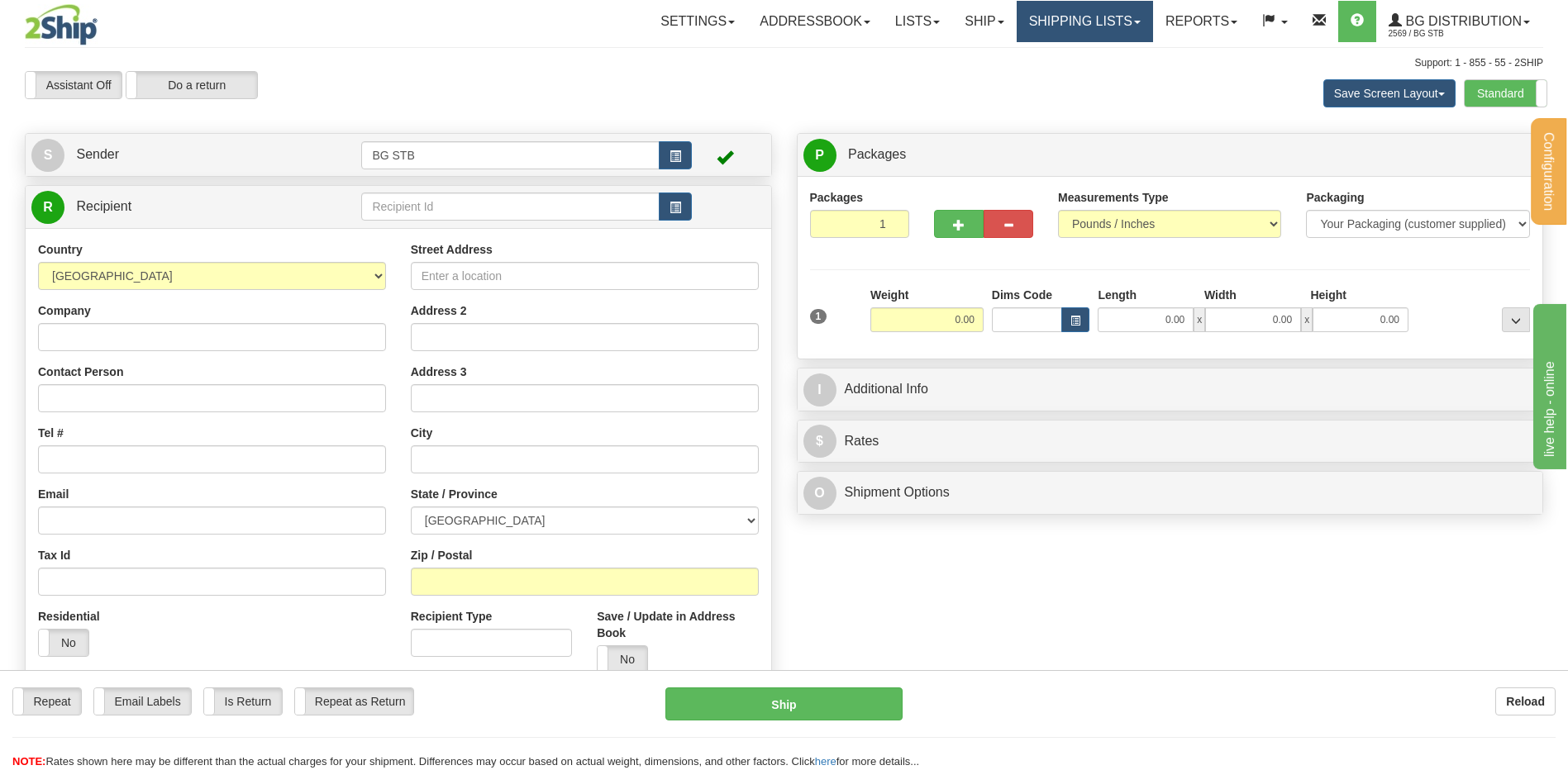
click at [1053, 25] on link "Shipping lists" at bounding box center [1085, 21] width 136 height 41
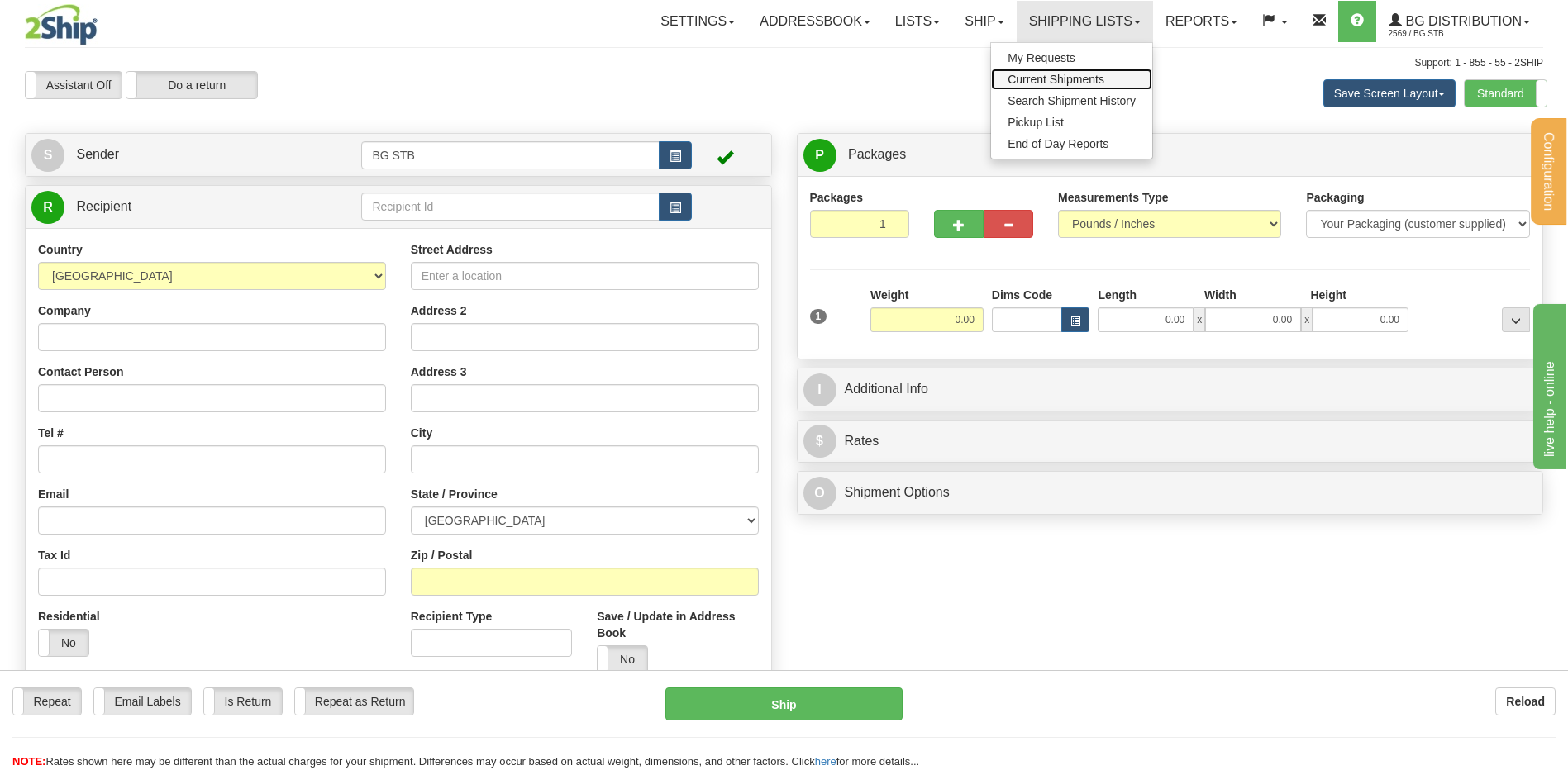
click at [1059, 79] on span "Current Shipments" at bounding box center [1055, 78] width 97 height 13
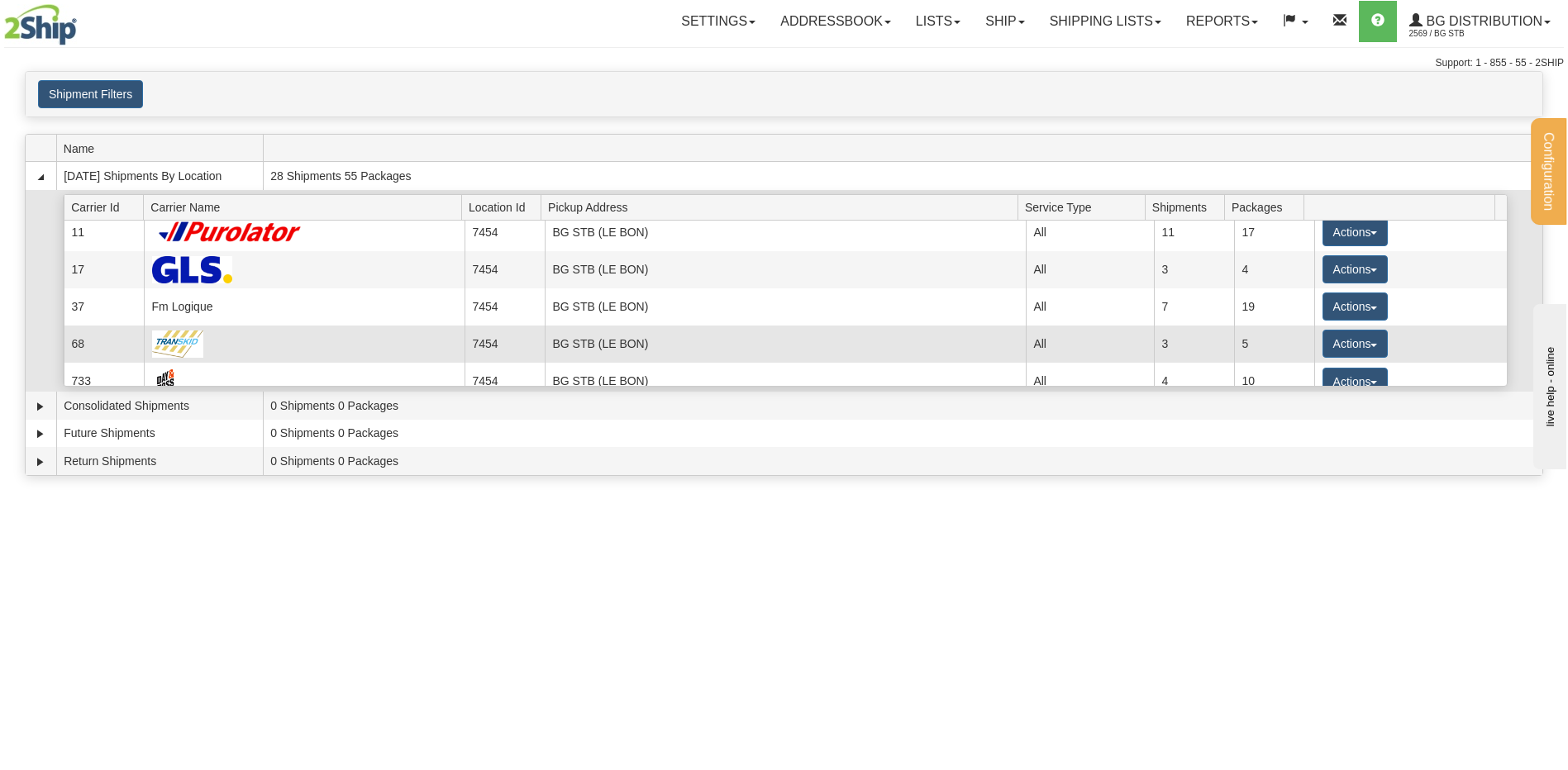
scroll to position [22, 0]
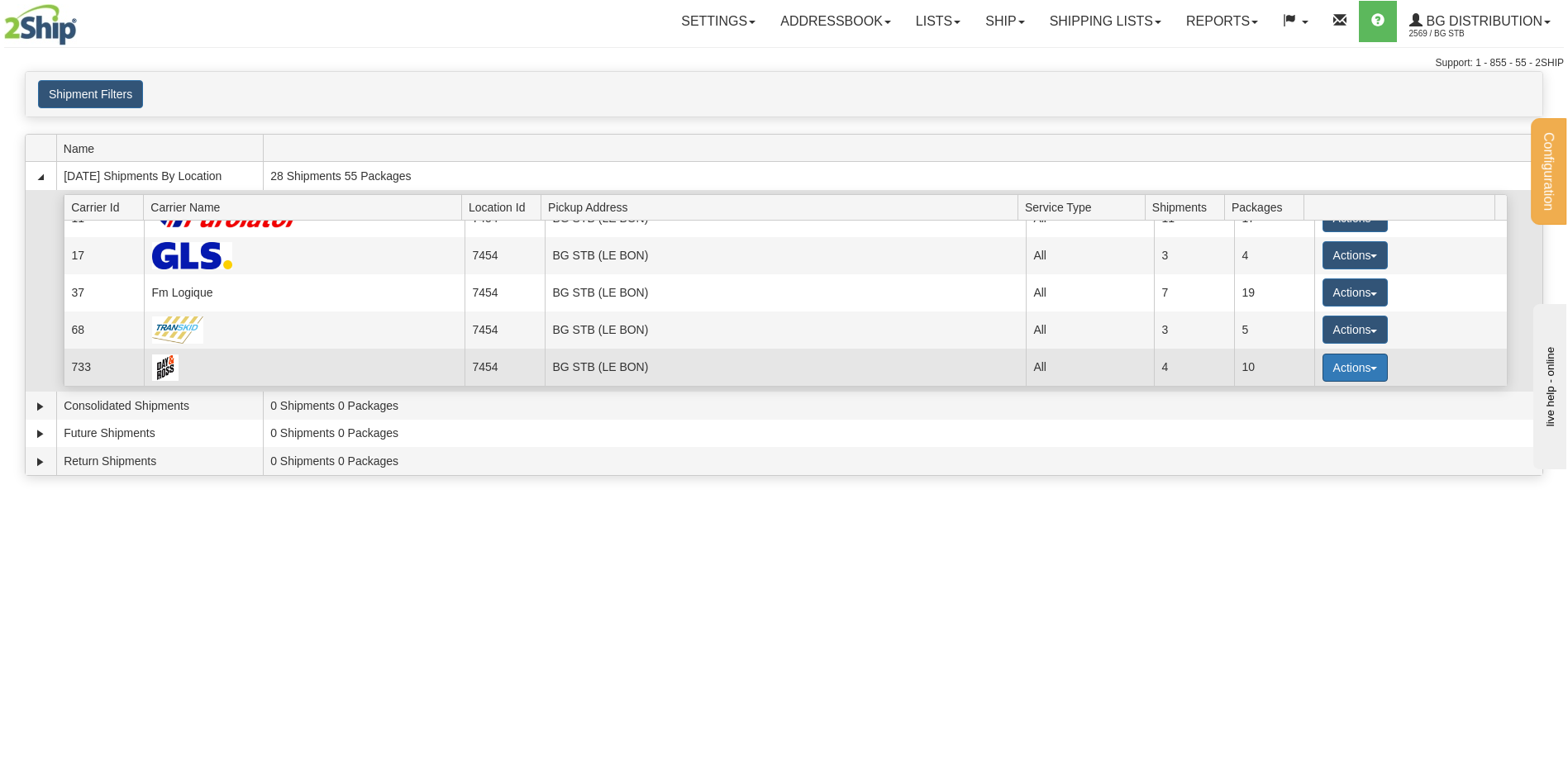
click at [1343, 354] on button "Actions" at bounding box center [1356, 368] width 66 height 28
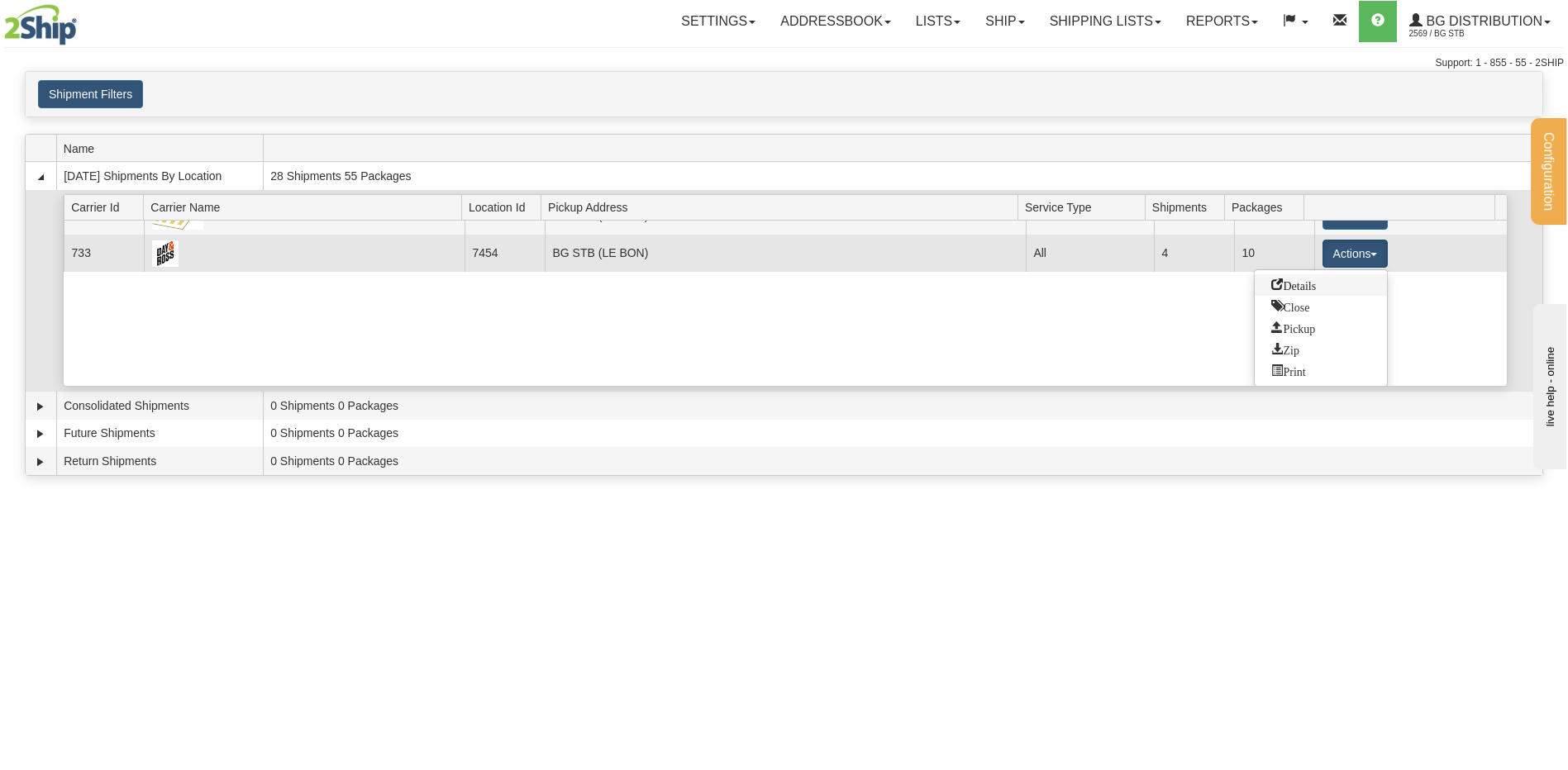
click at [1316, 282] on span "Details" at bounding box center [1293, 283] width 44 height 11
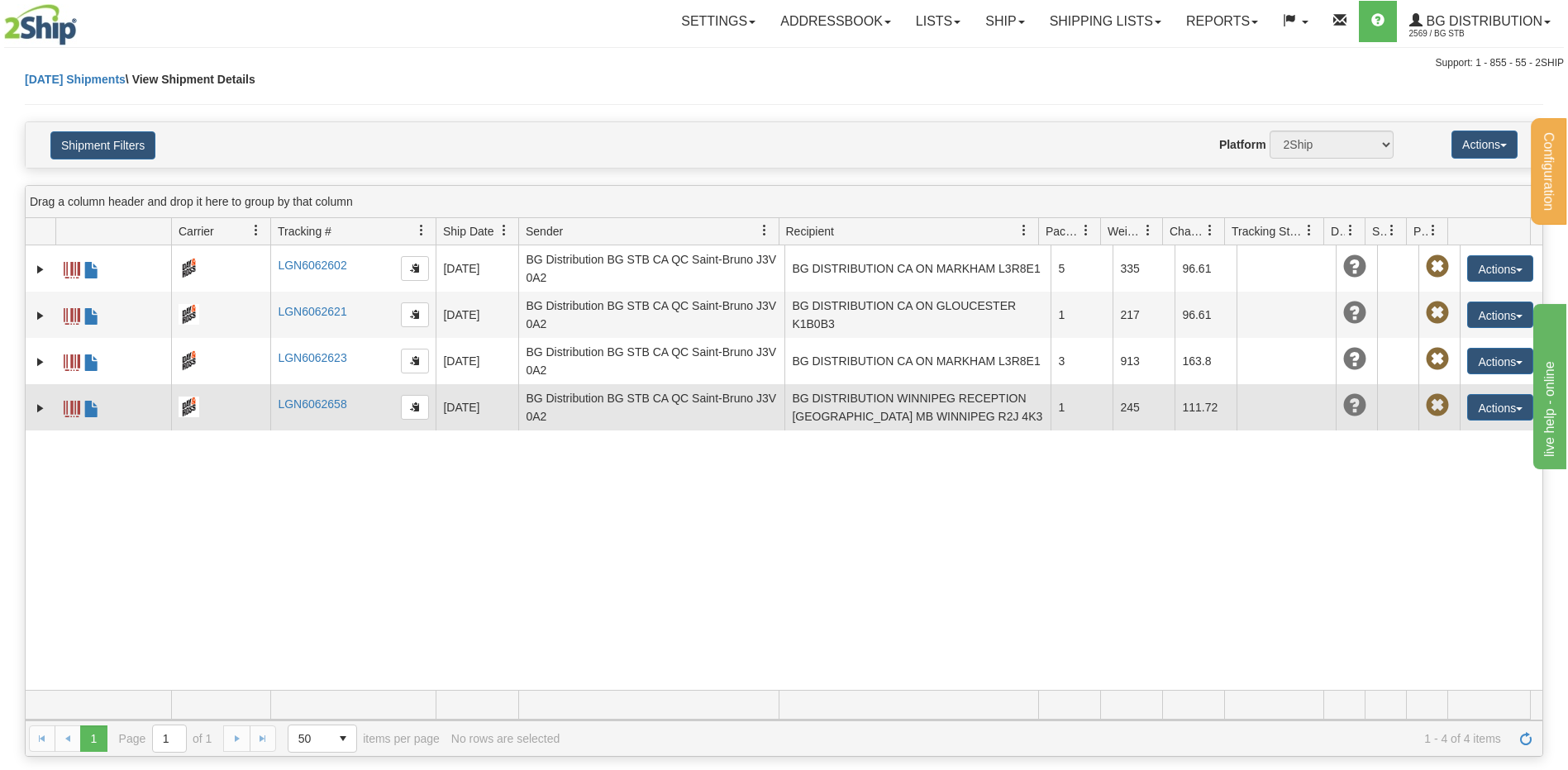
click at [73, 409] on span at bounding box center [72, 409] width 17 height 17
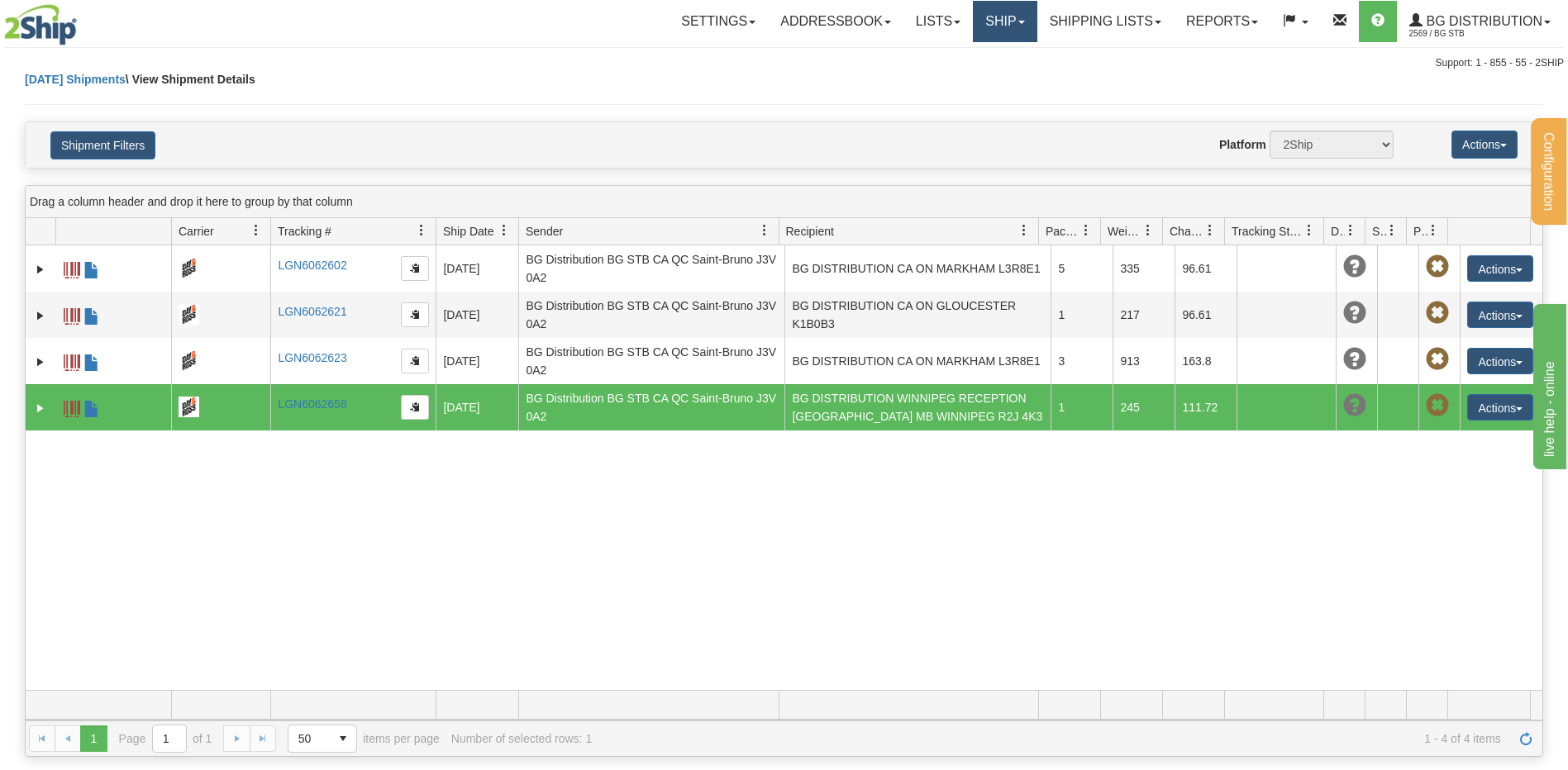
click at [990, 24] on link "Ship" at bounding box center [1005, 21] width 64 height 41
click at [990, 52] on link "Ship Screen" at bounding box center [971, 58] width 131 height 22
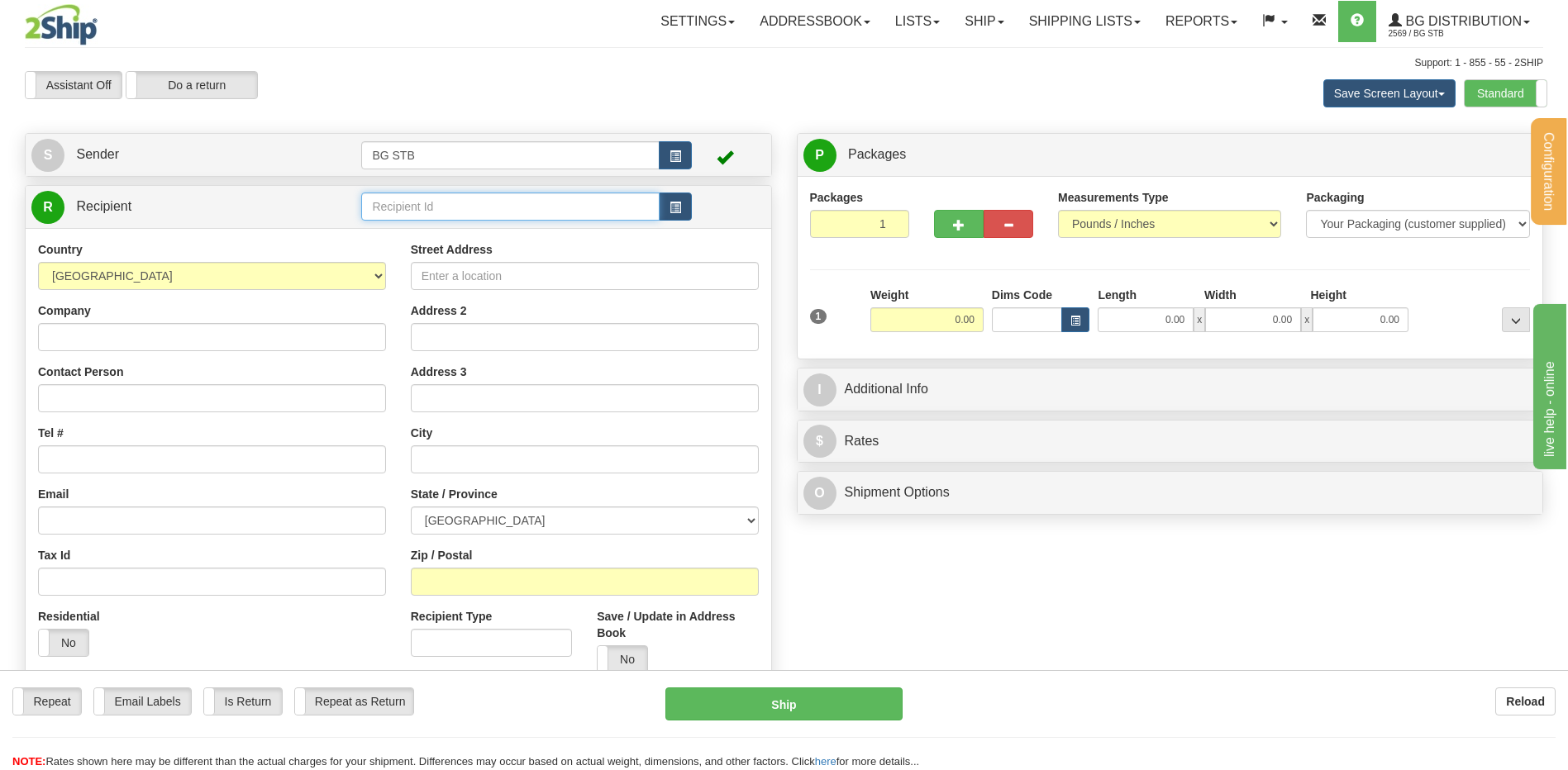
click at [477, 211] on input "text" at bounding box center [509, 207] width 297 height 28
type input "BG VAN"
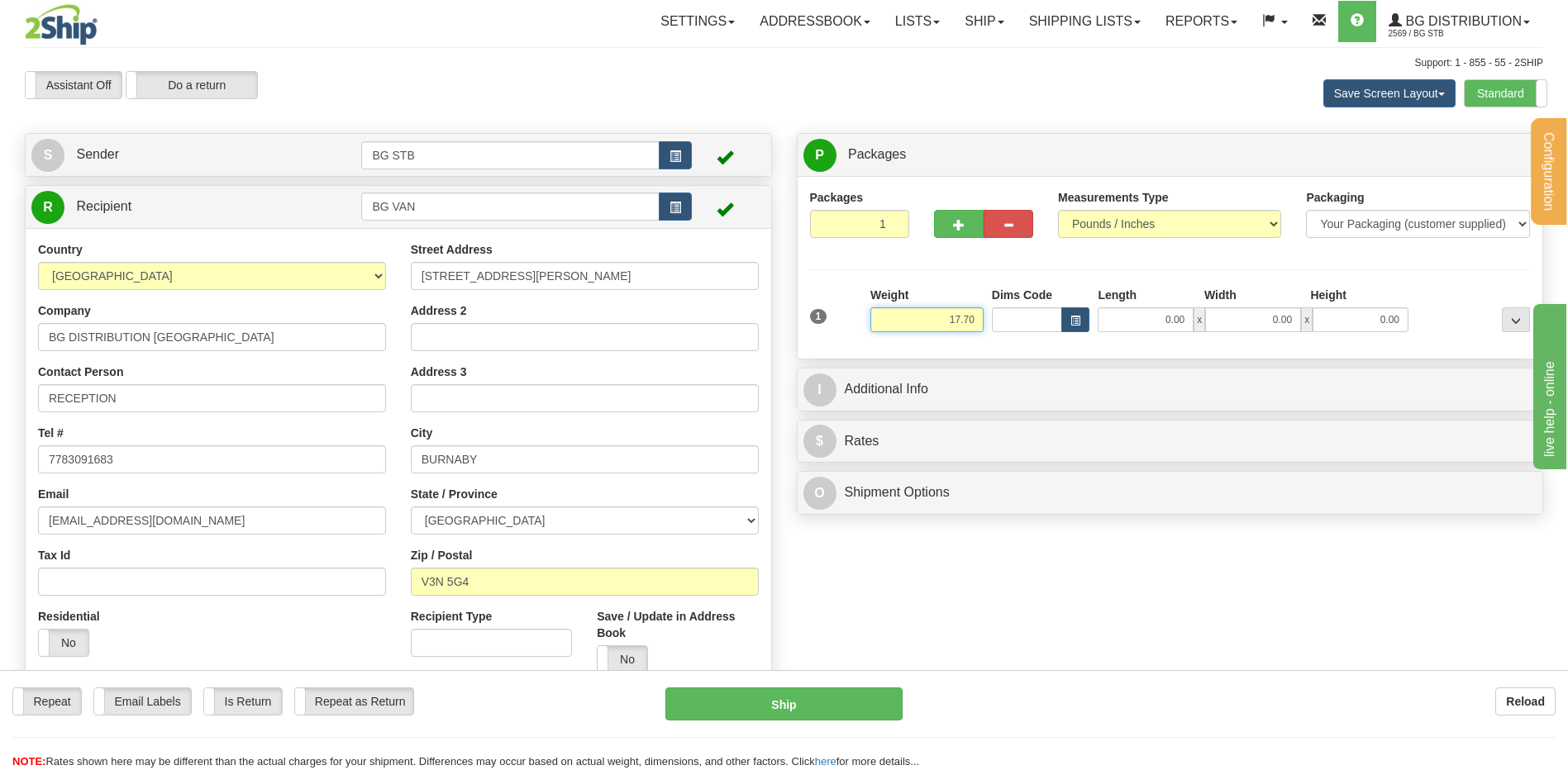
type input "17.70"
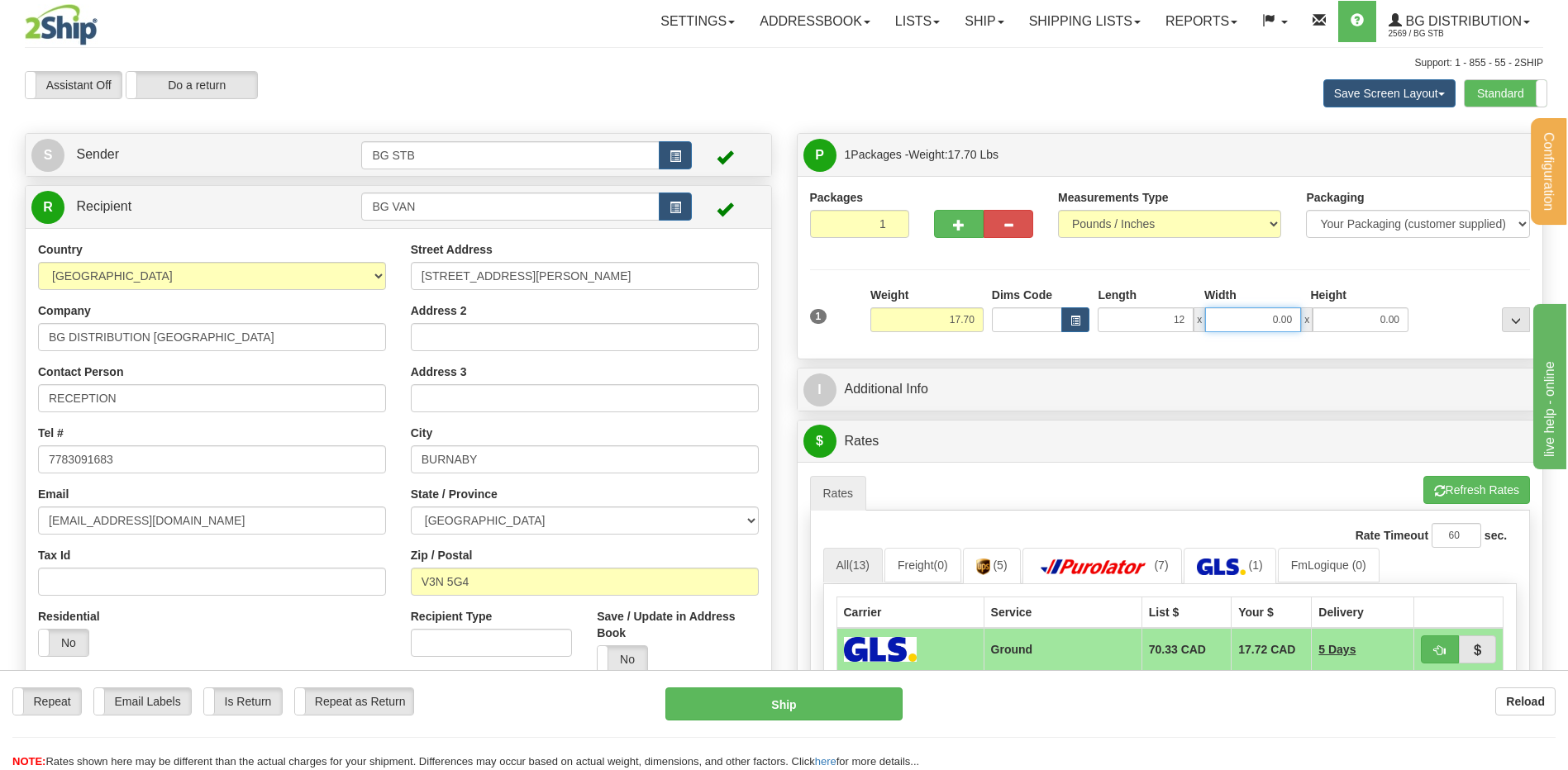
type input "12.00"
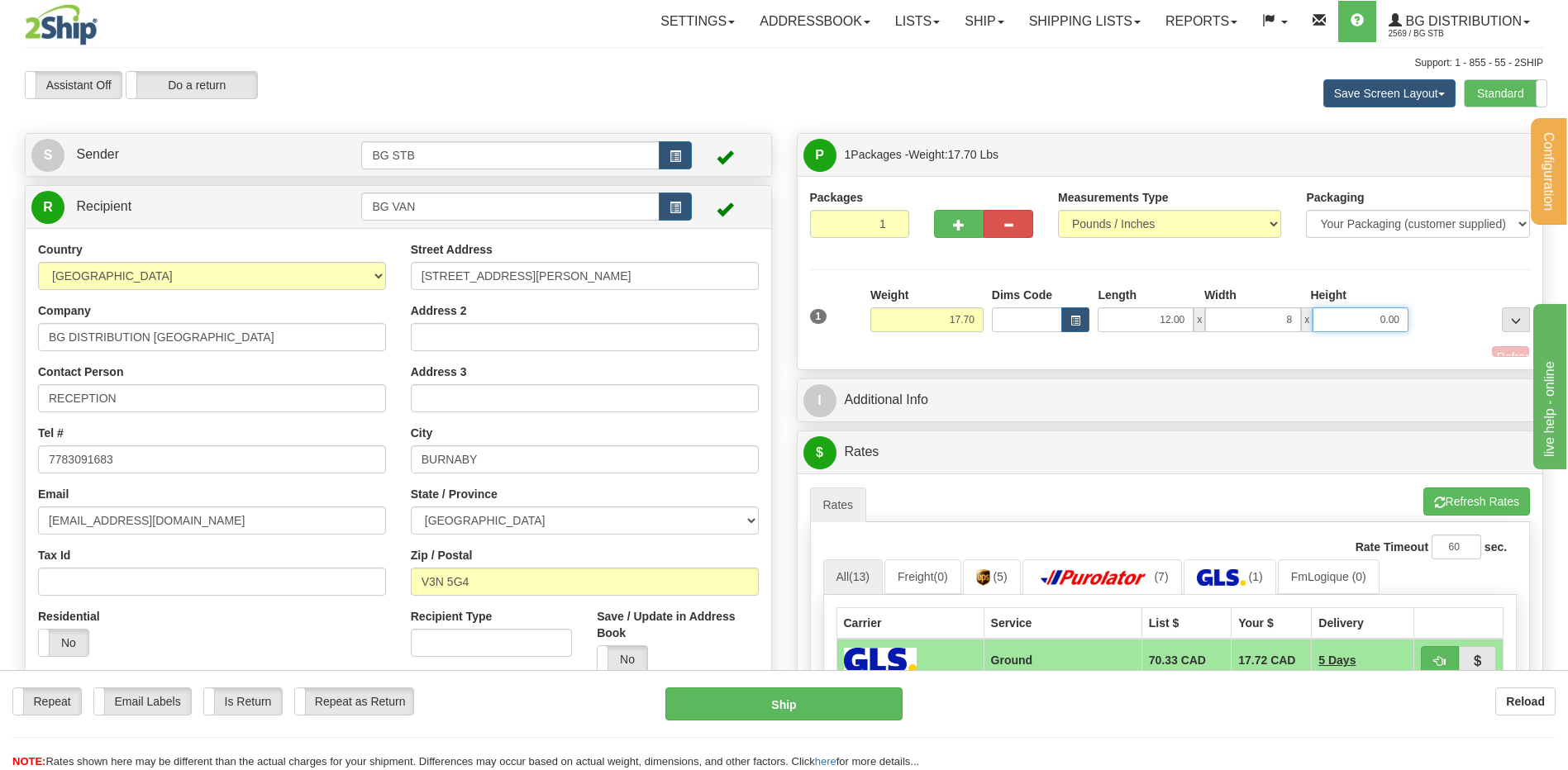
type input "8.00"
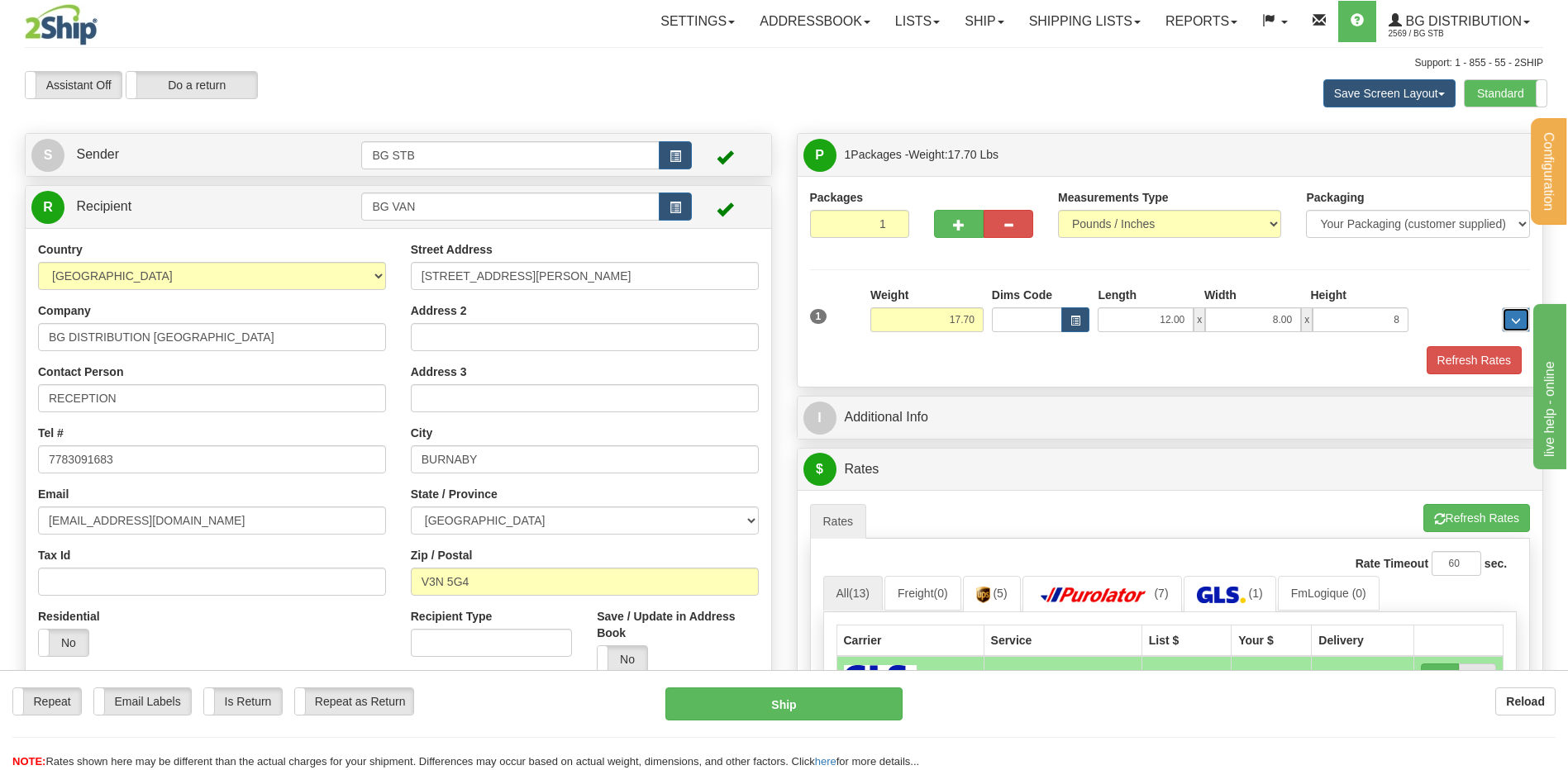
type input "8.00"
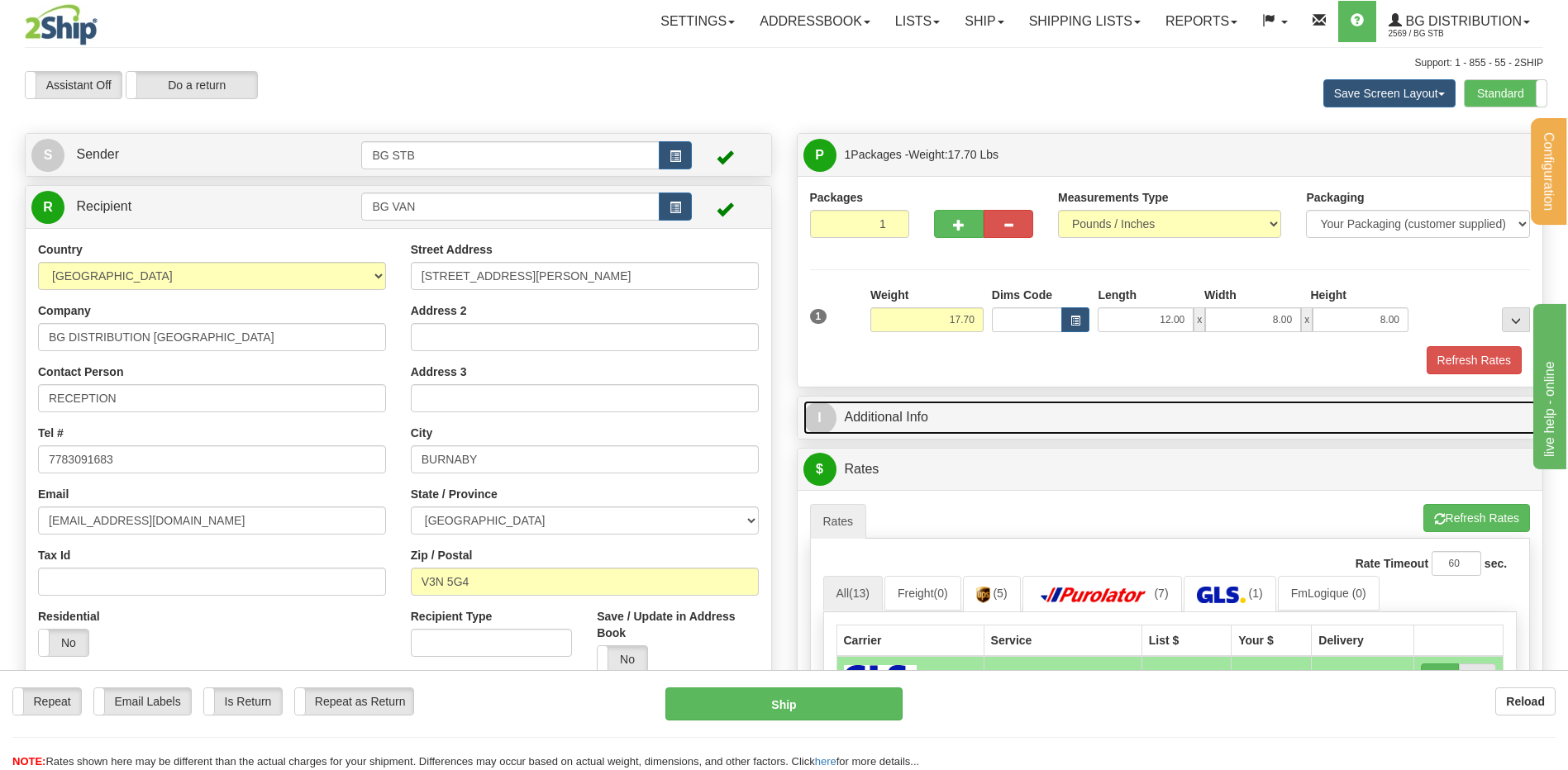
click at [944, 408] on link "I Additional Info" at bounding box center [1170, 418] width 734 height 34
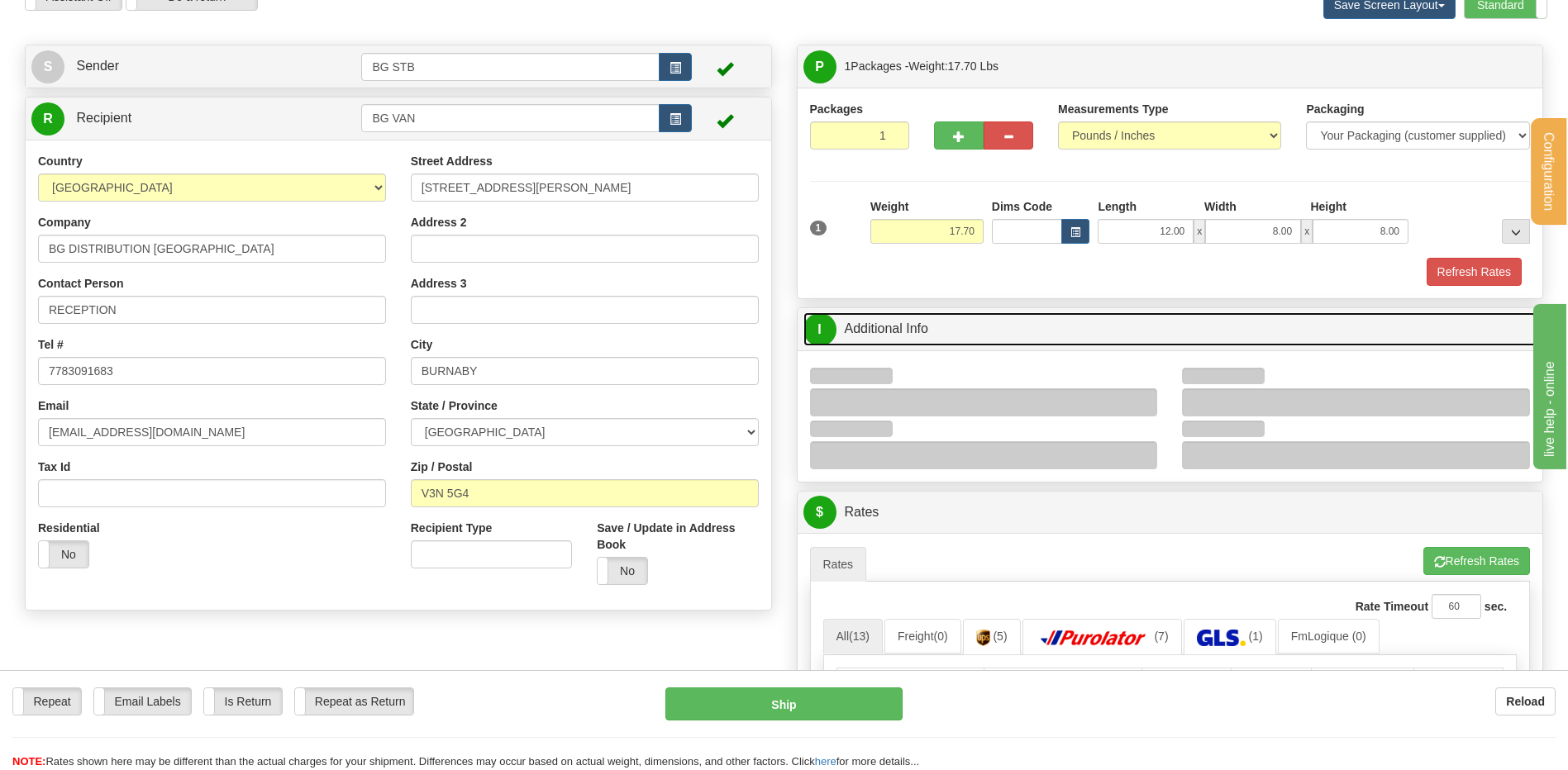
scroll to position [248, 0]
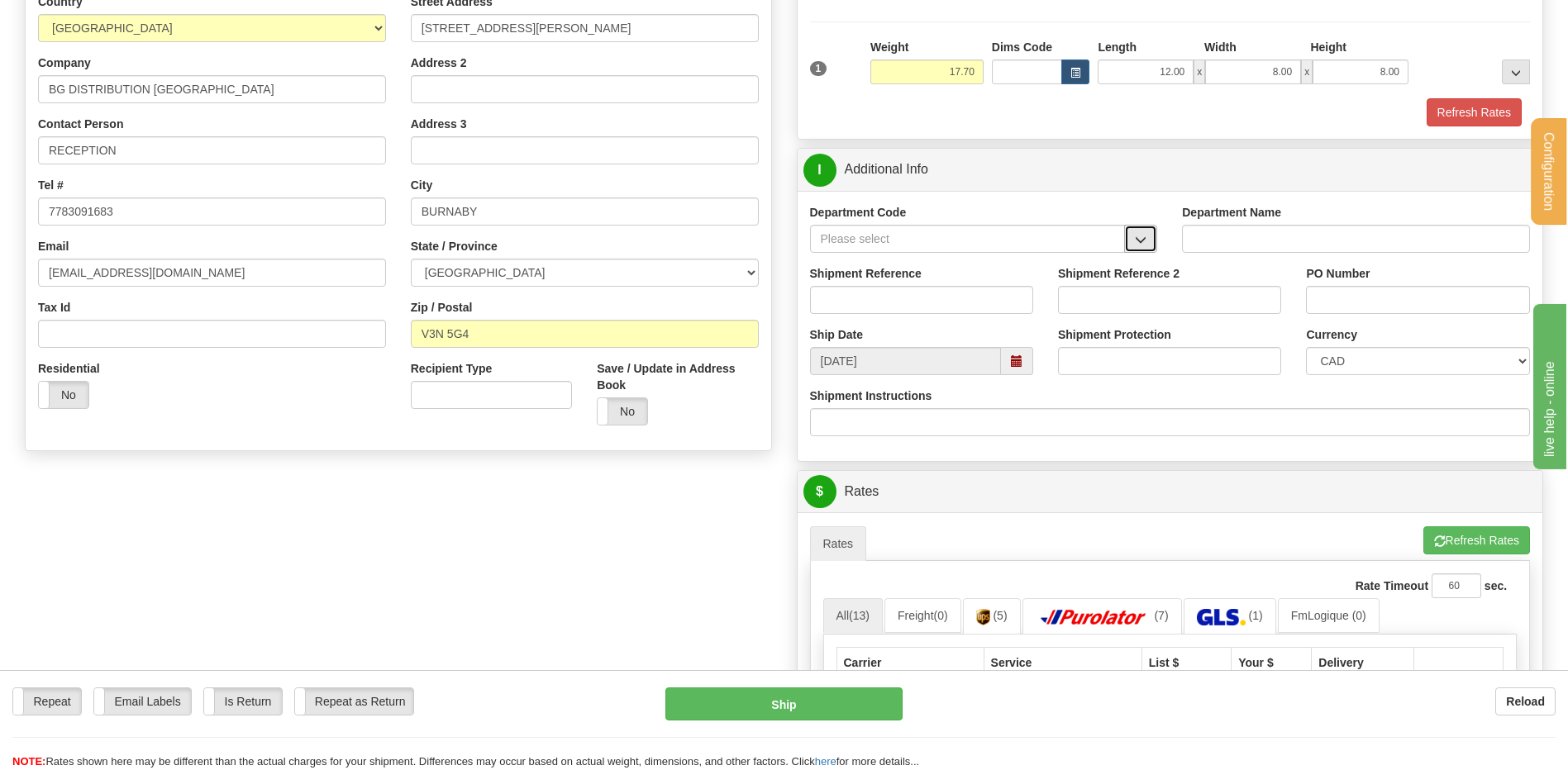
drag, startPoint x: 1144, startPoint y: 232, endPoint x: 1115, endPoint y: 250, distance: 34.1
click at [1143, 233] on button "button" at bounding box center [1141, 239] width 33 height 28
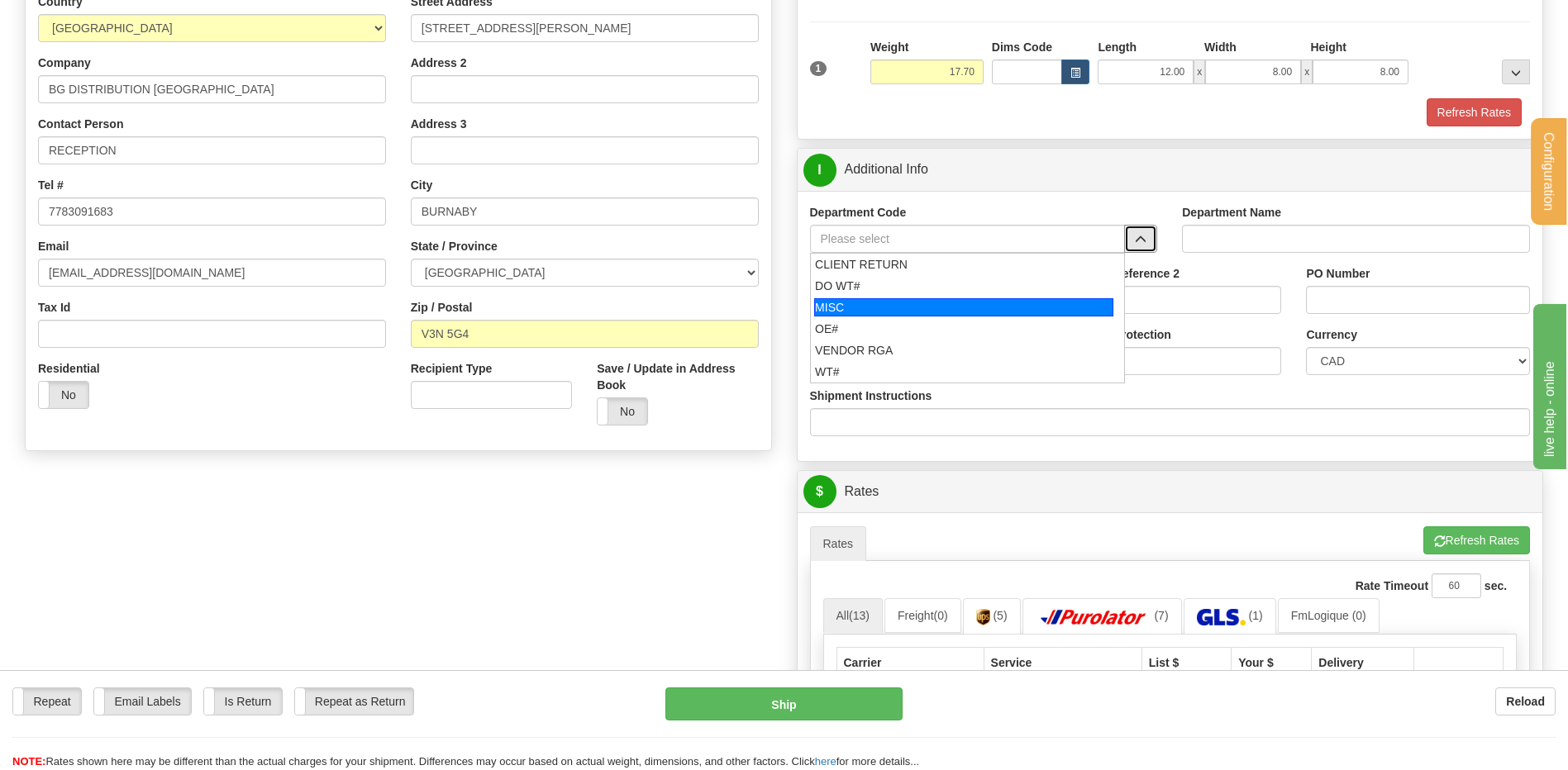
drag, startPoint x: 926, startPoint y: 328, endPoint x: 924, endPoint y: 312, distance: 16.1
click at [926, 327] on div "OE#" at bounding box center [964, 329] width 297 height 17
type input "OE#"
type input "ORDERS"
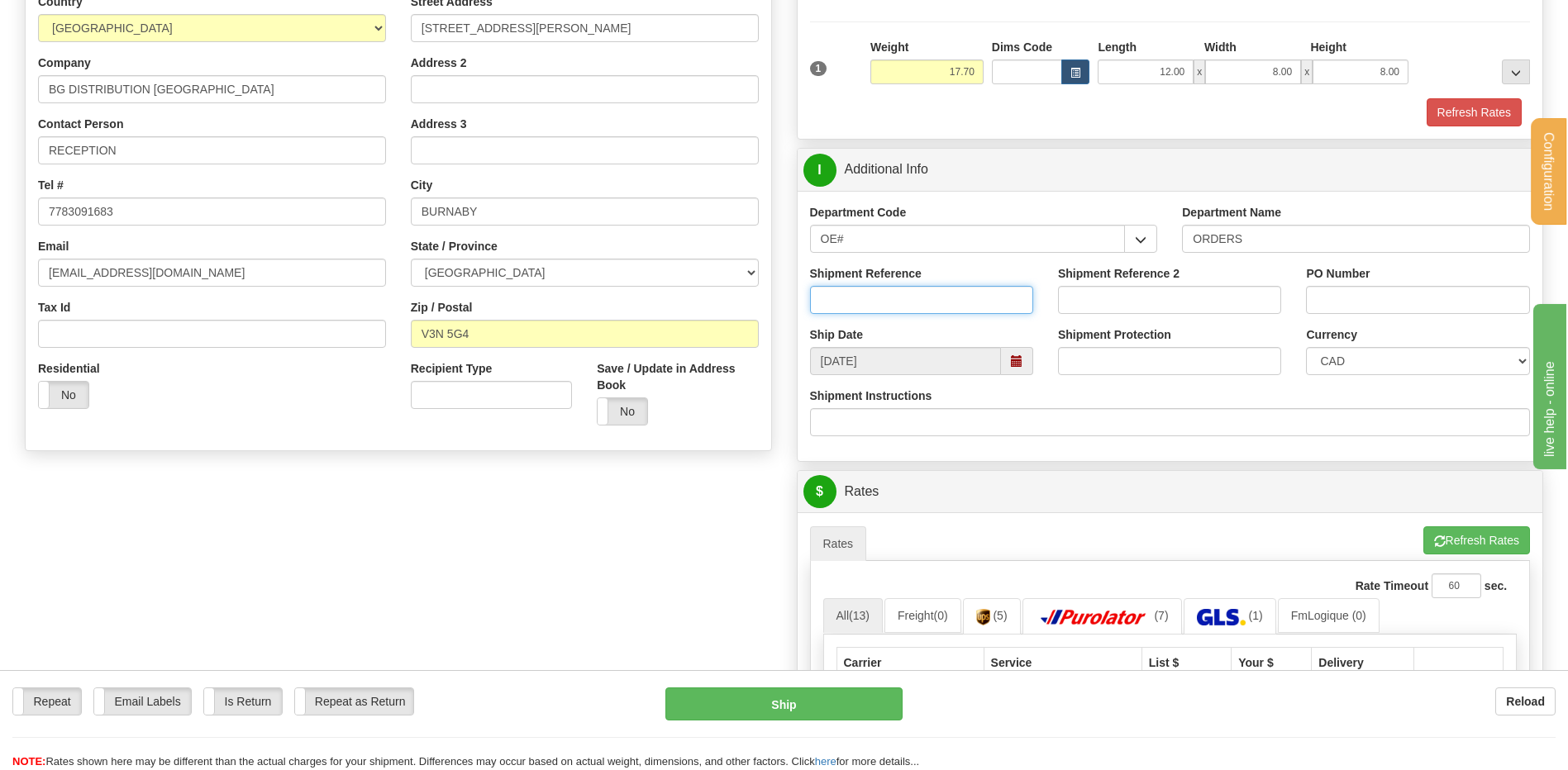
click at [924, 296] on input "Shipment Reference" at bounding box center [922, 300] width 223 height 28
click at [1127, 239] on button "button" at bounding box center [1141, 239] width 33 height 28
drag, startPoint x: 886, startPoint y: 242, endPoint x: 724, endPoint y: 247, distance: 162.1
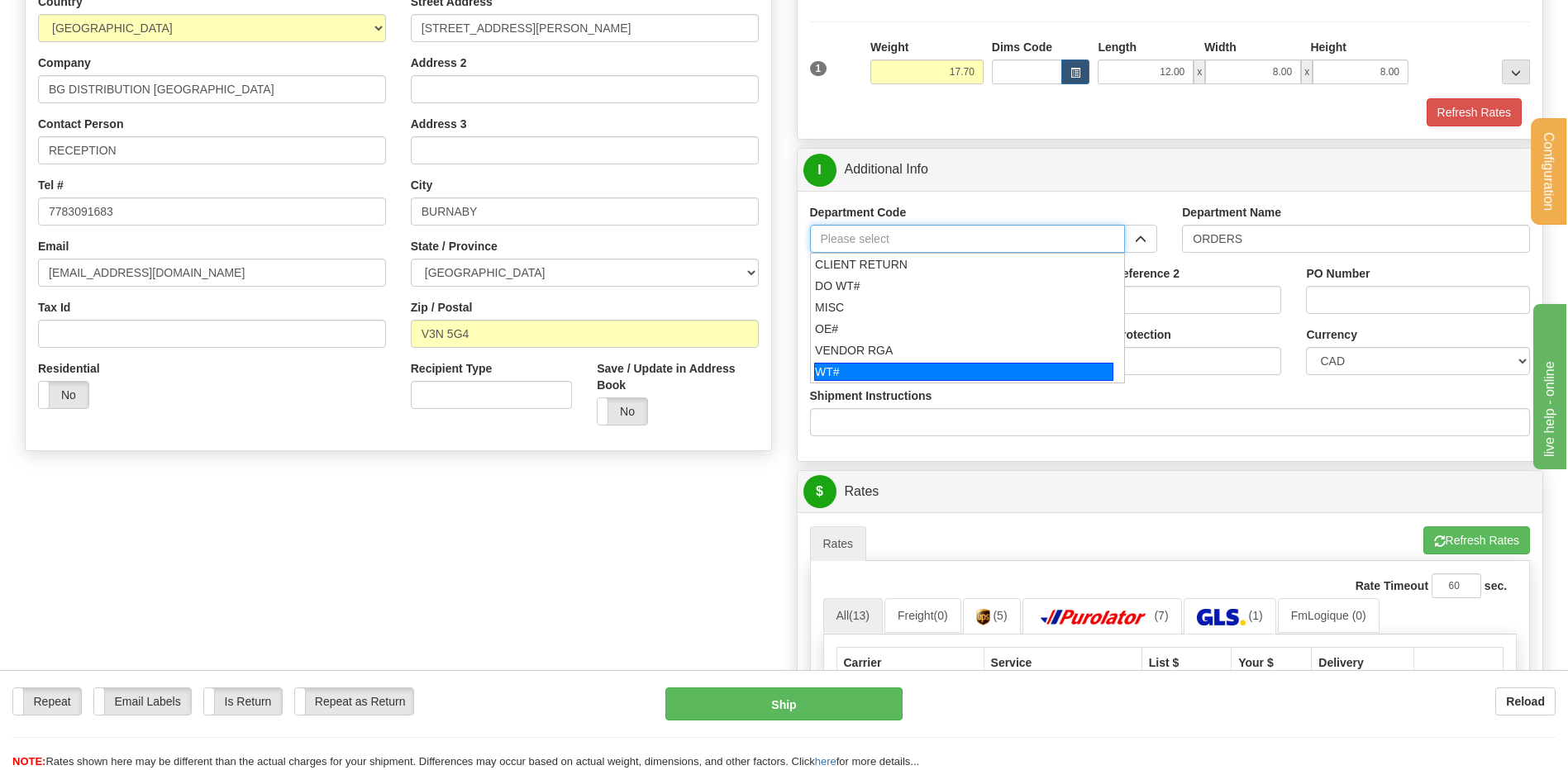
click at [890, 369] on div "WT#" at bounding box center [964, 371] width 299 height 18
type input "WT#"
type input "WAREHOUSE TRANSFERS"
type input "WT#"
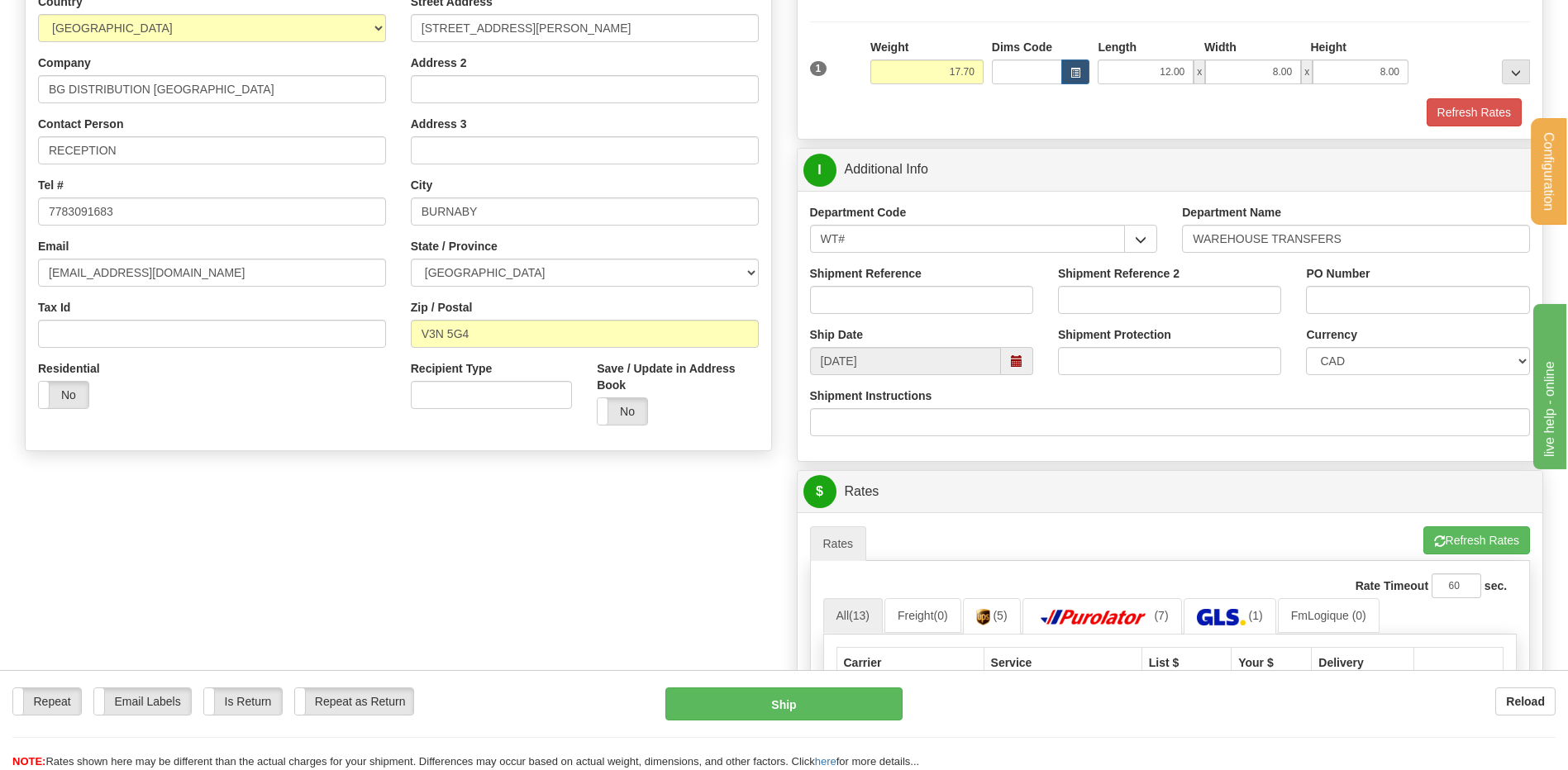
click at [887, 315] on div "Shipment Reference" at bounding box center [922, 296] width 248 height 61
click at [876, 304] on input "Shipment Reference" at bounding box center [922, 300] width 223 height 28
type input "162125-02"
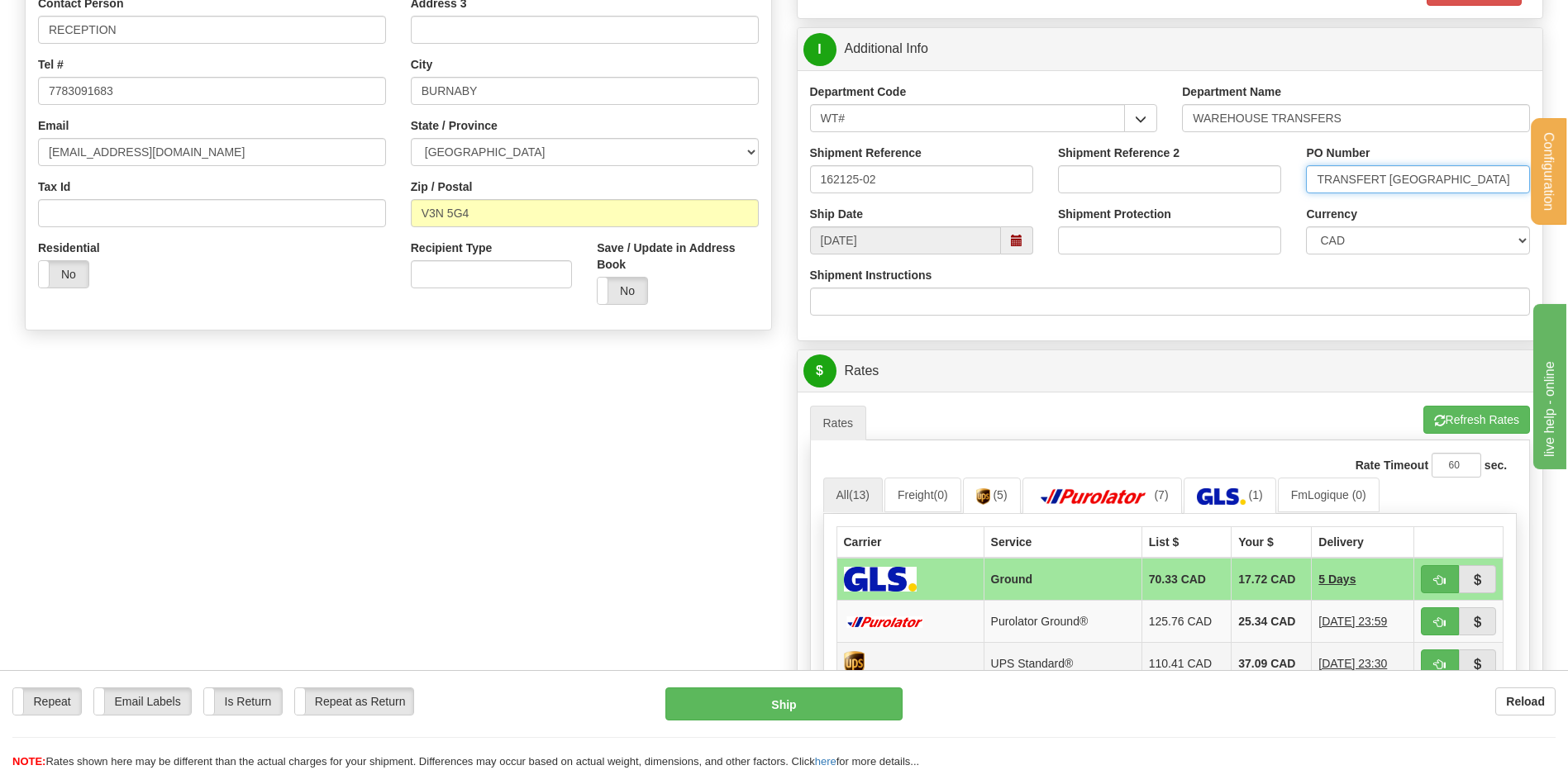
scroll to position [661, 0]
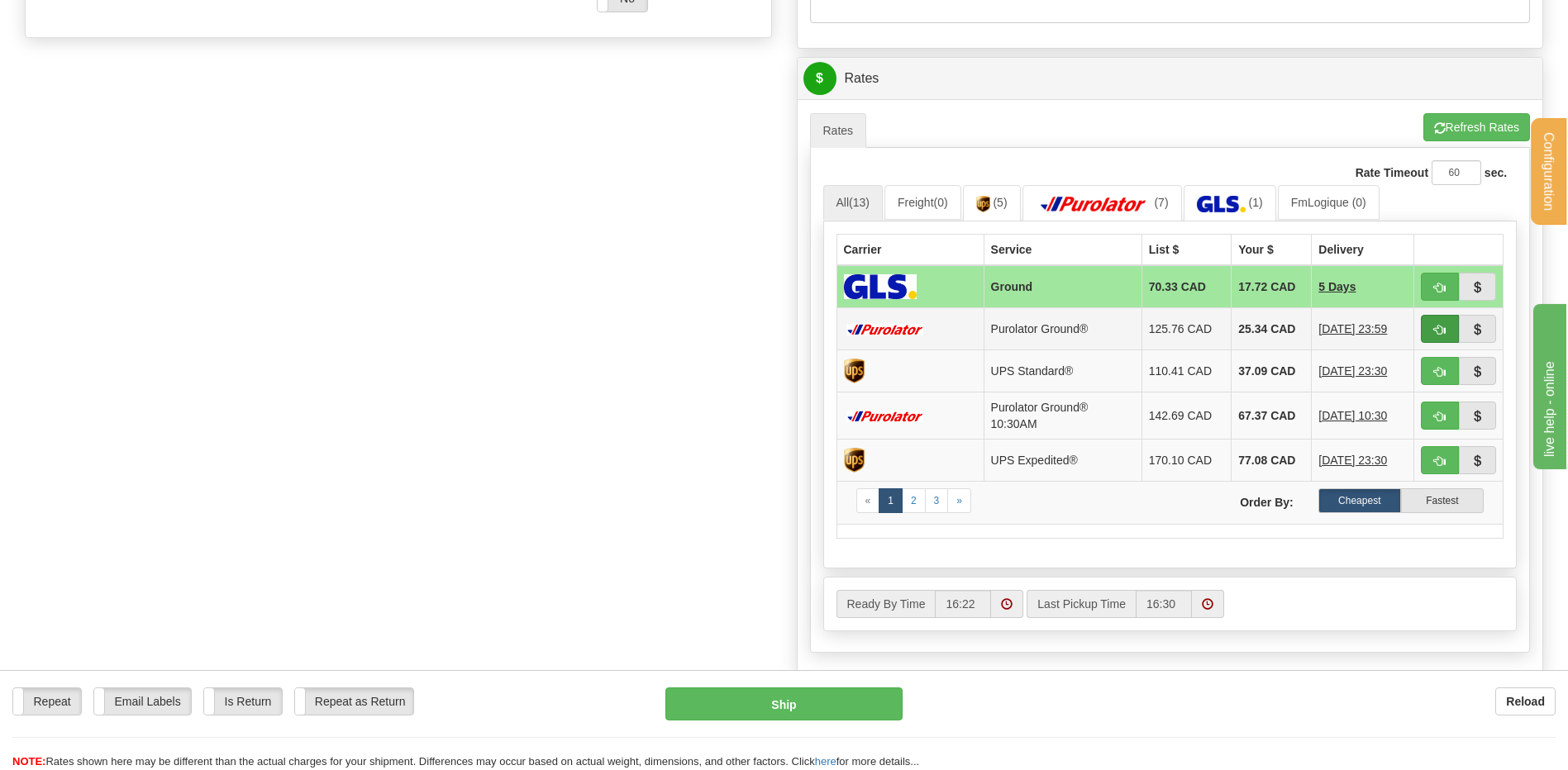
type input "TRANSFERT VANCOUVER"
drag, startPoint x: 1435, startPoint y: 330, endPoint x: 1366, endPoint y: 342, distance: 70.0
click at [1435, 330] on span "button" at bounding box center [1439, 330] width 11 height 10
type input "260"
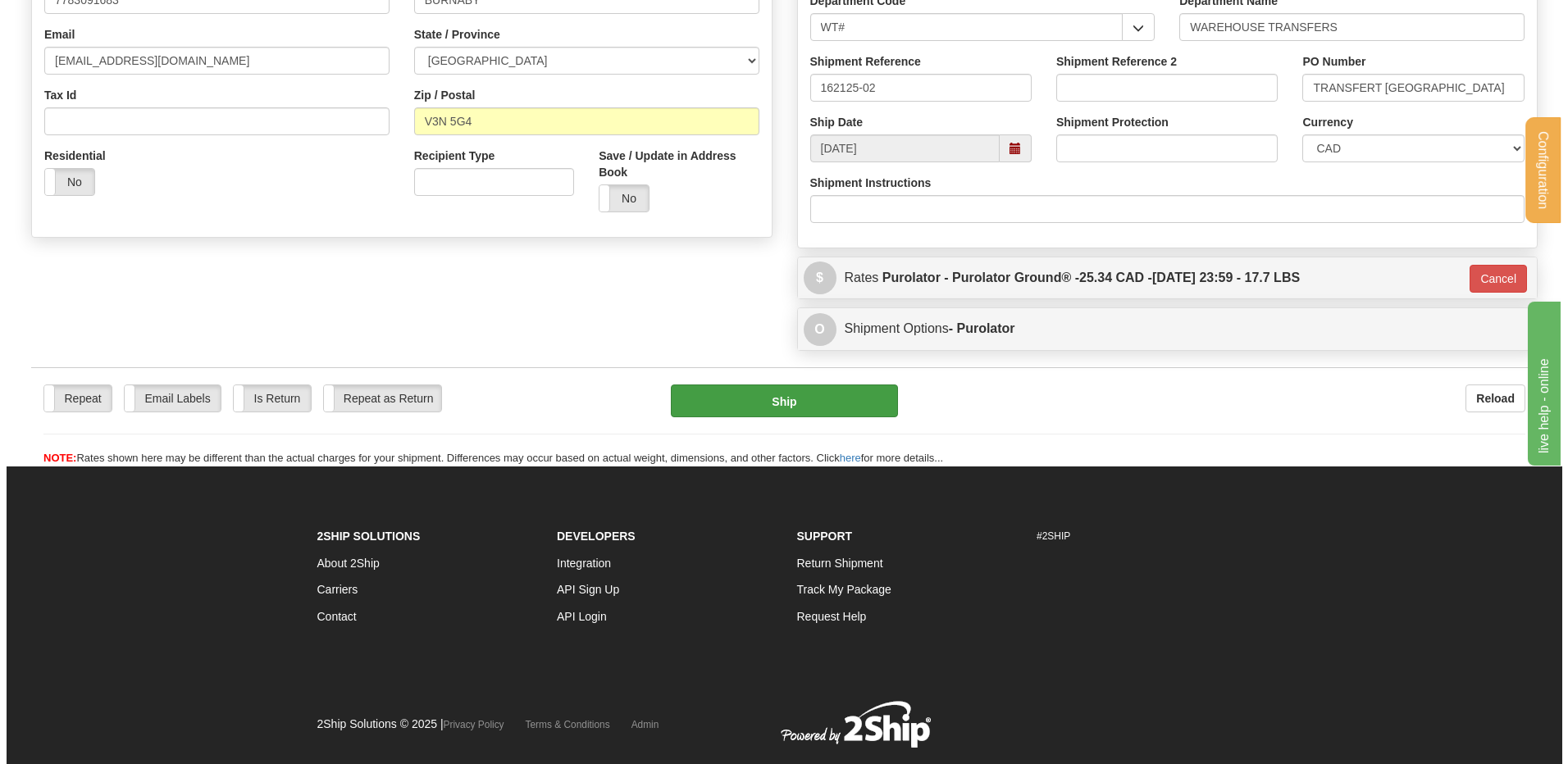
scroll to position [416, 0]
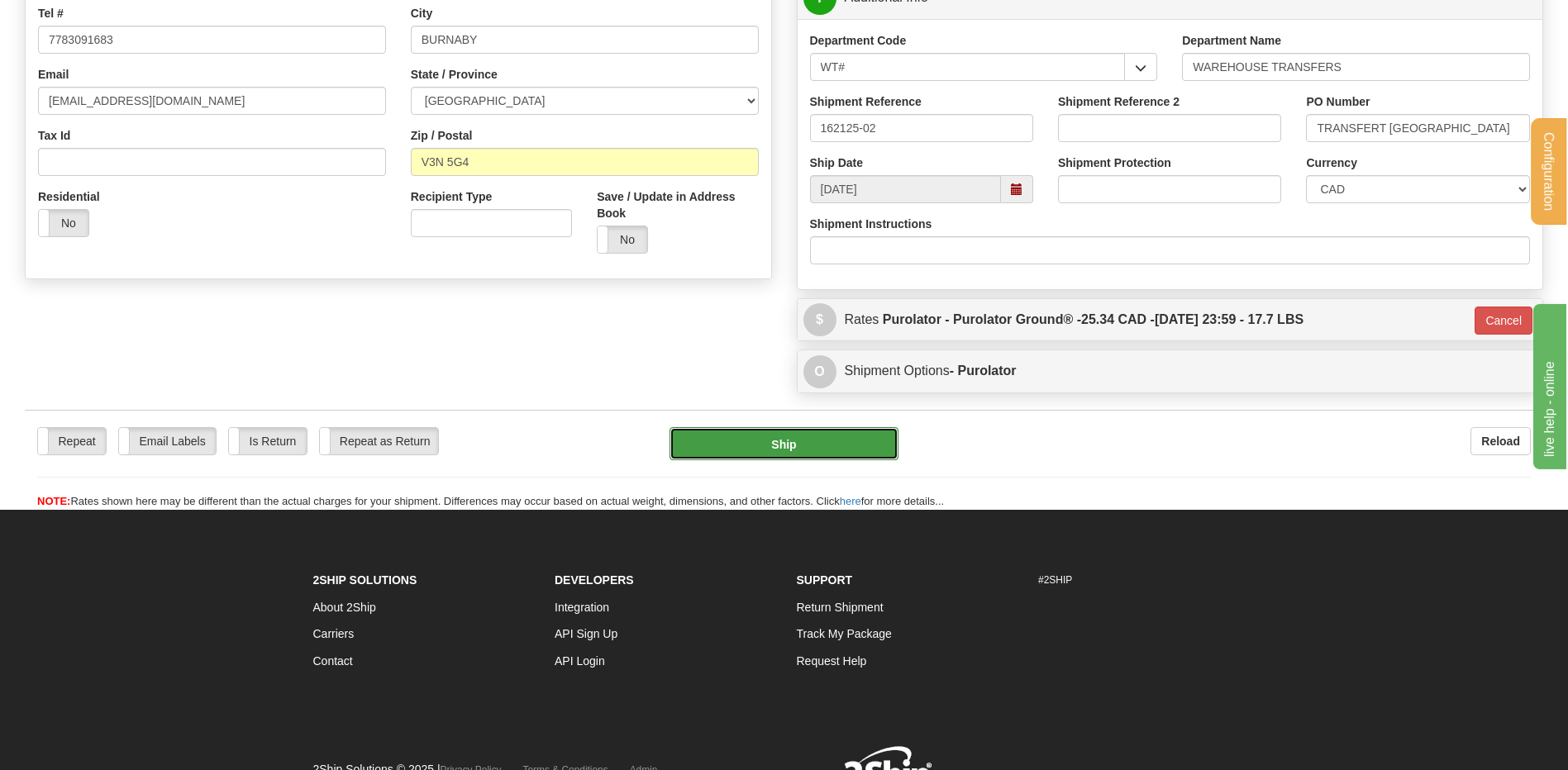
click at [746, 437] on button "Ship" at bounding box center [784, 444] width 228 height 33
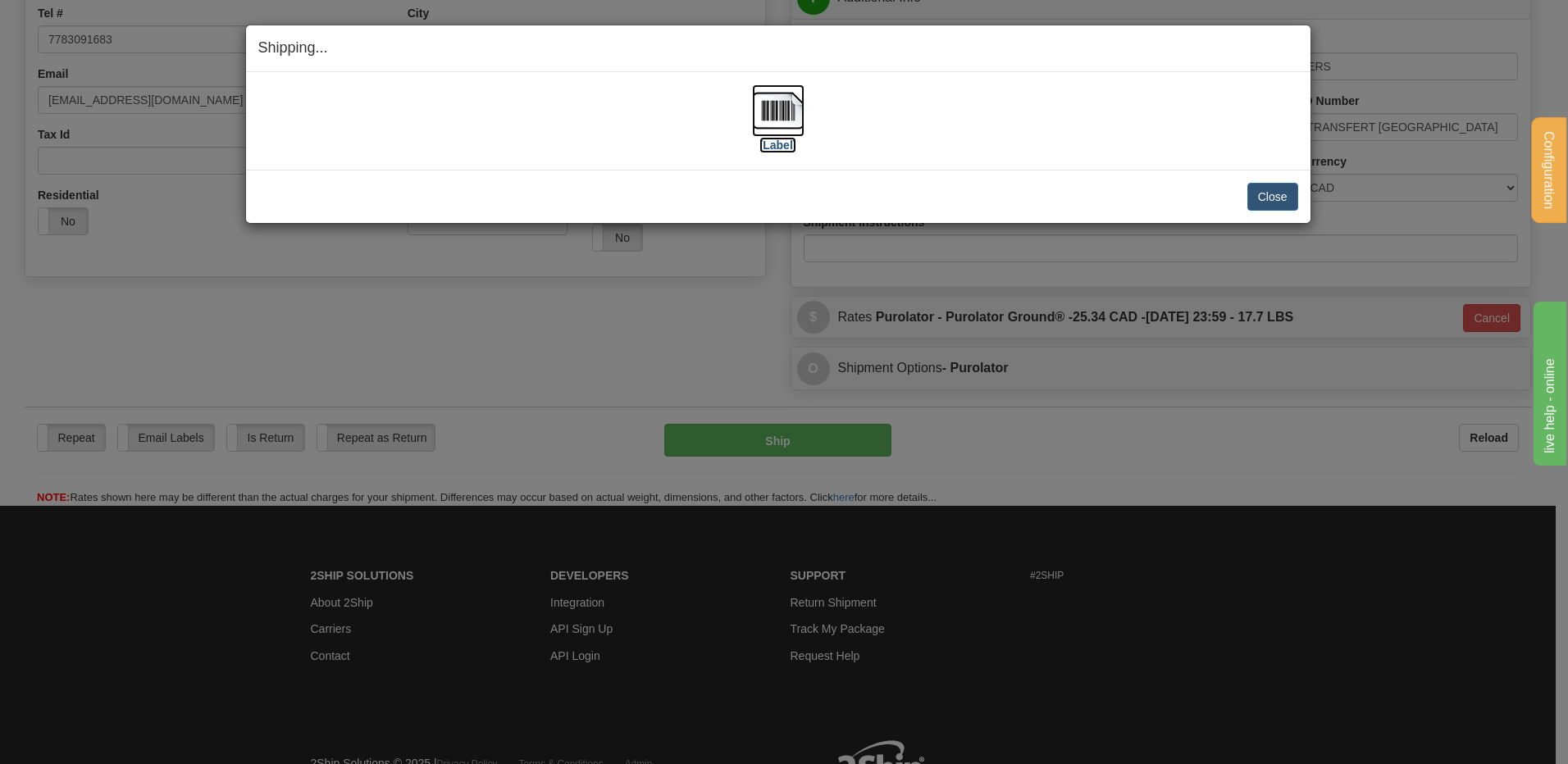
click at [786, 110] on img at bounding box center [778, 111] width 53 height 53
drag, startPoint x: 1262, startPoint y: 198, endPoint x: 169, endPoint y: 1, distance: 1110.6
click at [1235, 195] on div "Close Cancel" at bounding box center [779, 196] width 1040 height 28
click at [1260, 192] on button "Close" at bounding box center [1273, 196] width 51 height 28
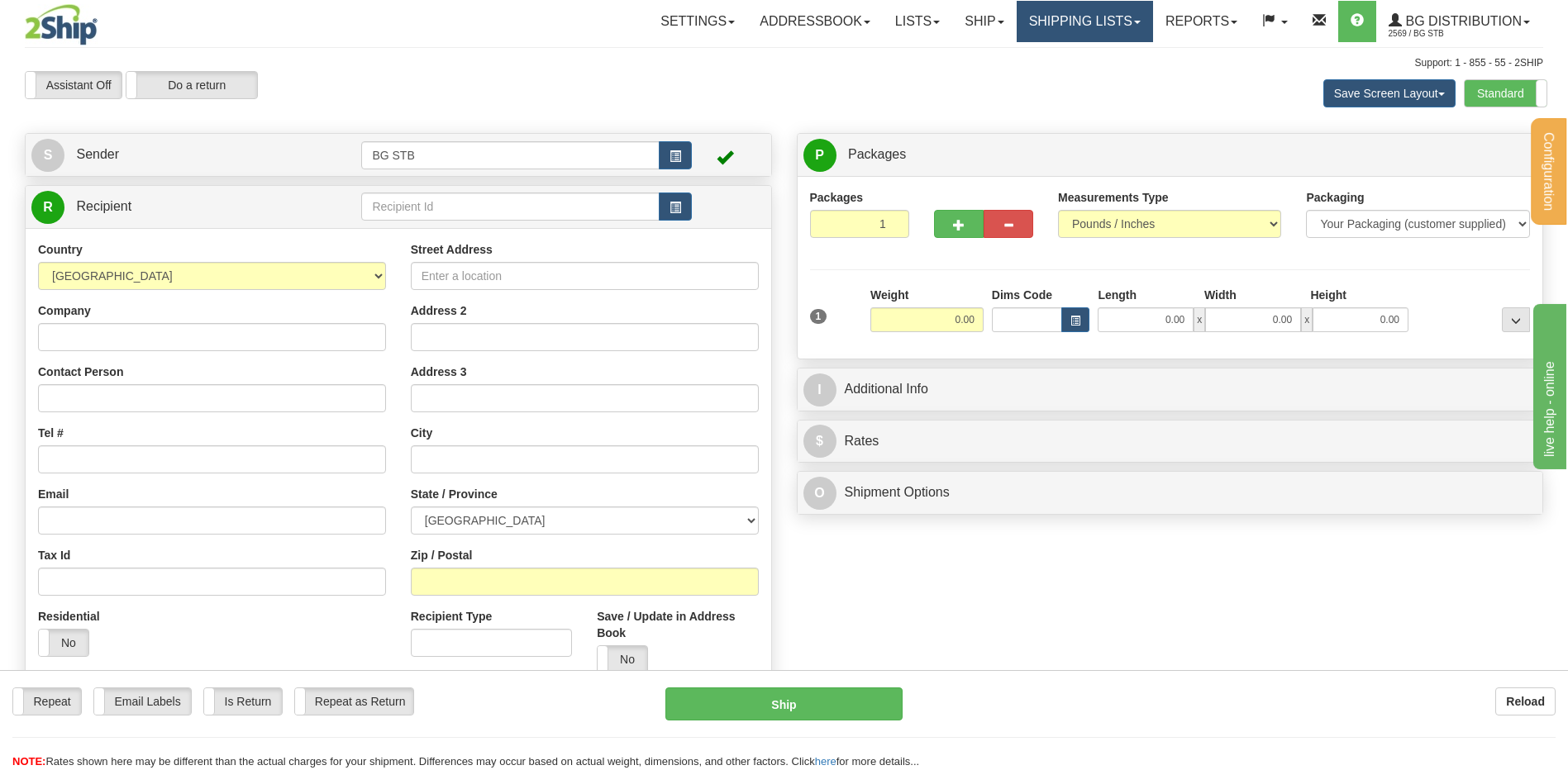
click at [1070, 15] on link "Shipping lists" at bounding box center [1085, 21] width 136 height 41
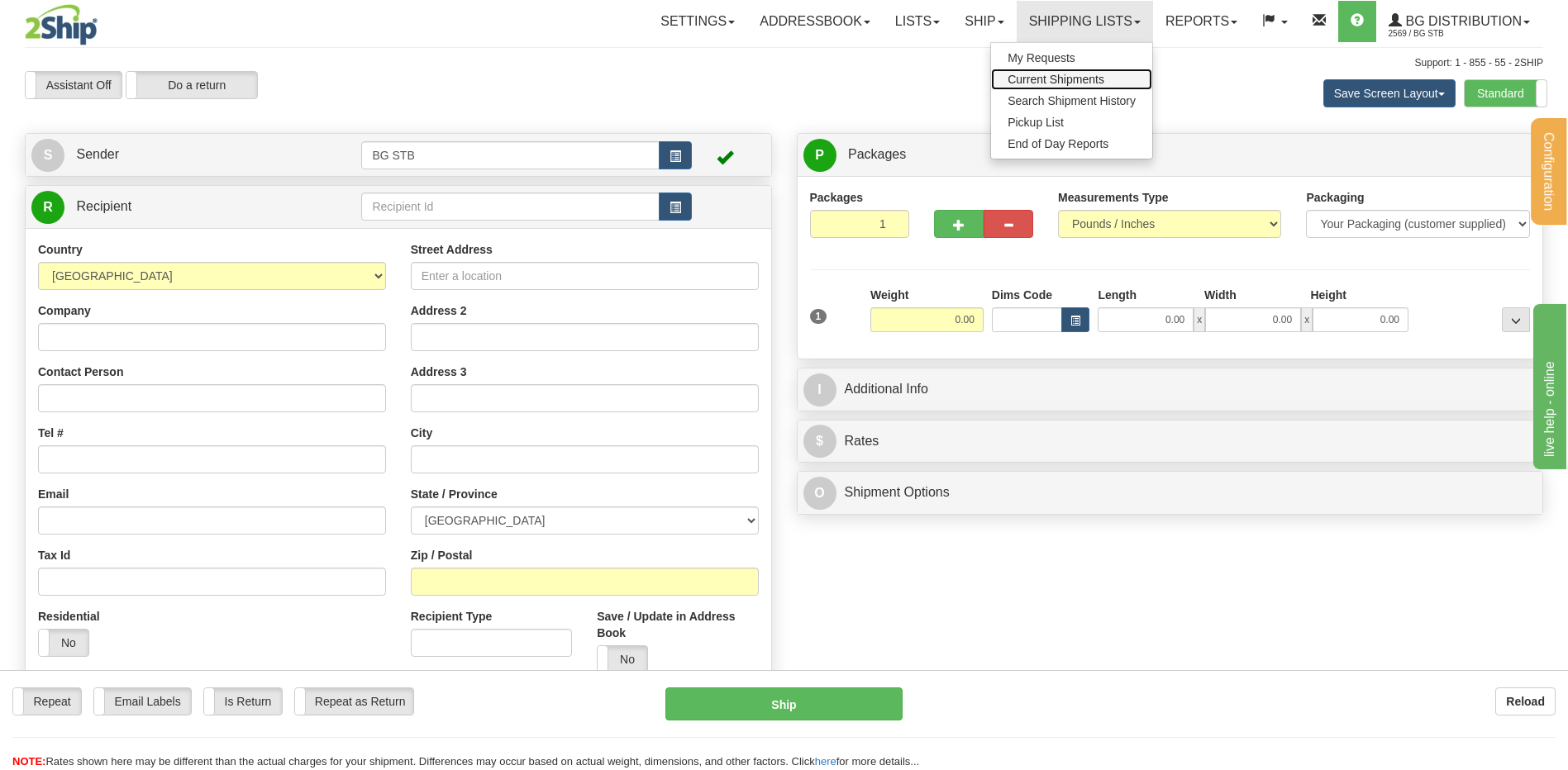
click at [1046, 76] on span "Current Shipments" at bounding box center [1055, 78] width 97 height 13
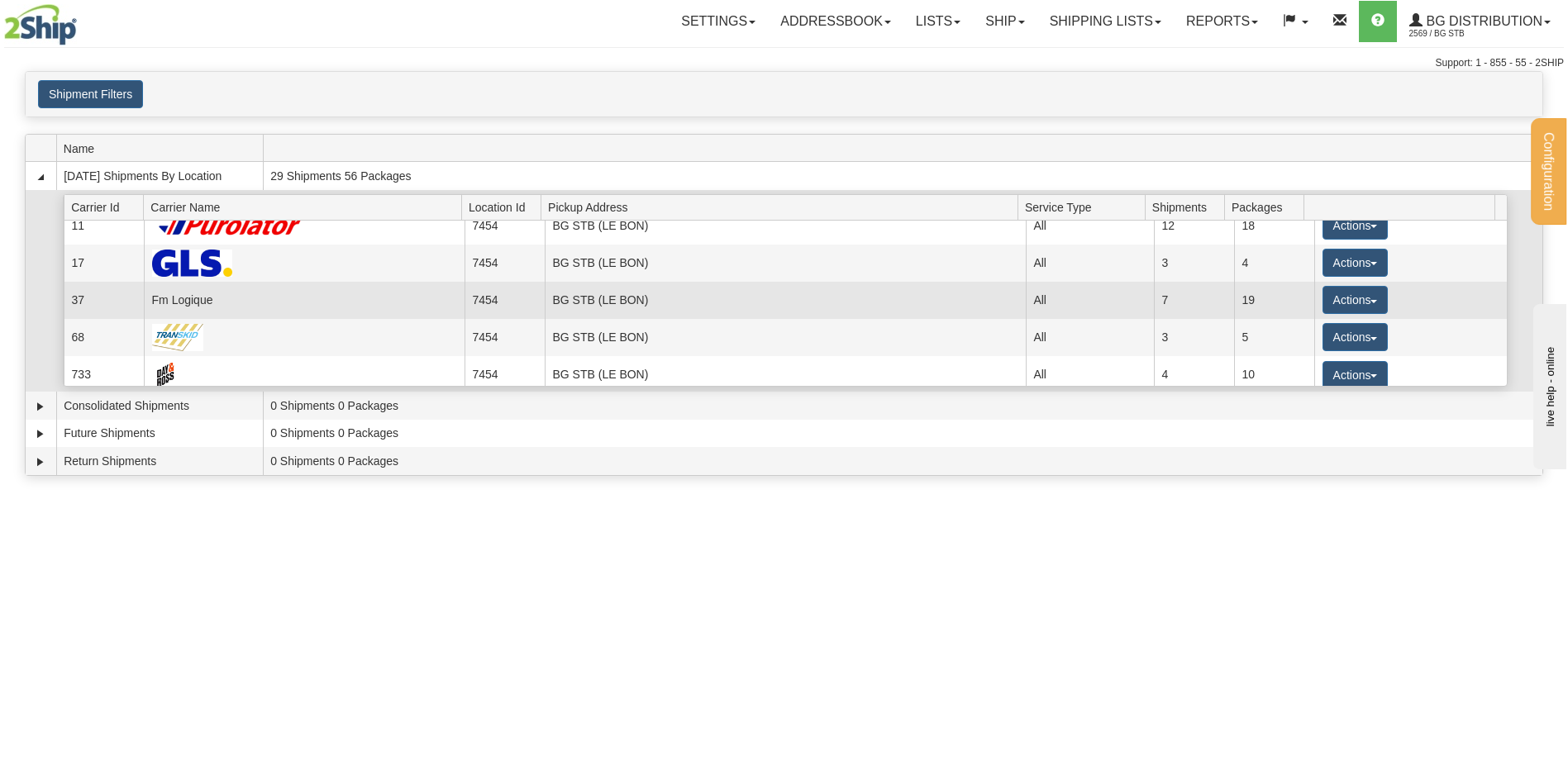
scroll to position [22, 0]
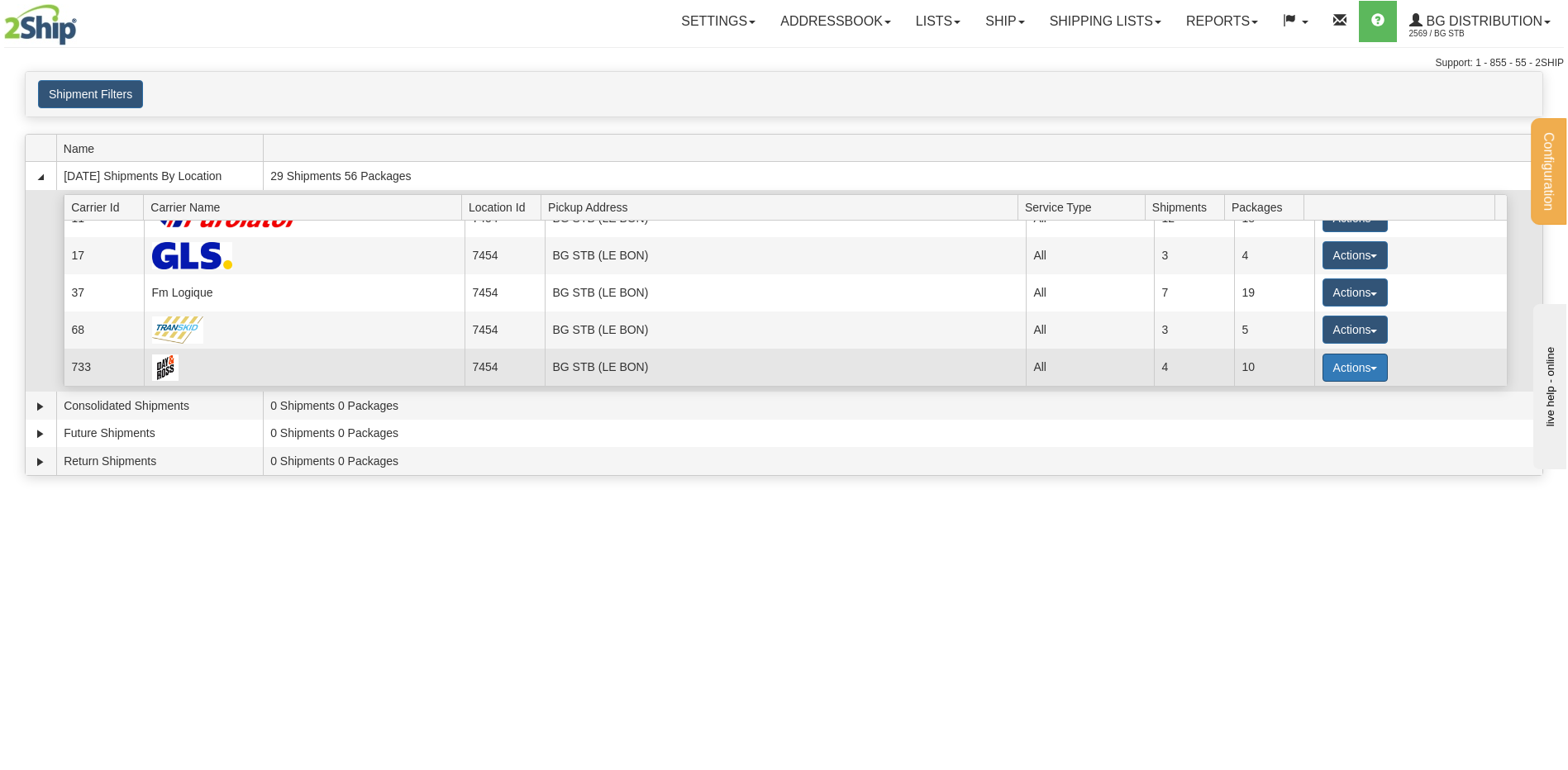
click at [1338, 367] on button "Actions" at bounding box center [1356, 368] width 66 height 28
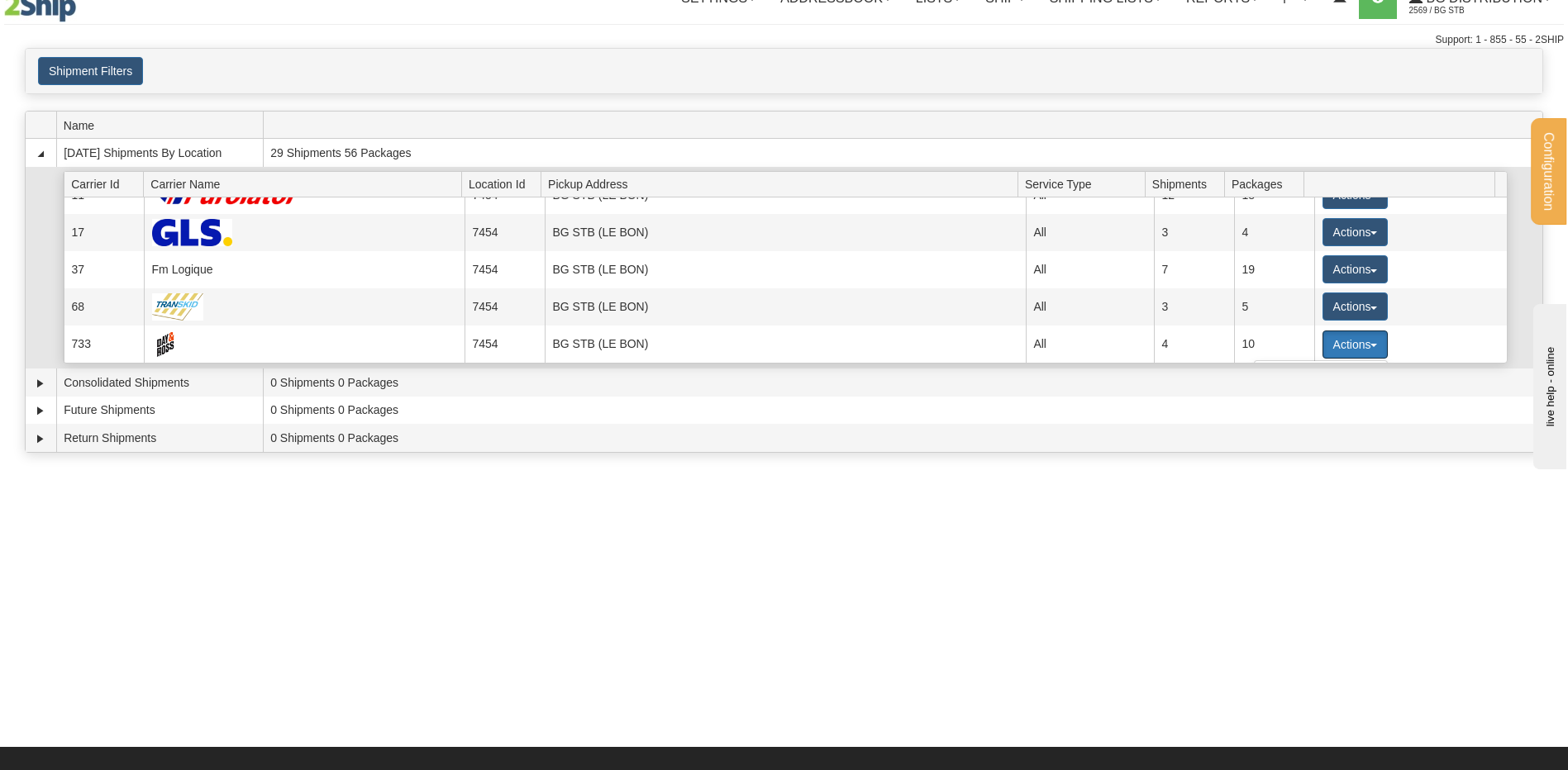
scroll to position [11, 0]
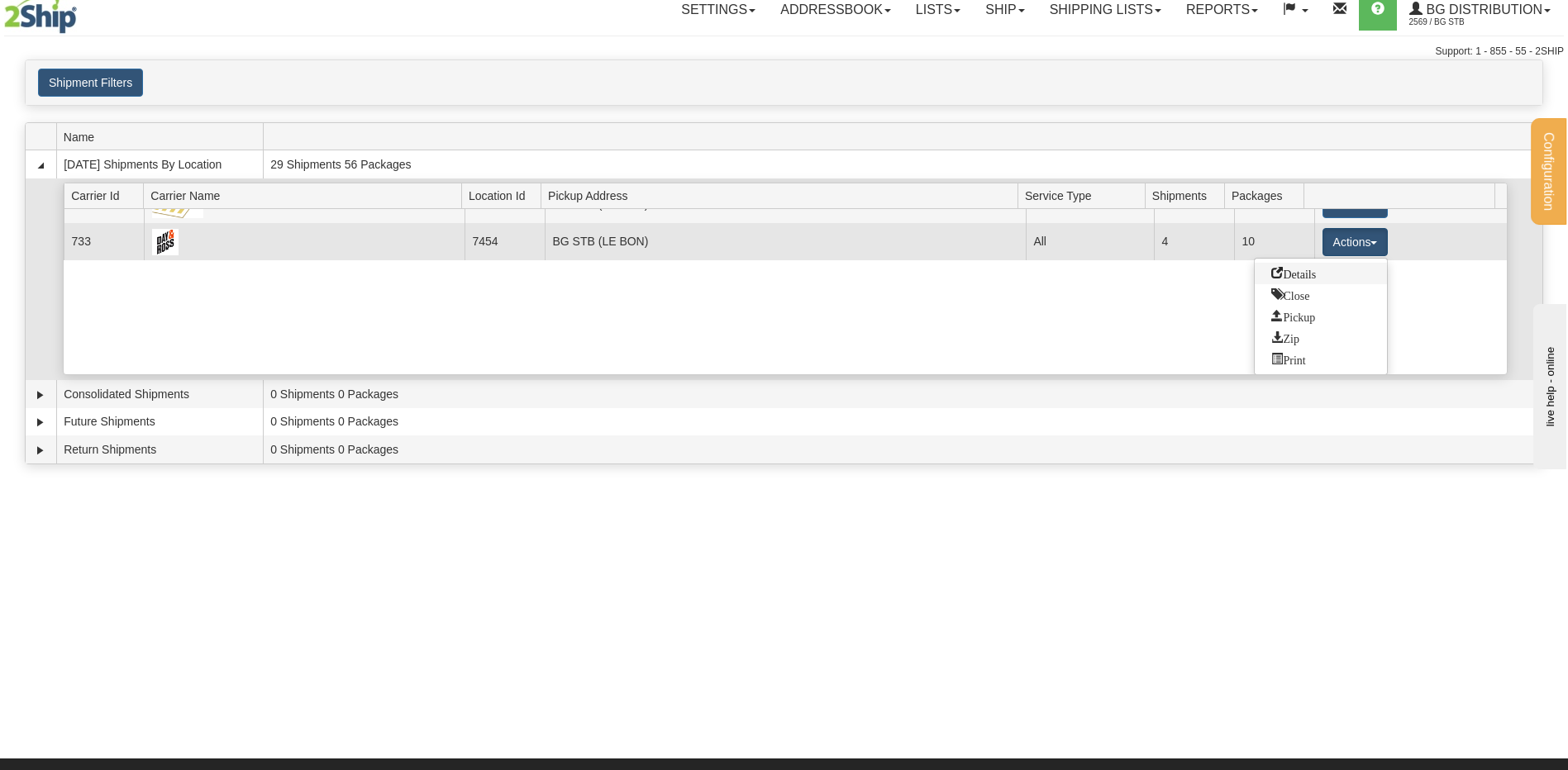
click at [1276, 271] on span "Details" at bounding box center [1293, 272] width 44 height 11
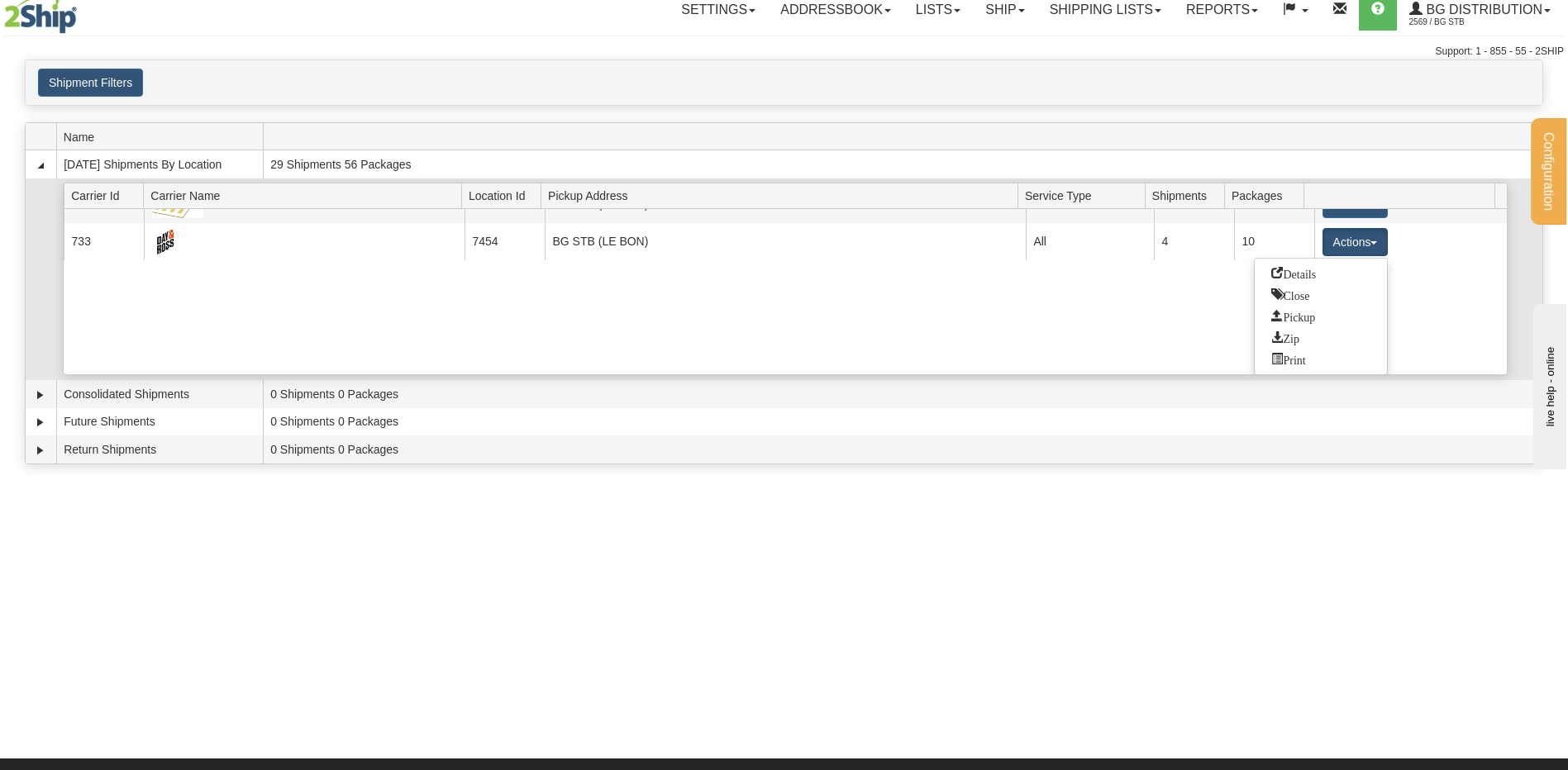
scroll to position [22, 0]
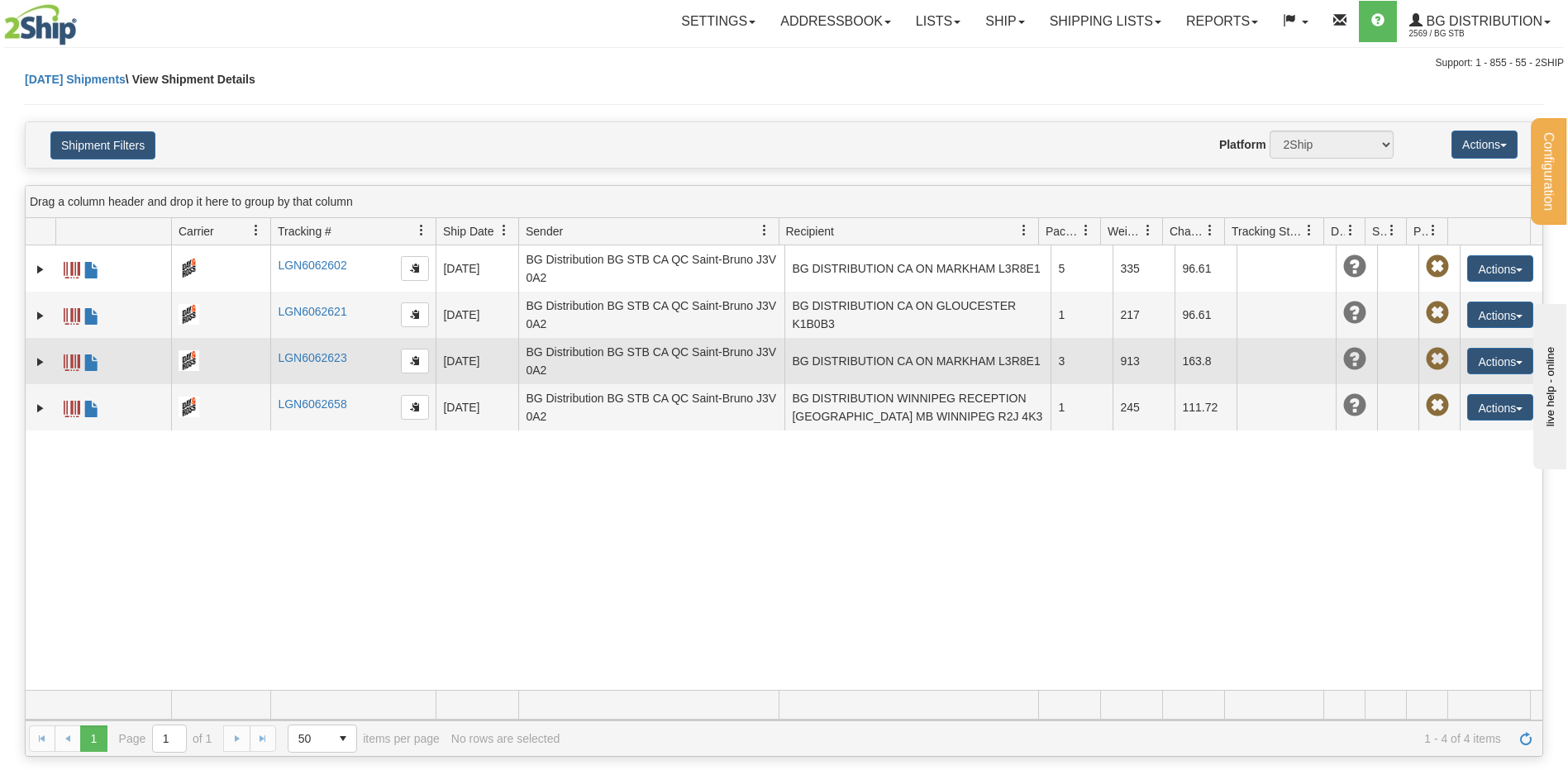
click at [68, 362] on span at bounding box center [72, 363] width 17 height 17
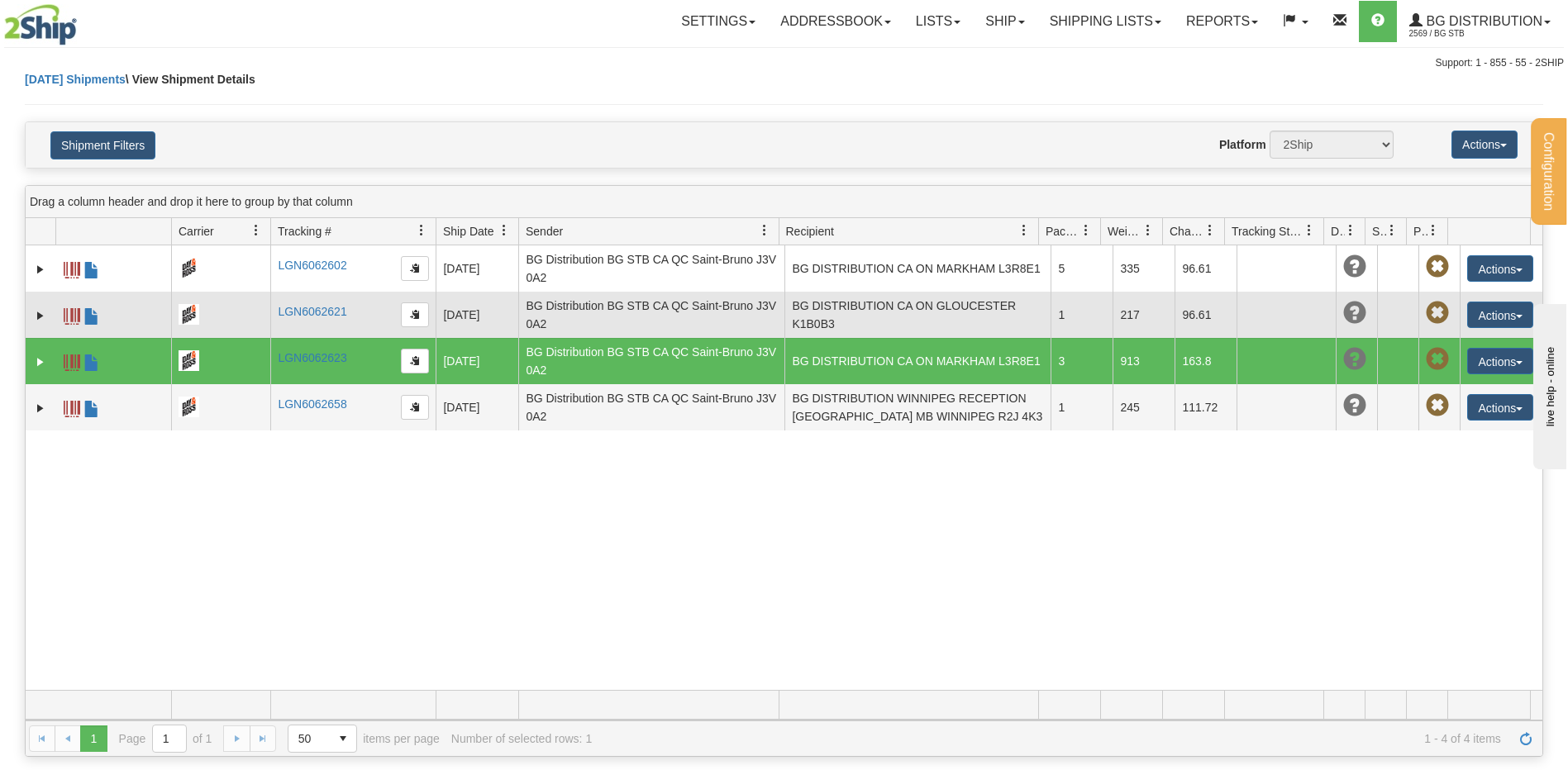
click at [69, 309] on span at bounding box center [72, 317] width 17 height 17
